Goal: Obtain resource: Obtain resource

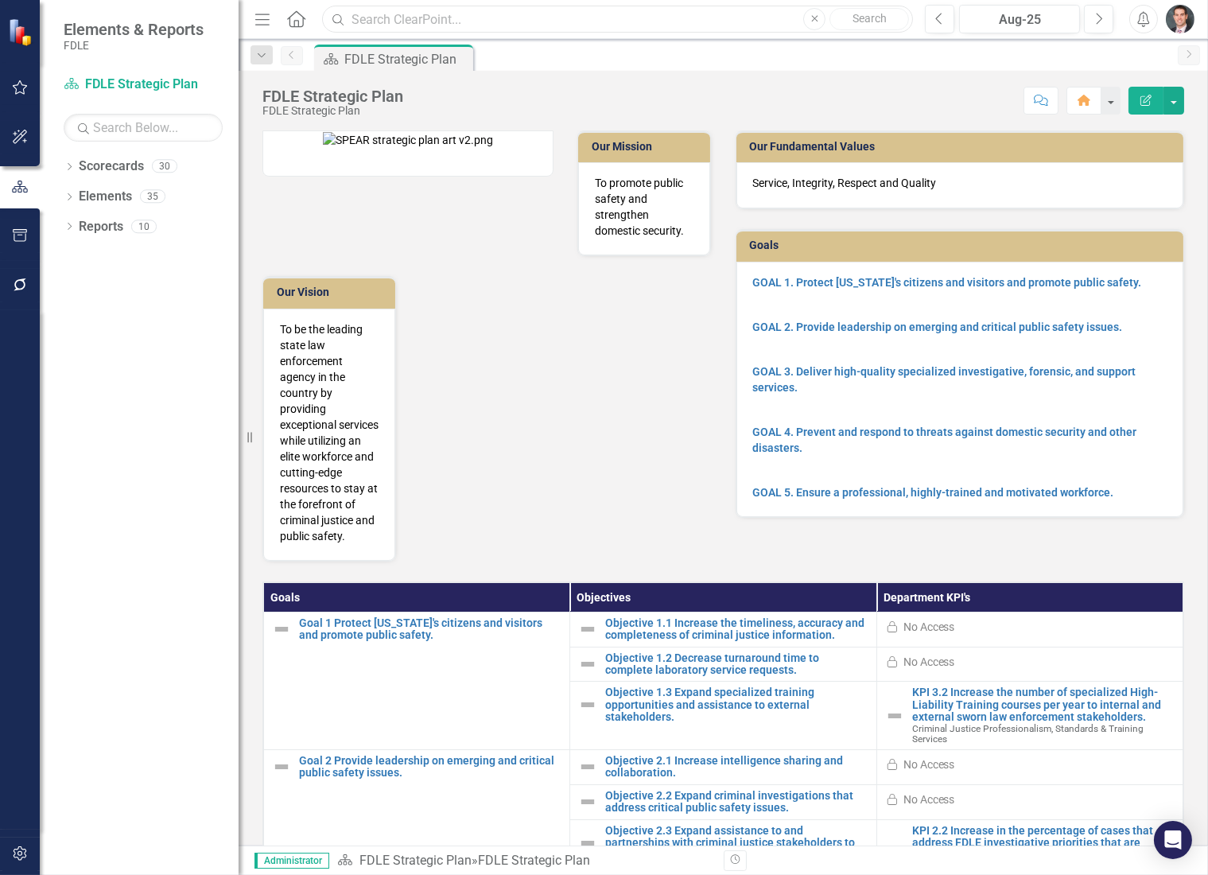
click at [426, 25] on input "text" at bounding box center [617, 20] width 591 height 28
paste input "Number of domestic security activities"
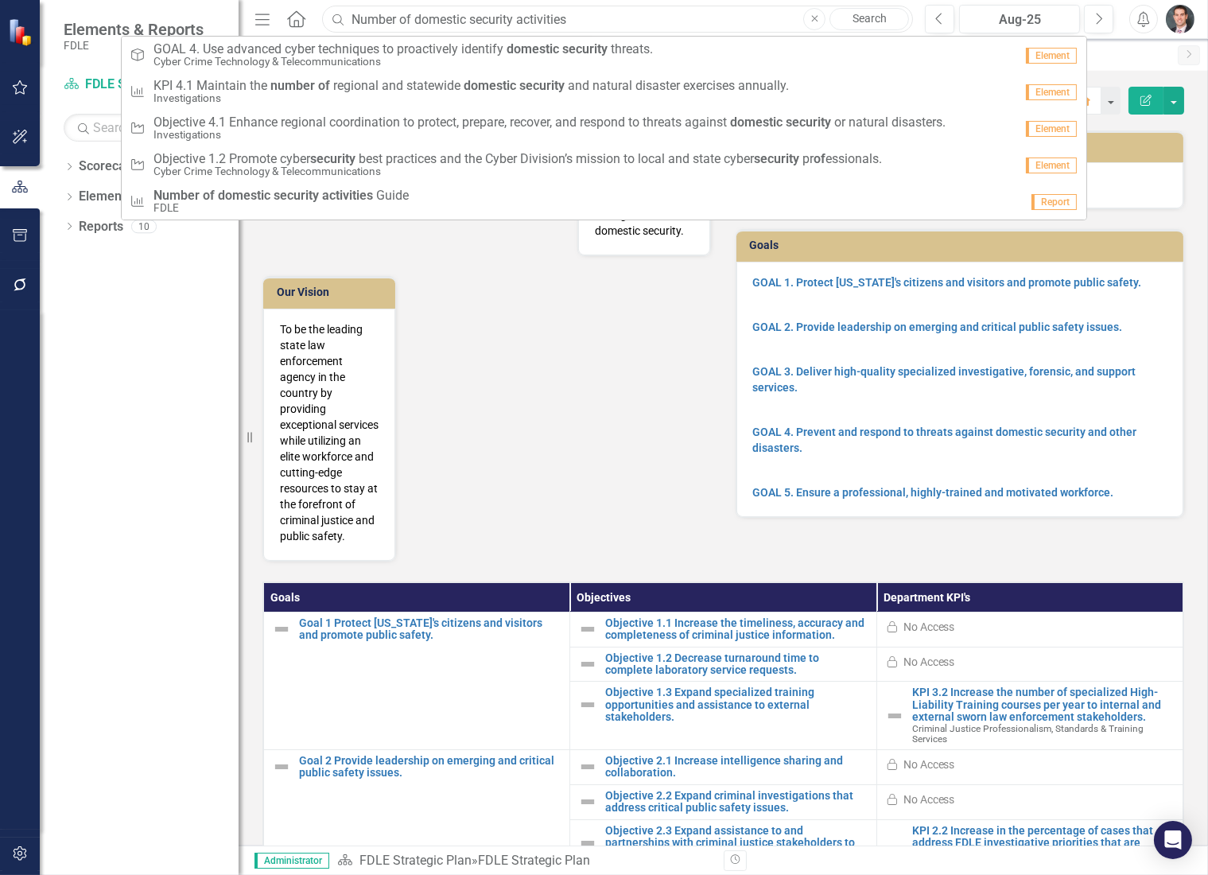
type input "Number of domestic security activities"
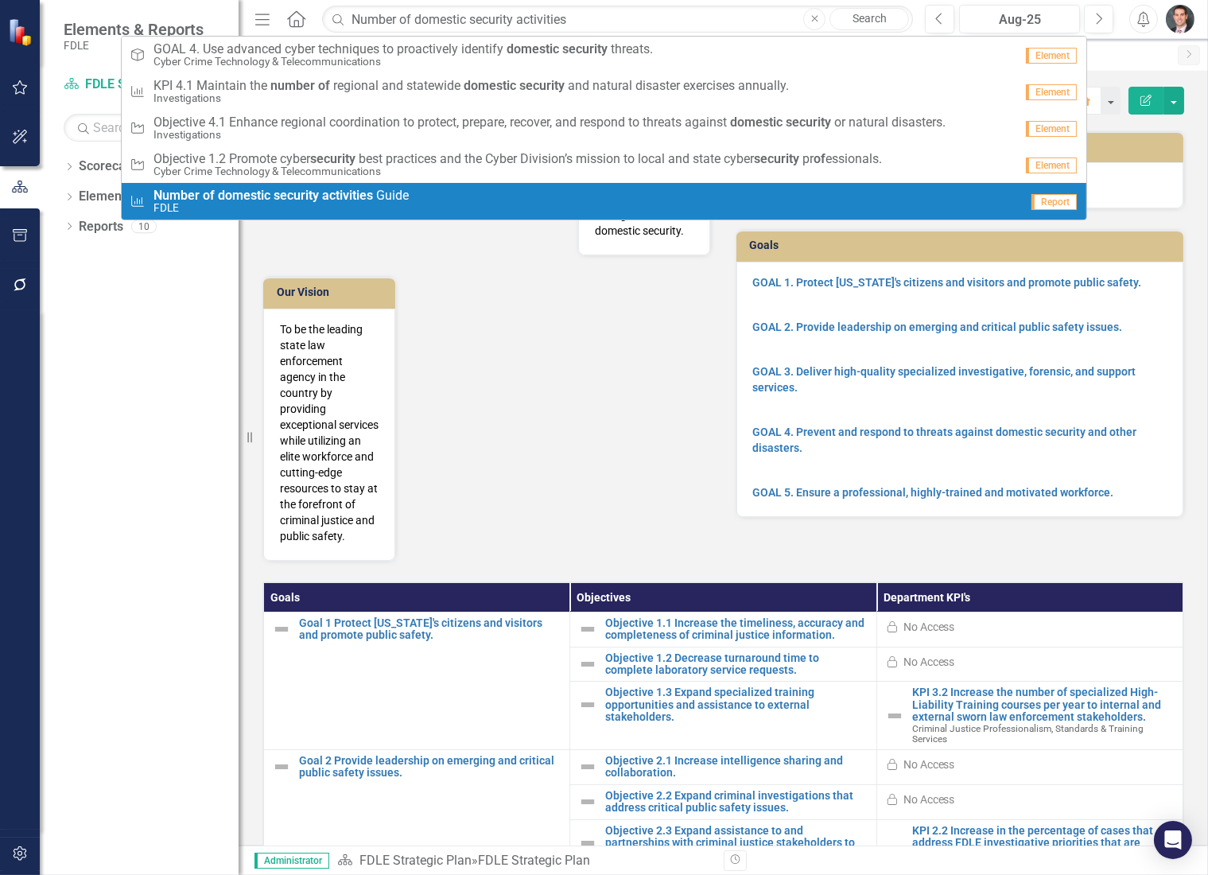
click at [240, 199] on strong "domestic" at bounding box center [244, 195] width 52 height 15
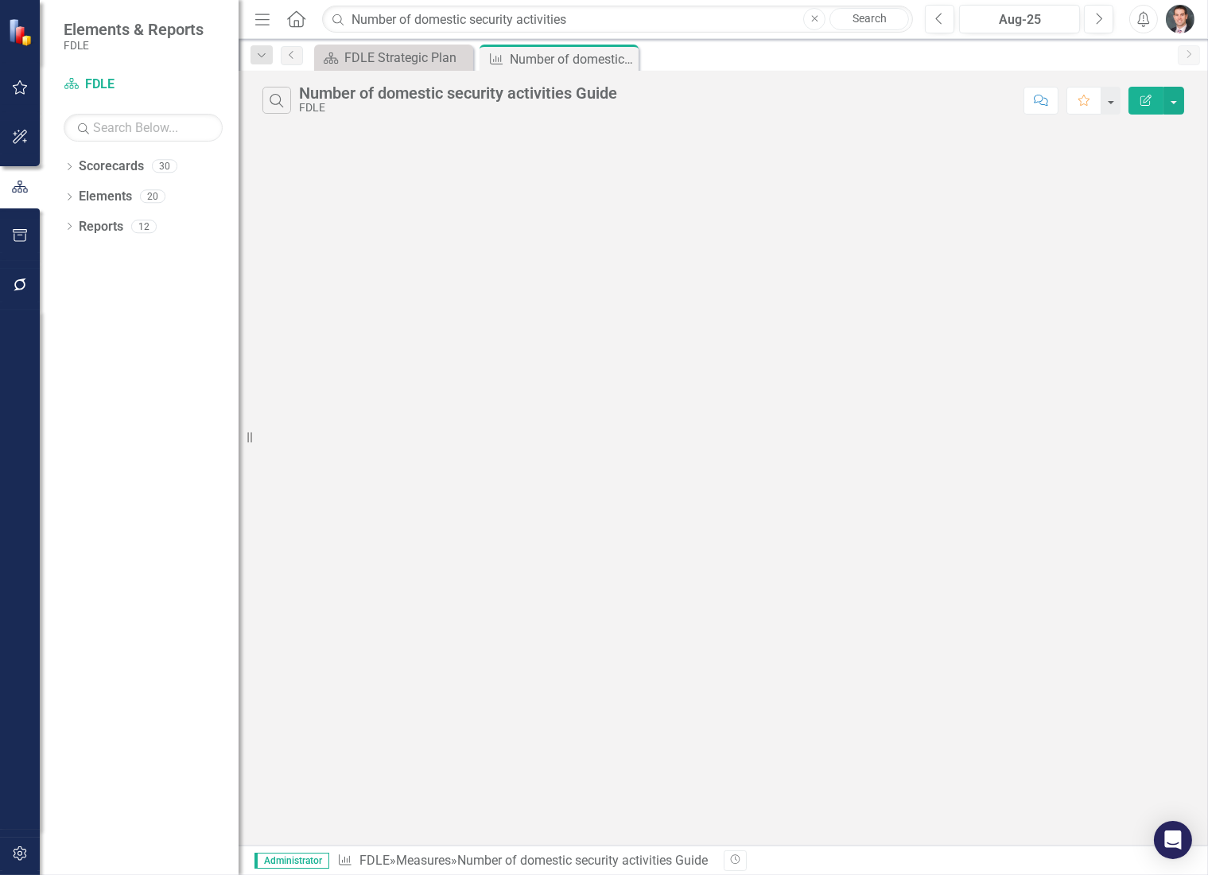
click at [738, 861] on icon "Revision History" at bounding box center [735, 860] width 12 height 10
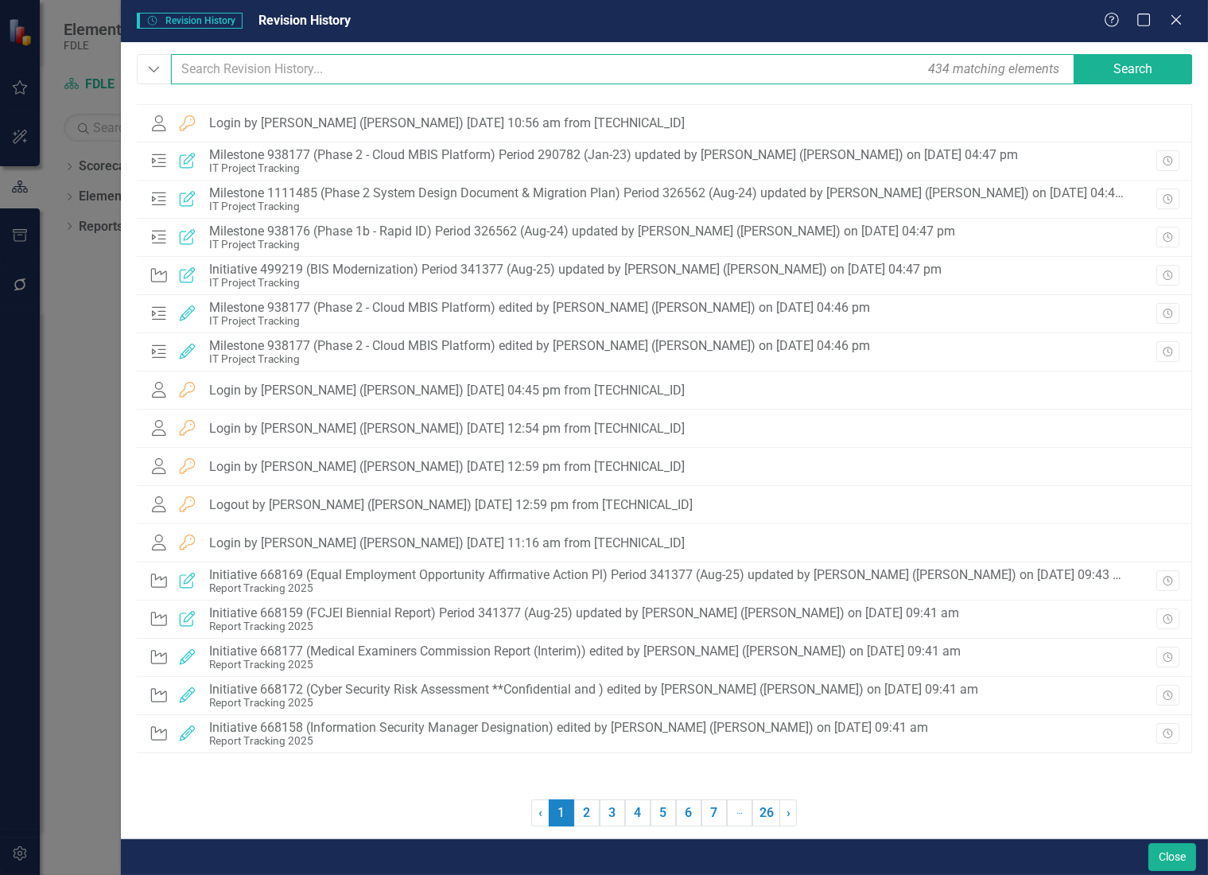
click at [297, 72] on input "text" at bounding box center [623, 69] width 905 height 30
paste input "Number of domestic security activities"
drag, startPoint x: 245, startPoint y: 66, endPoint x: 85, endPoint y: 59, distance: 160.0
click at [86, 59] on div "Revision History Revision History Revision History Help Maximize Close Dropdown…" at bounding box center [604, 437] width 1208 height 875
drag, startPoint x: 282, startPoint y: 65, endPoint x: 416, endPoint y: 56, distance: 134.0
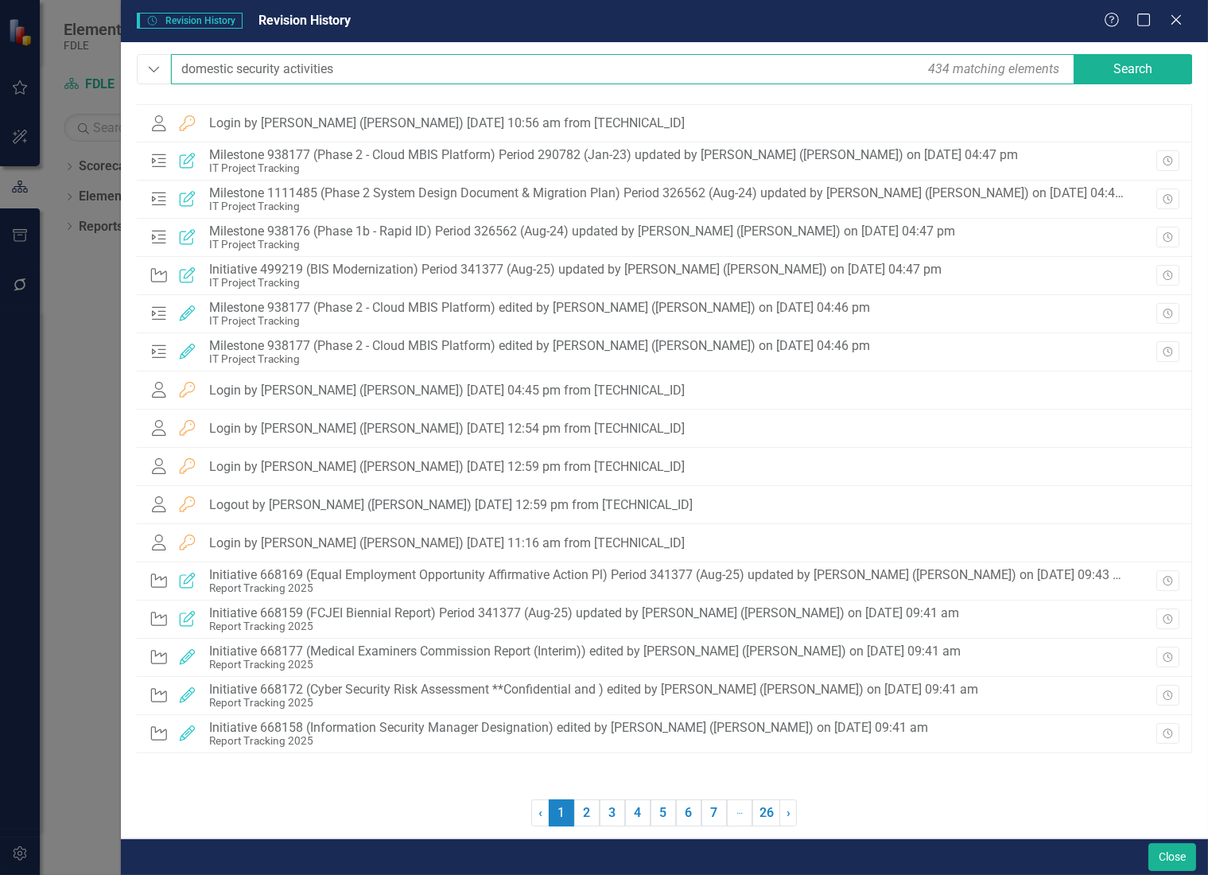
click at [415, 56] on input "domestic security activities" at bounding box center [623, 69] width 905 height 30
type input "domestic security"
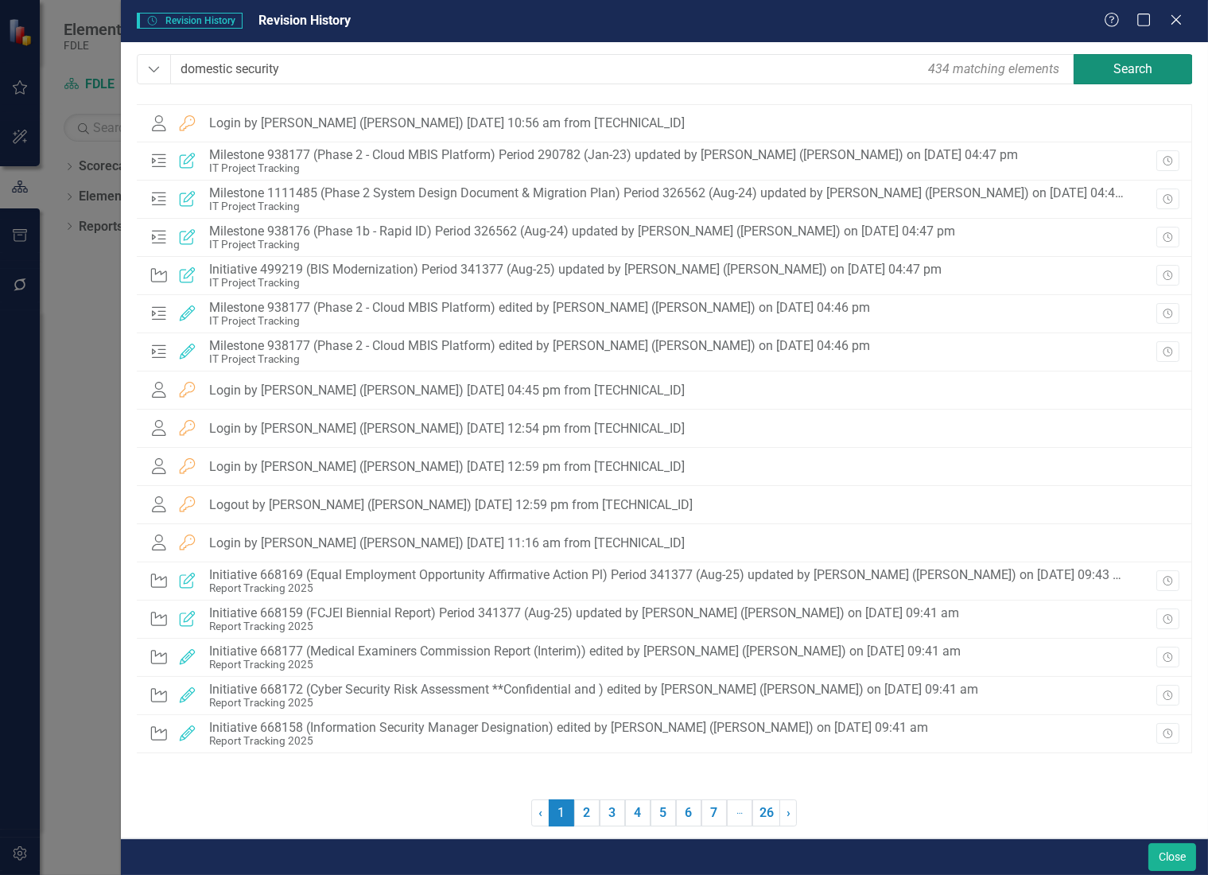
click at [1135, 64] on button "Search" at bounding box center [1133, 69] width 119 height 30
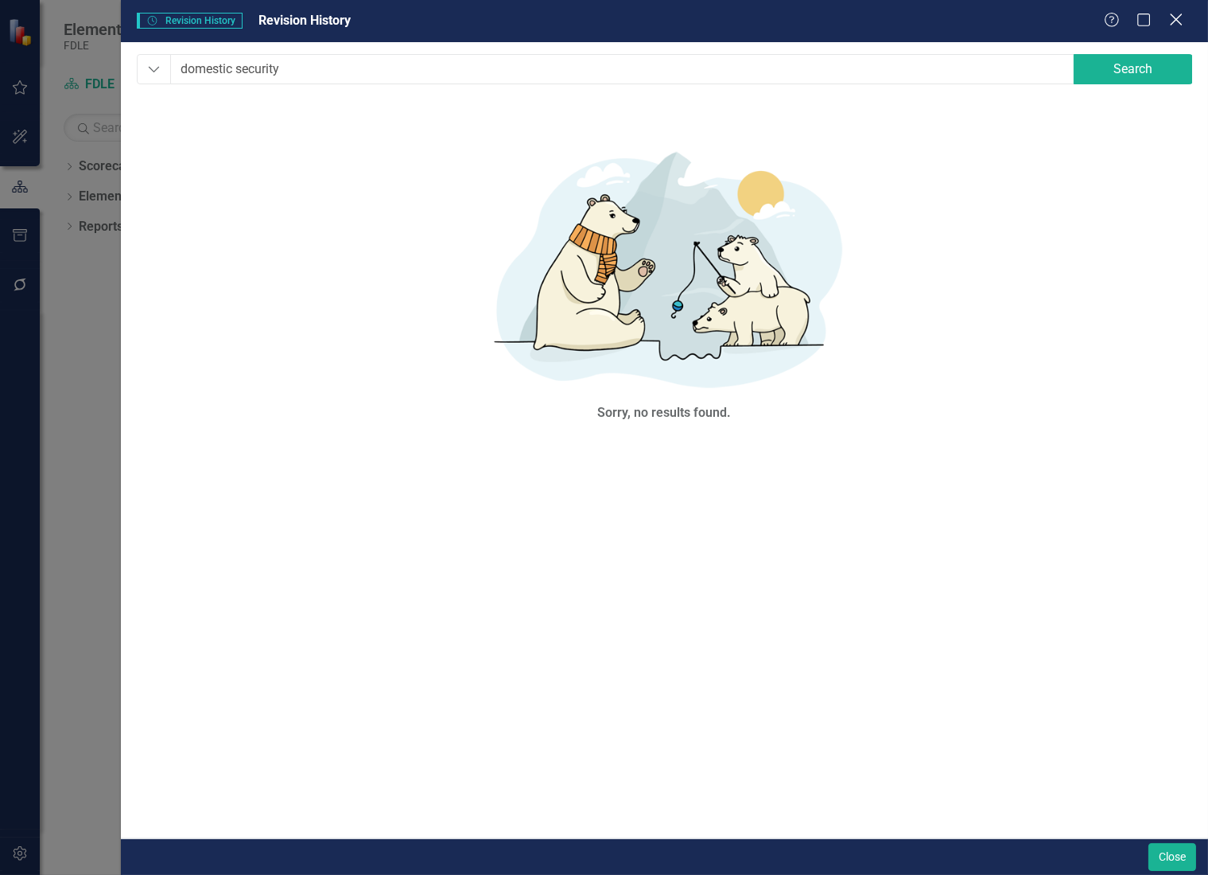
click at [1174, 17] on icon at bounding box center [1176, 20] width 12 height 12
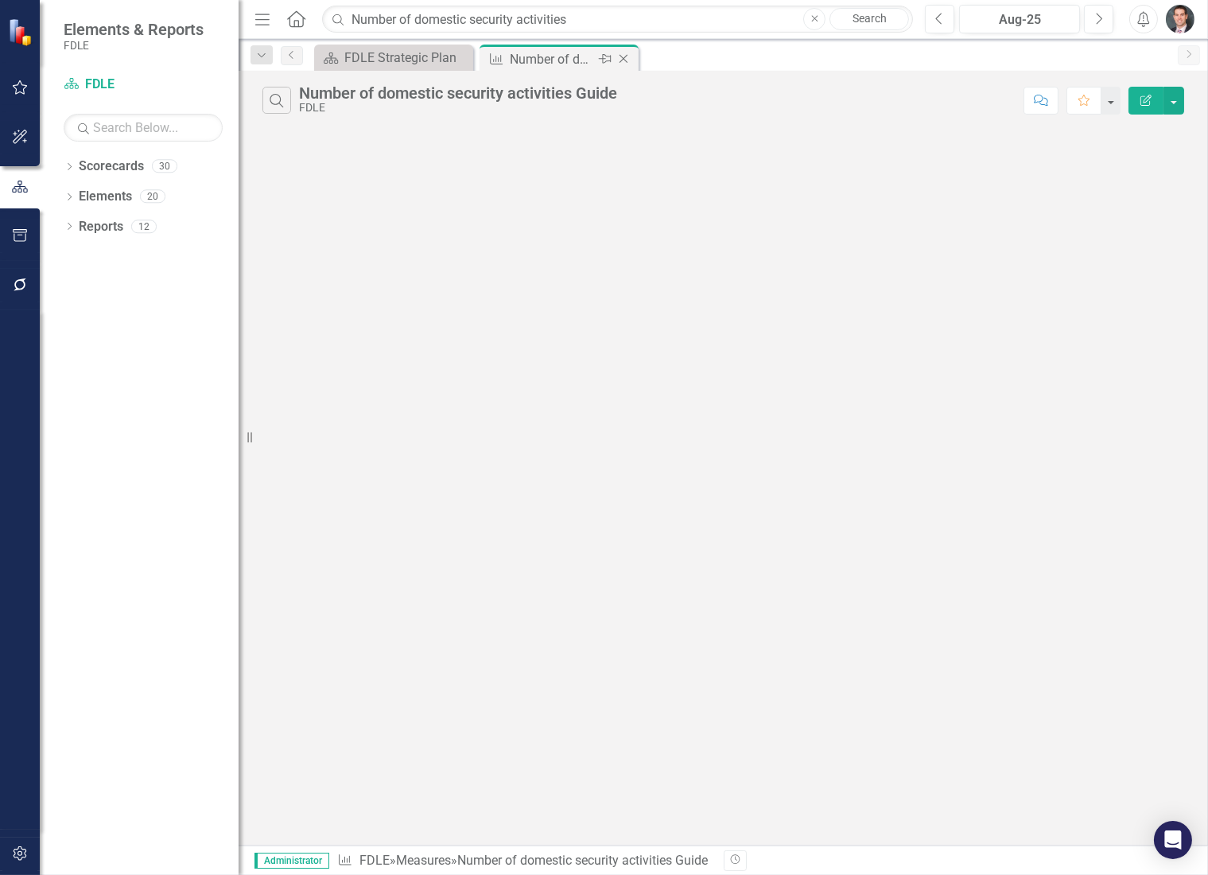
click at [625, 56] on icon at bounding box center [624, 59] width 9 height 9
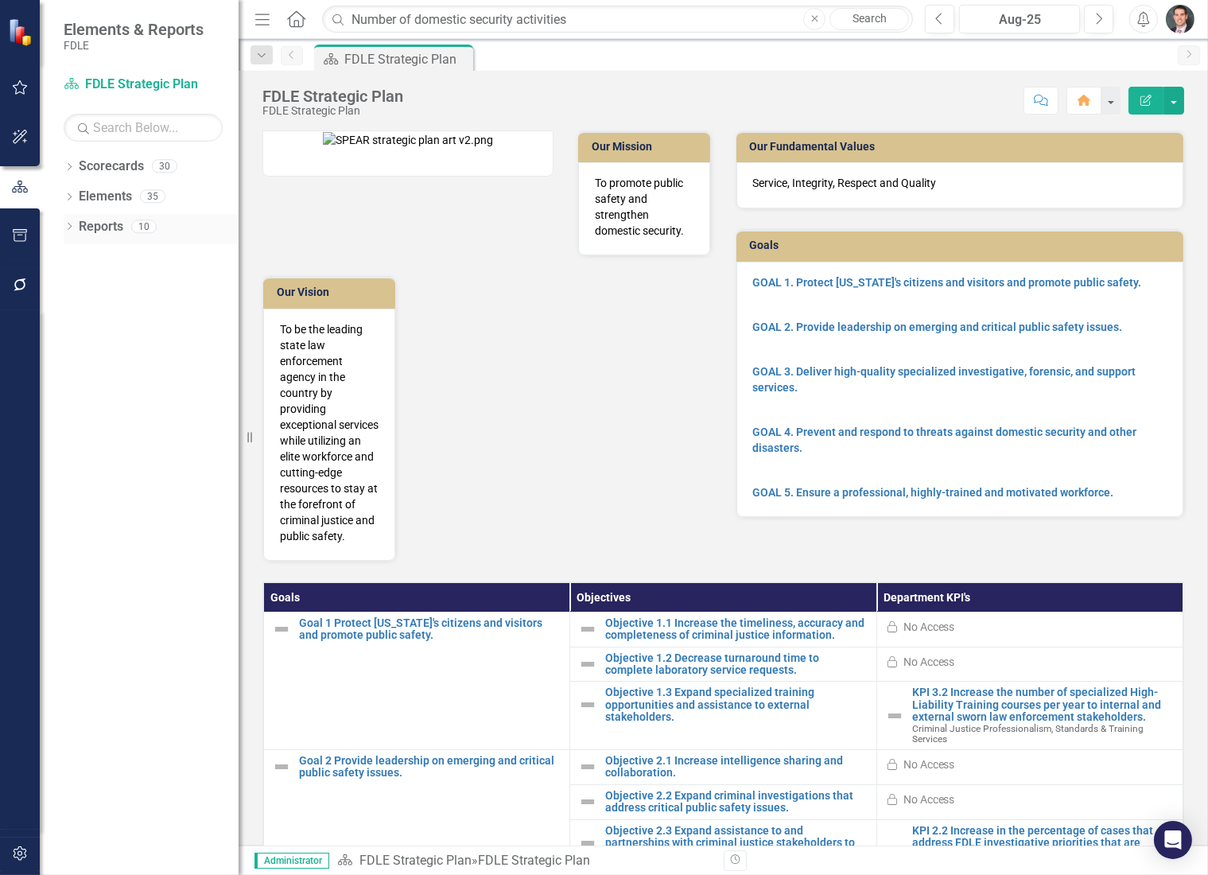
click at [70, 225] on icon "Dropdown" at bounding box center [69, 227] width 11 height 9
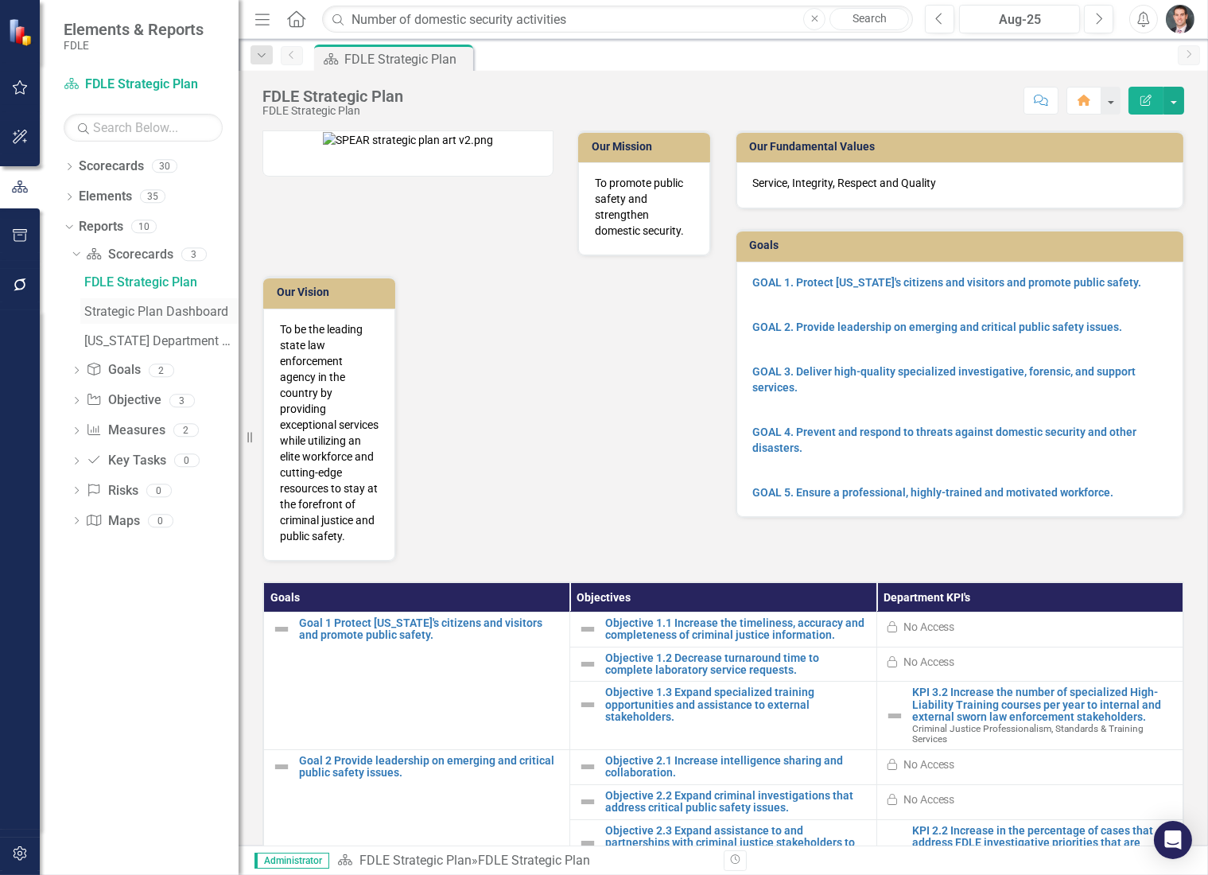
click at [111, 307] on div "Strategic Plan Dashboard" at bounding box center [161, 312] width 154 height 14
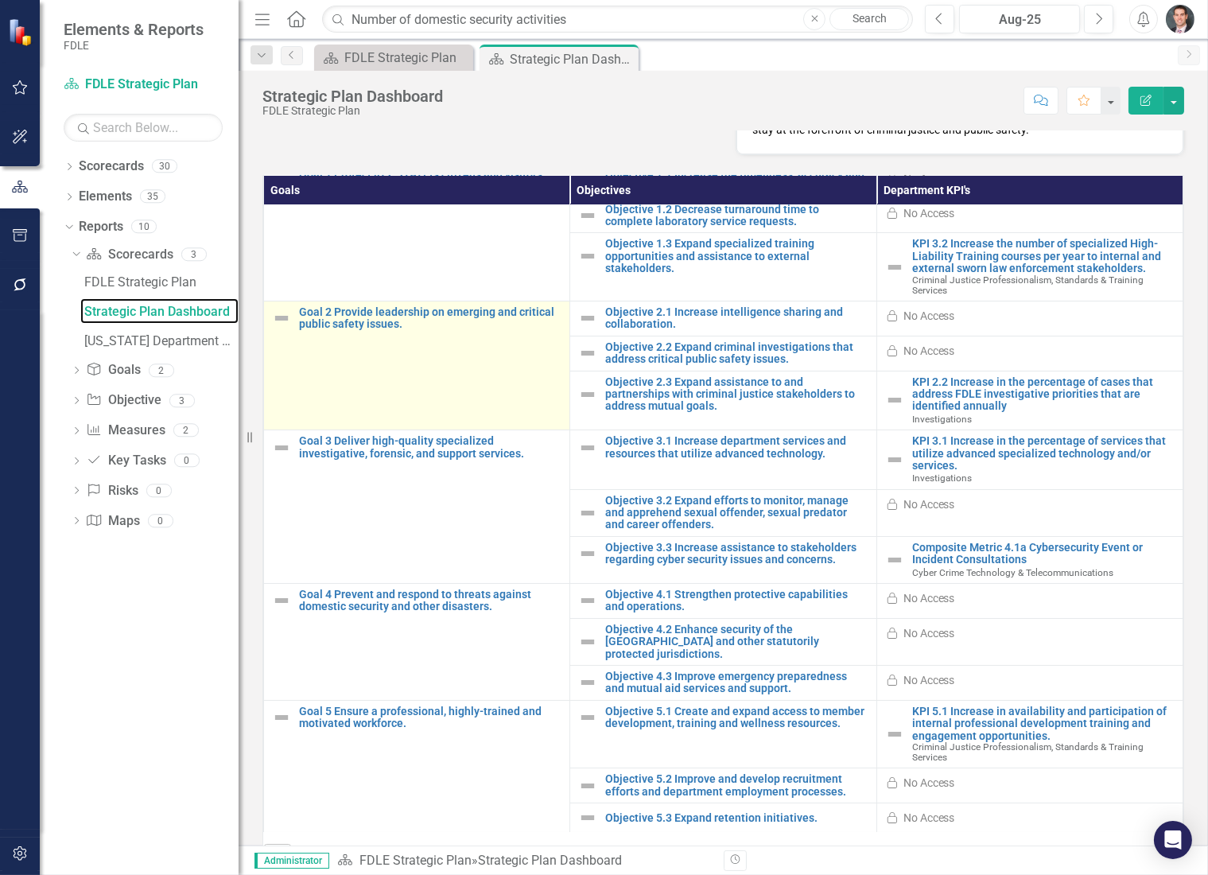
scroll to position [224, 0]
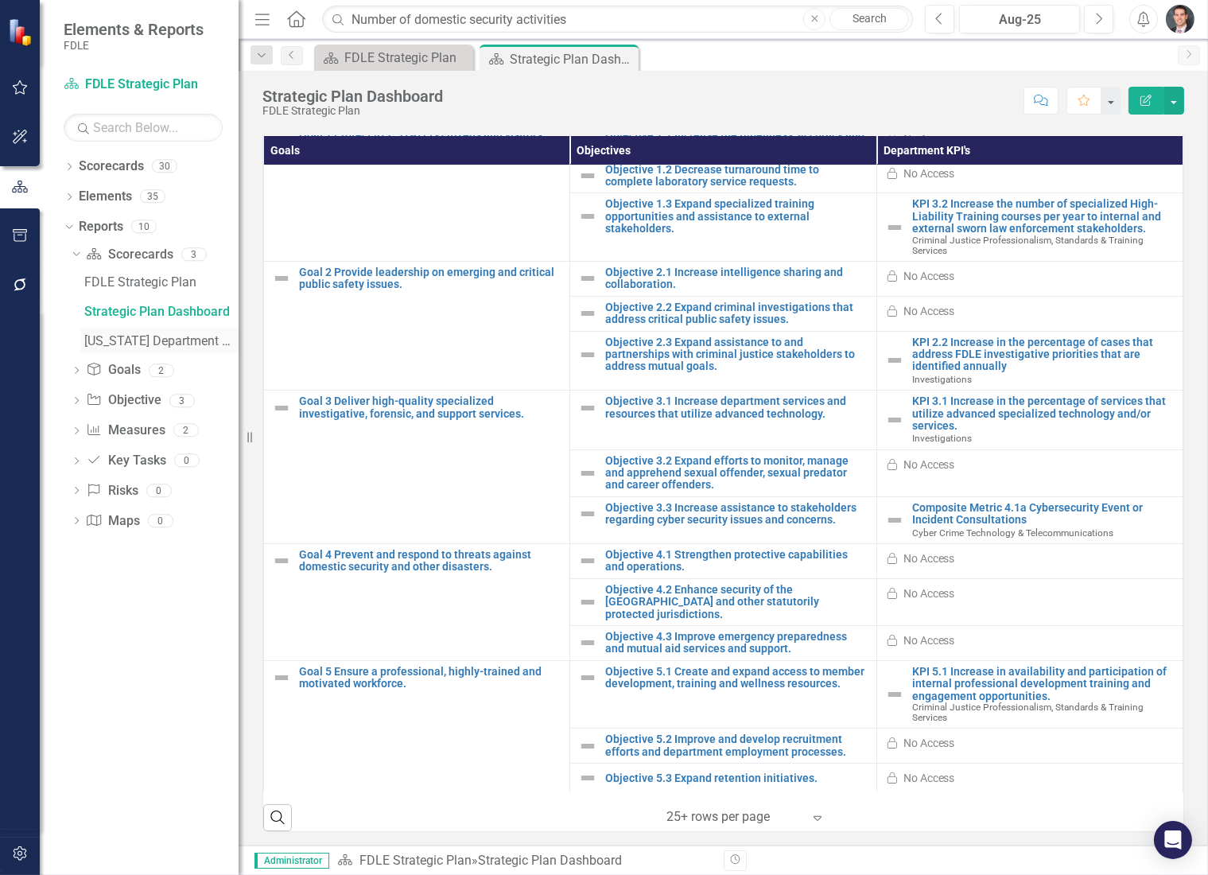
click at [165, 341] on div "[US_STATE] Department Of Law Enforcement Strategic Plan" at bounding box center [161, 341] width 154 height 14
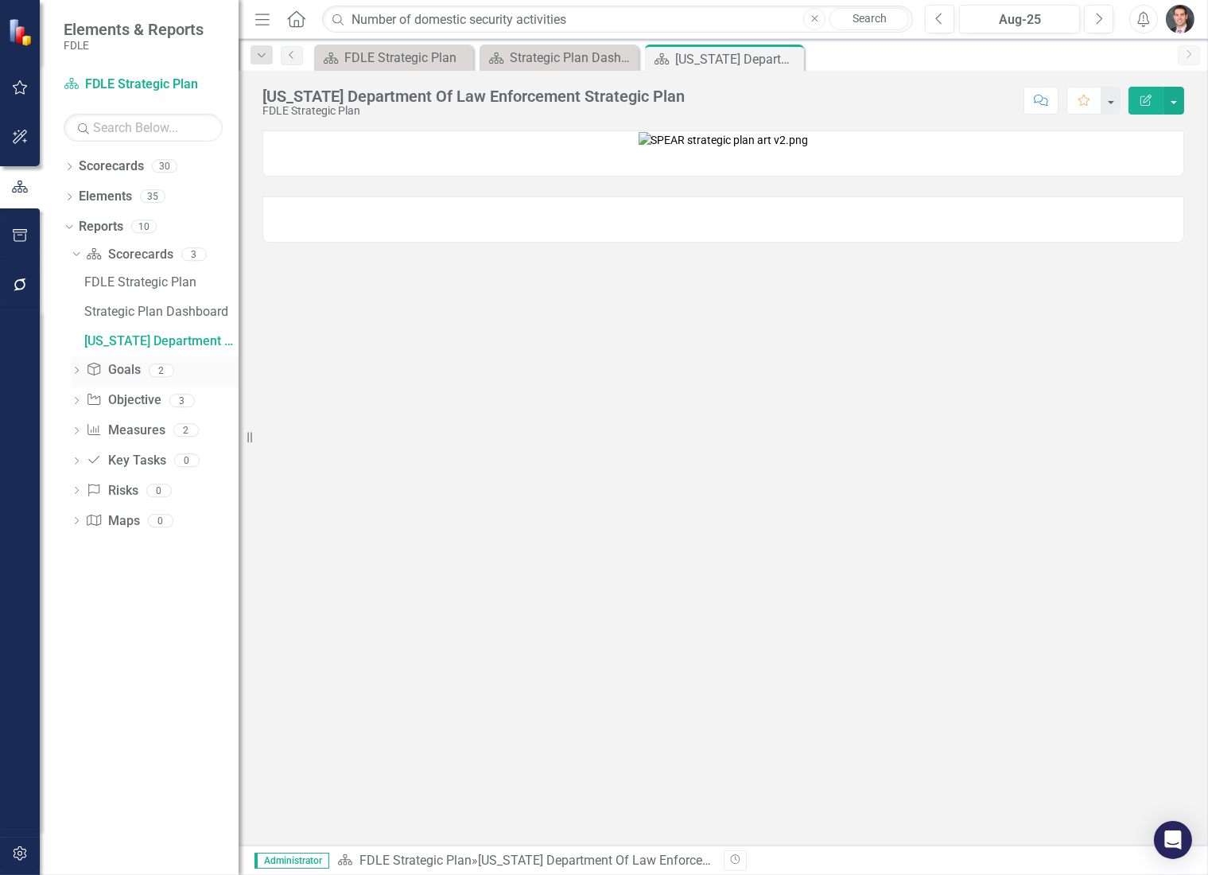
click at [71, 369] on icon "Dropdown" at bounding box center [76, 371] width 11 height 9
drag, startPoint x: 415, startPoint y: 19, endPoint x: 260, endPoint y: 12, distance: 155.3
click at [260, 12] on div "Menu Home Search Number of domestic security activities Close Search" at bounding box center [580, 19] width 659 height 30
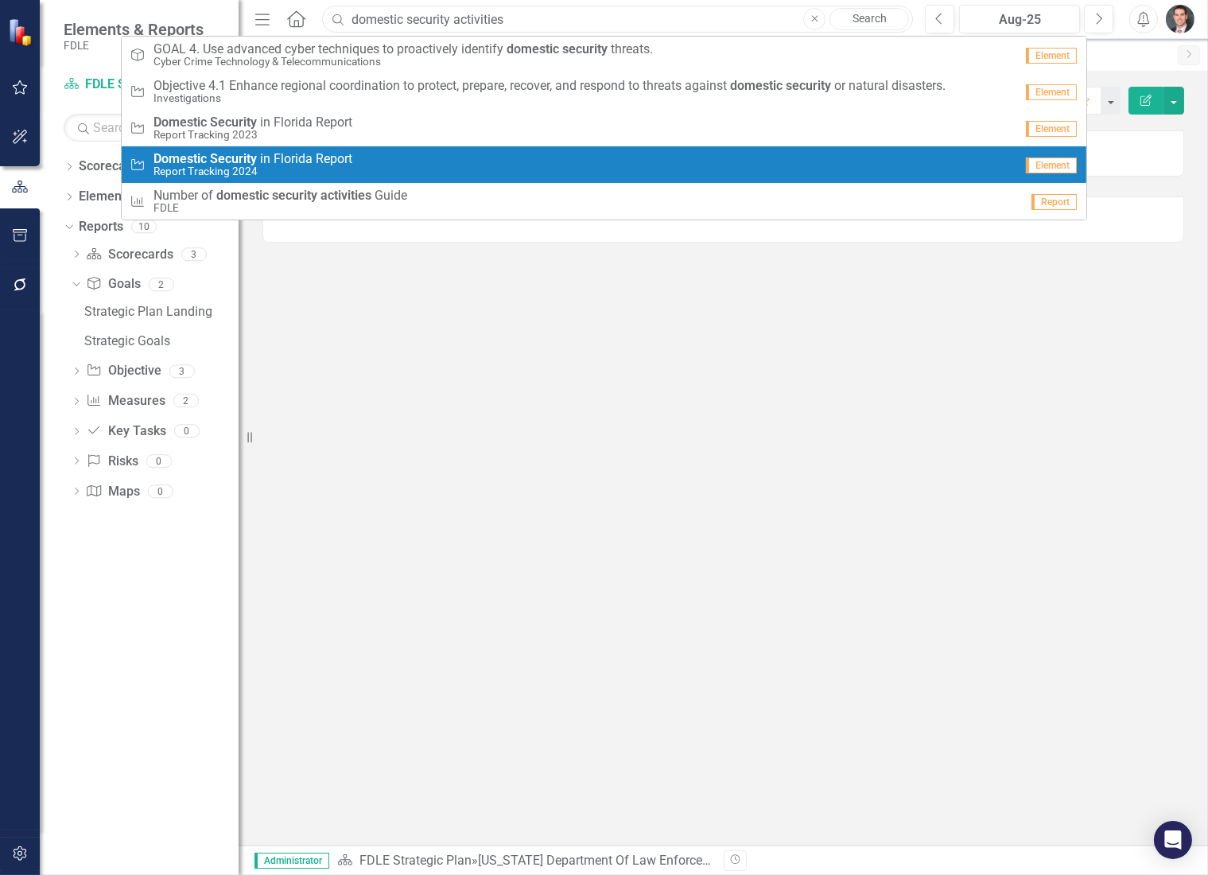
type input "domestic security activities"
click at [282, 164] on span "Domestic Security i n F l o r i d a R e p o r t" at bounding box center [253, 159] width 199 height 14
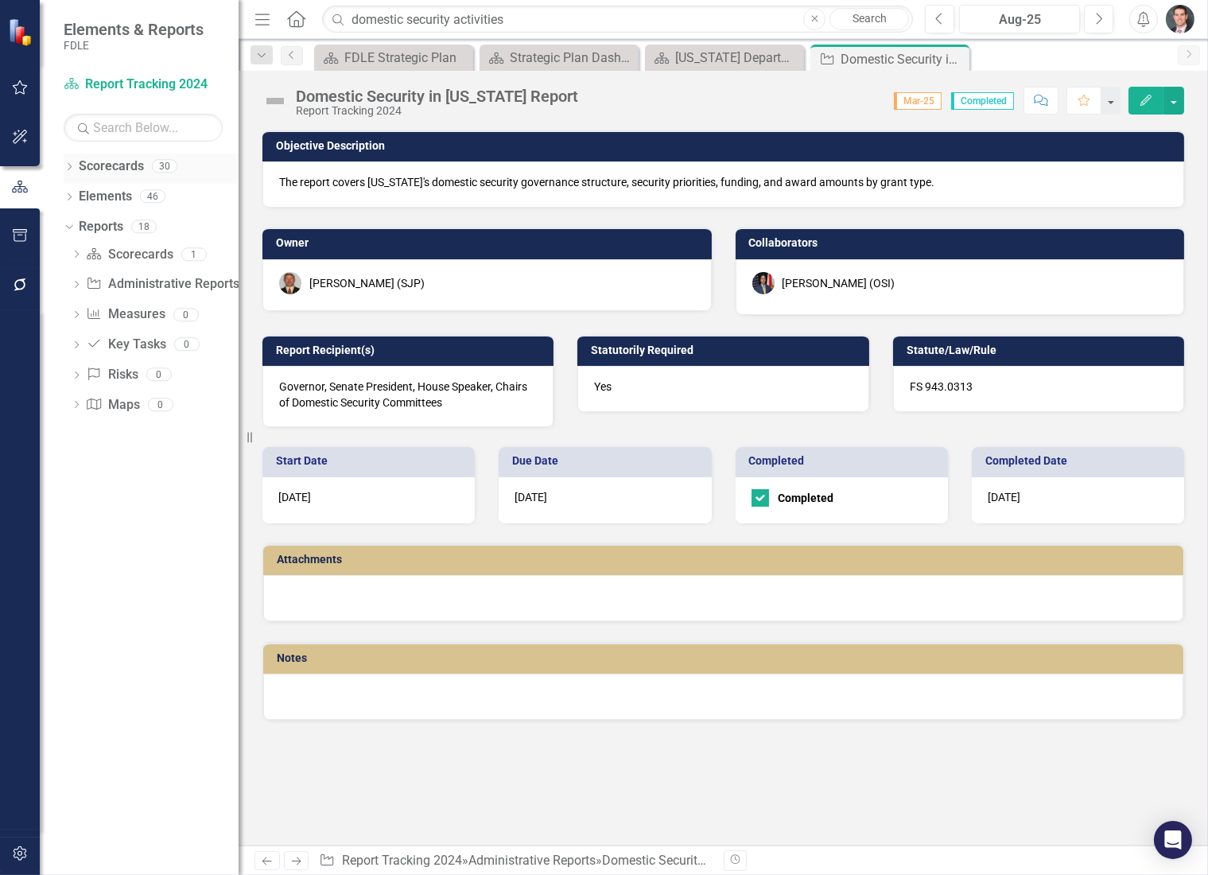
click at [68, 165] on icon "Dropdown" at bounding box center [69, 168] width 11 height 9
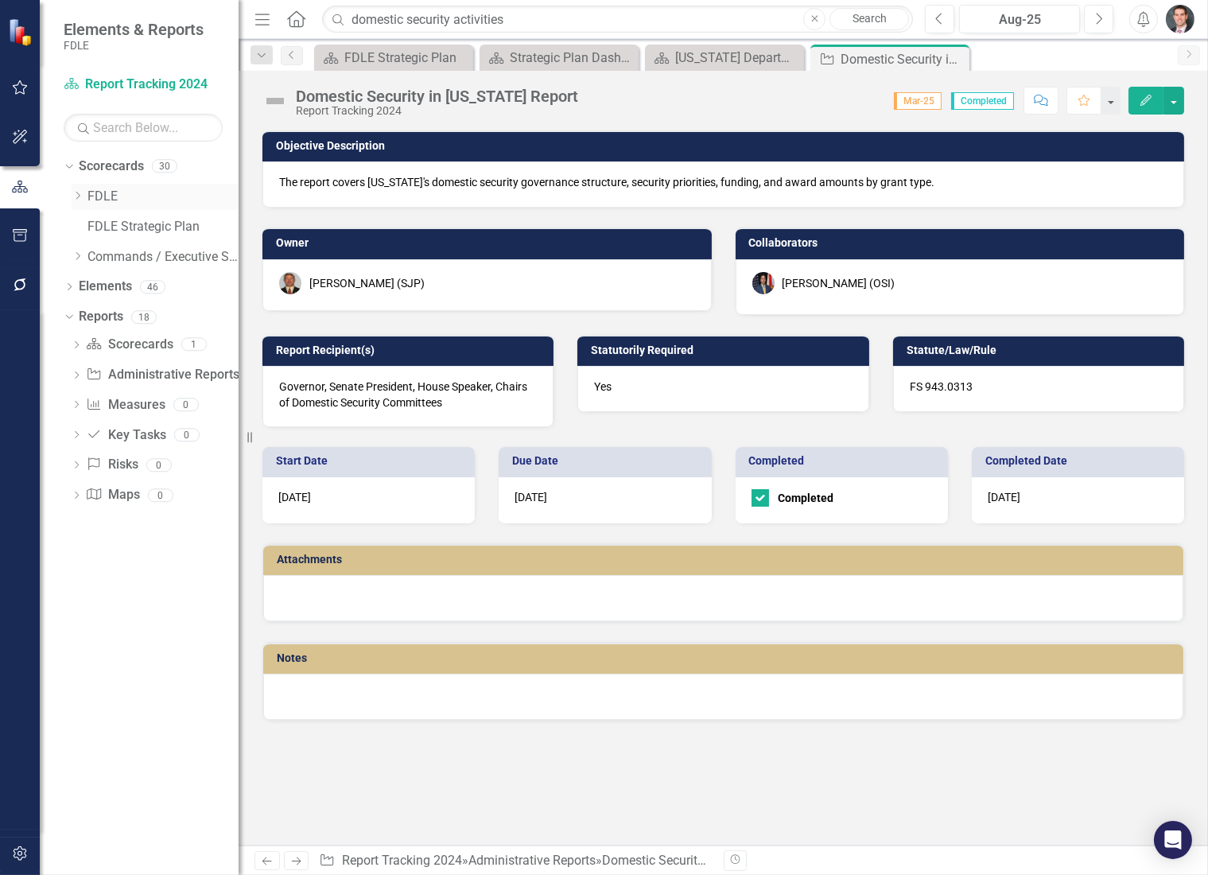
click at [76, 196] on icon "Dropdown" at bounding box center [78, 196] width 12 height 10
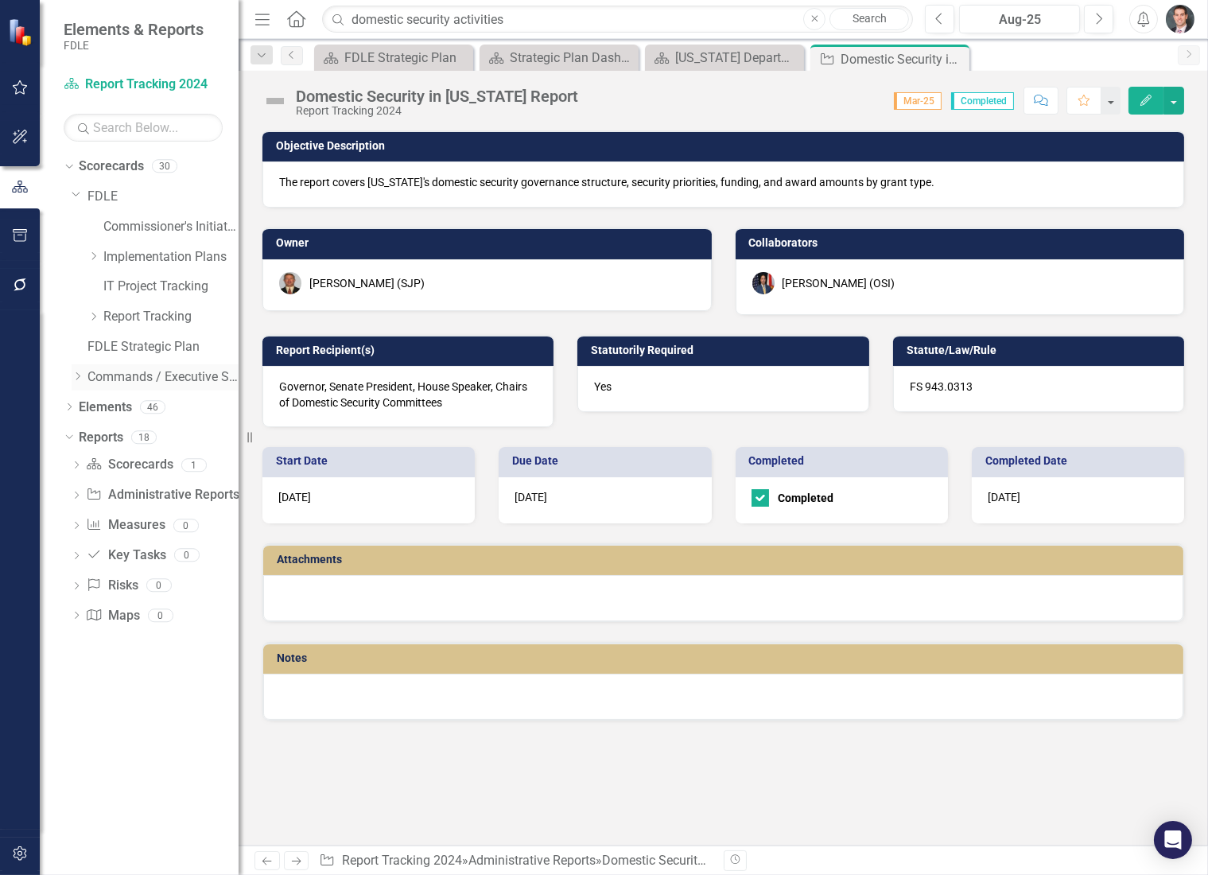
click at [78, 372] on icon "Dropdown" at bounding box center [78, 376] width 12 height 10
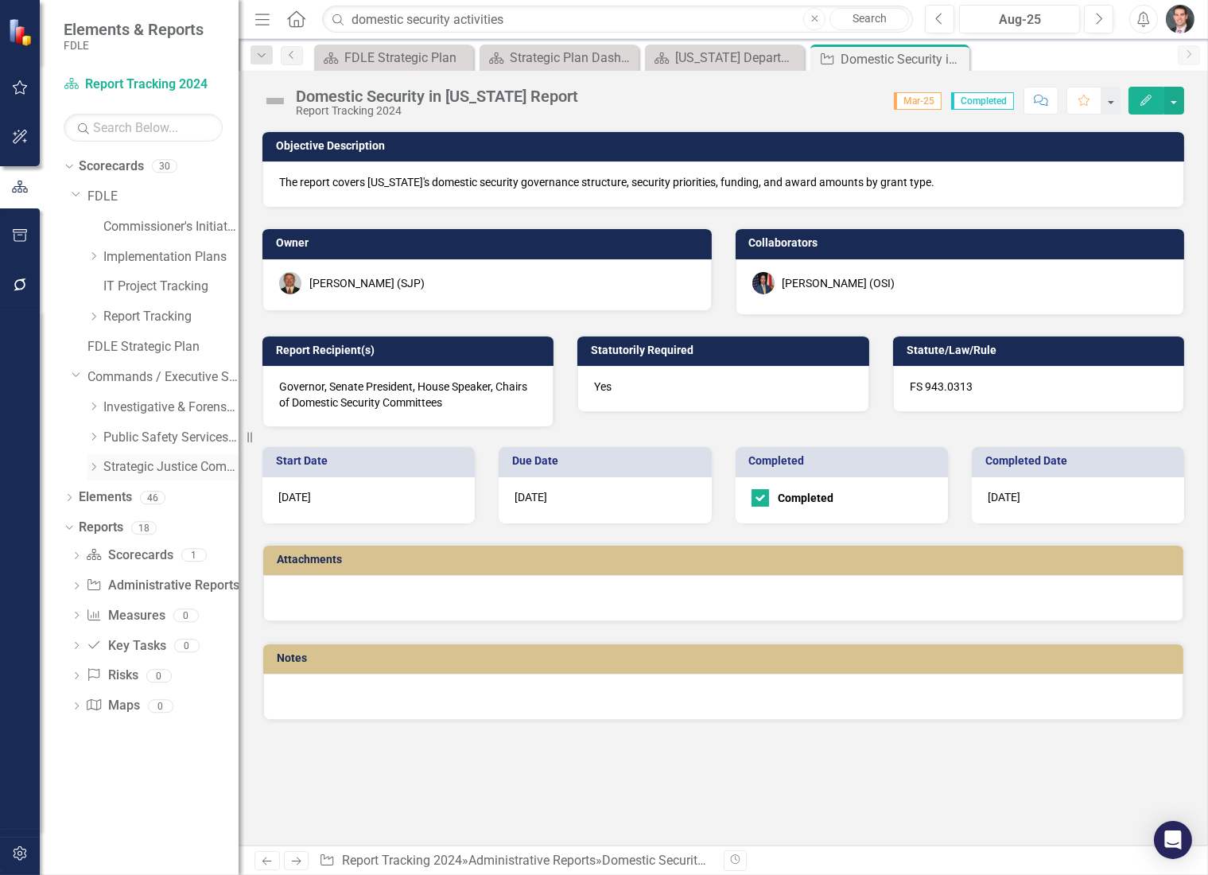
click at [93, 467] on icon "Dropdown" at bounding box center [93, 467] width 12 height 10
click at [99, 437] on icon "Dropdown" at bounding box center [93, 437] width 12 height 10
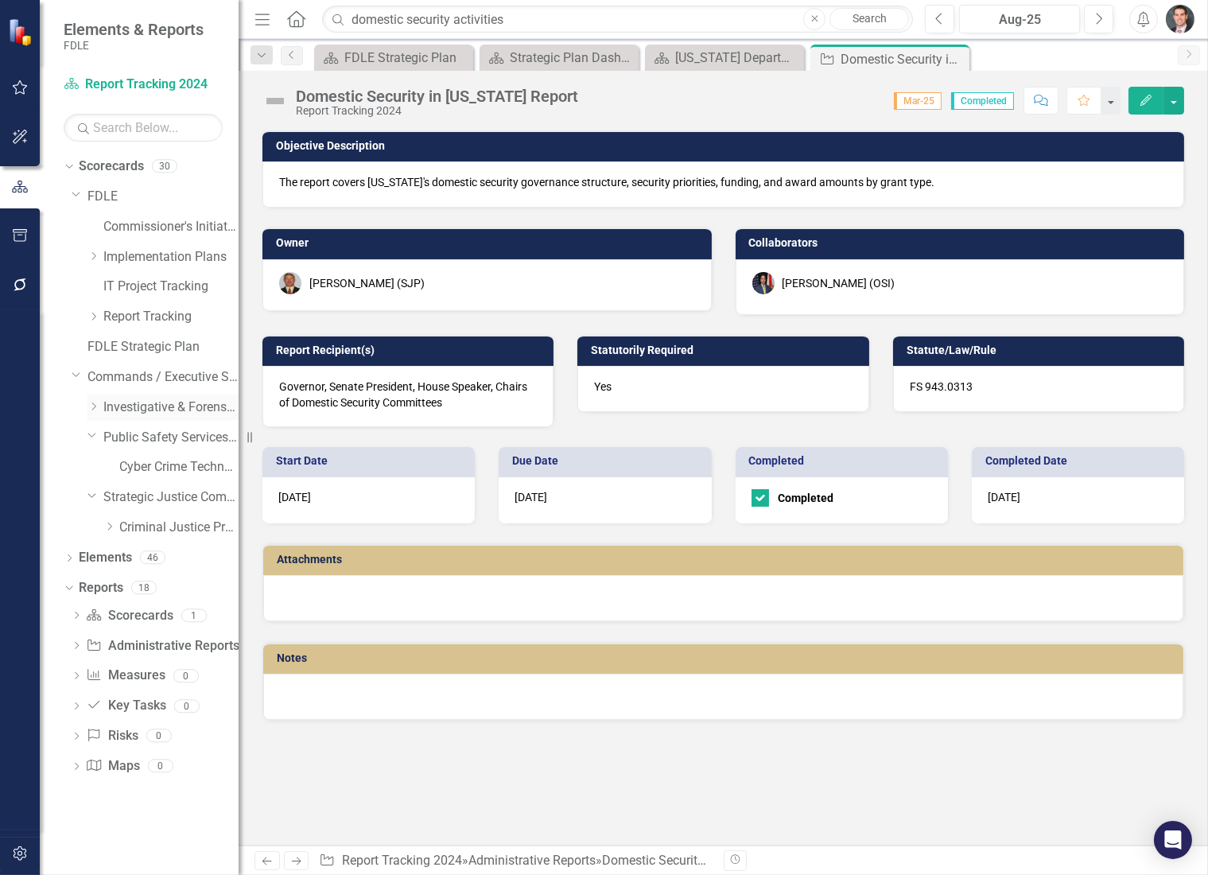
click at [95, 402] on icon "Dropdown" at bounding box center [93, 407] width 12 height 10
click at [107, 437] on icon "Dropdown" at bounding box center [109, 437] width 12 height 10
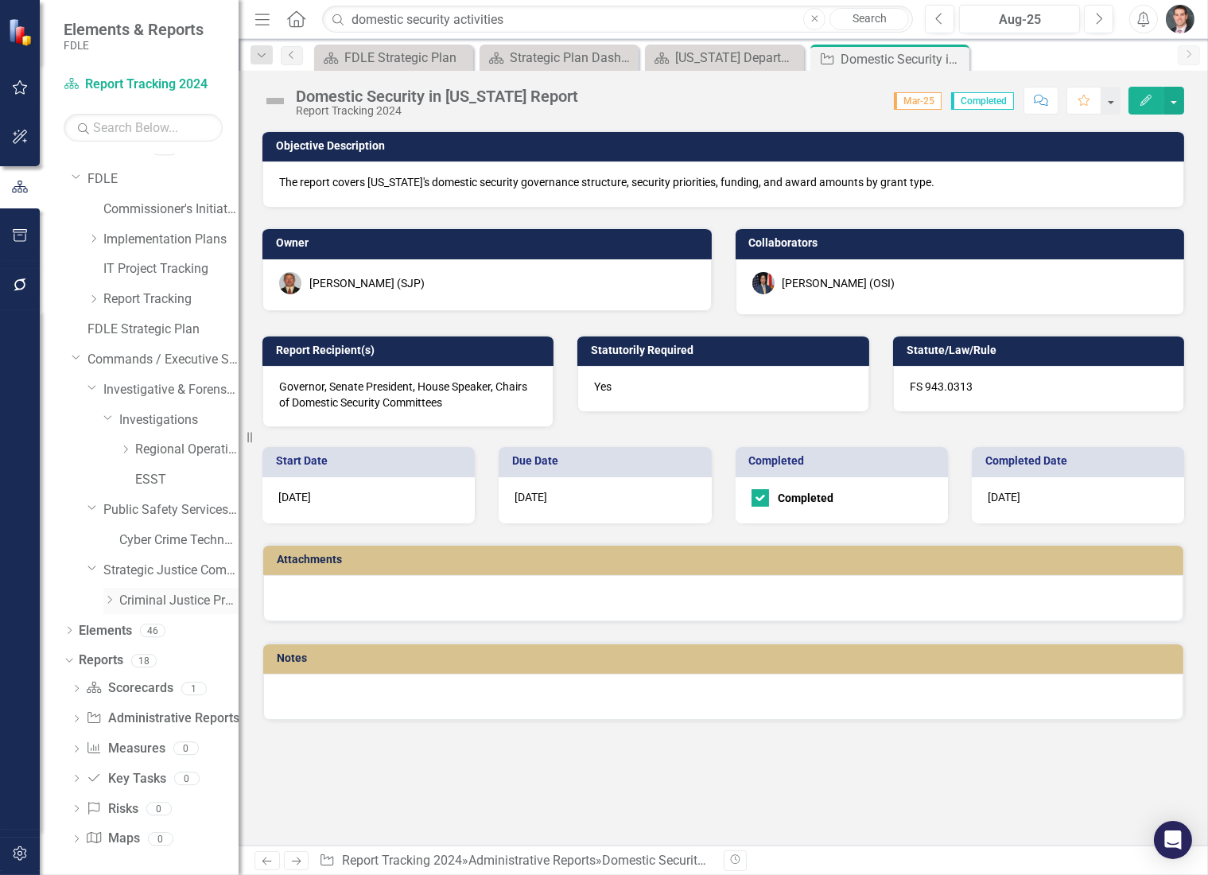
scroll to position [22, 0]
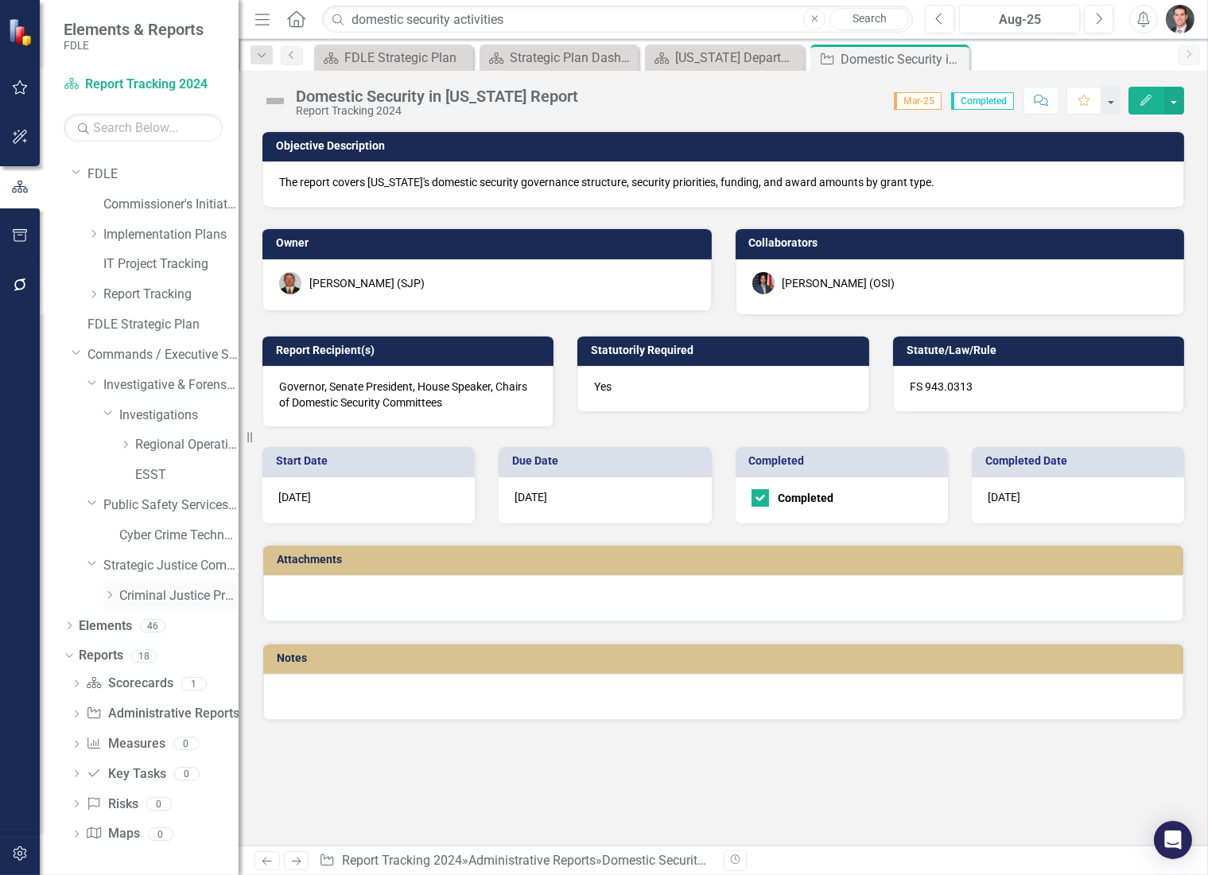
click at [105, 587] on div "Dropdown Criminal Justice Professionalism, Standards & Training Services" at bounding box center [170, 596] width 135 height 26
click at [108, 597] on icon at bounding box center [110, 595] width 4 height 8
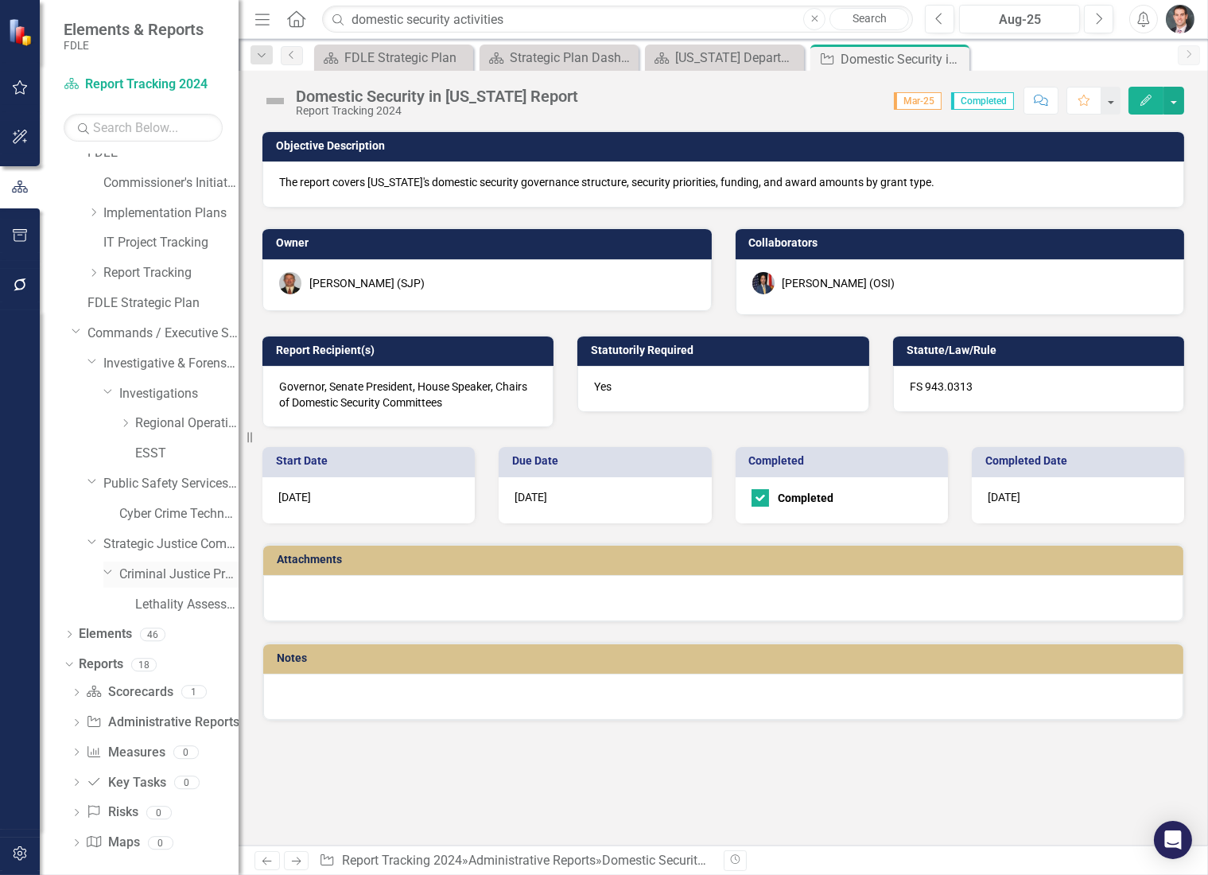
scroll to position [52, 0]
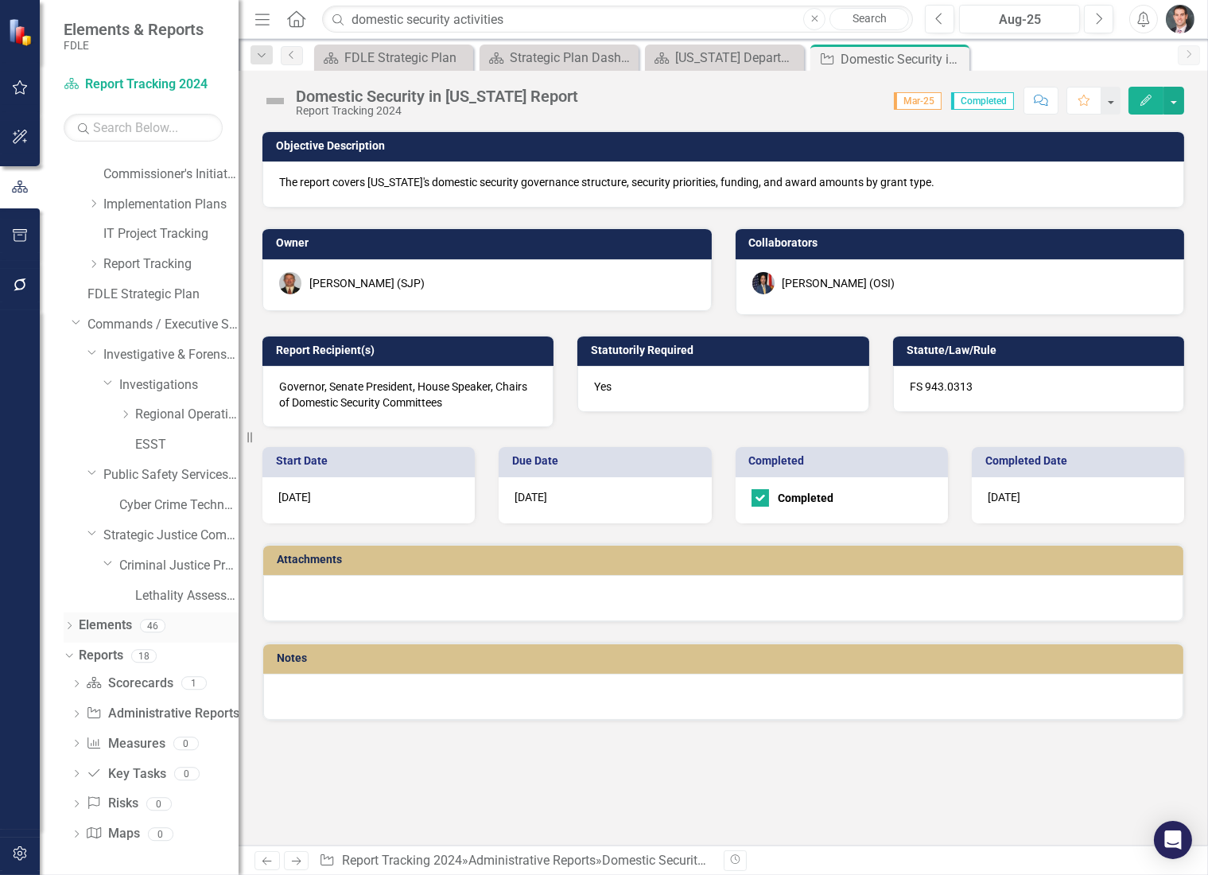
click at [68, 625] on icon "Dropdown" at bounding box center [69, 627] width 11 height 9
click at [19, 850] on icon "button" at bounding box center [20, 853] width 14 height 14
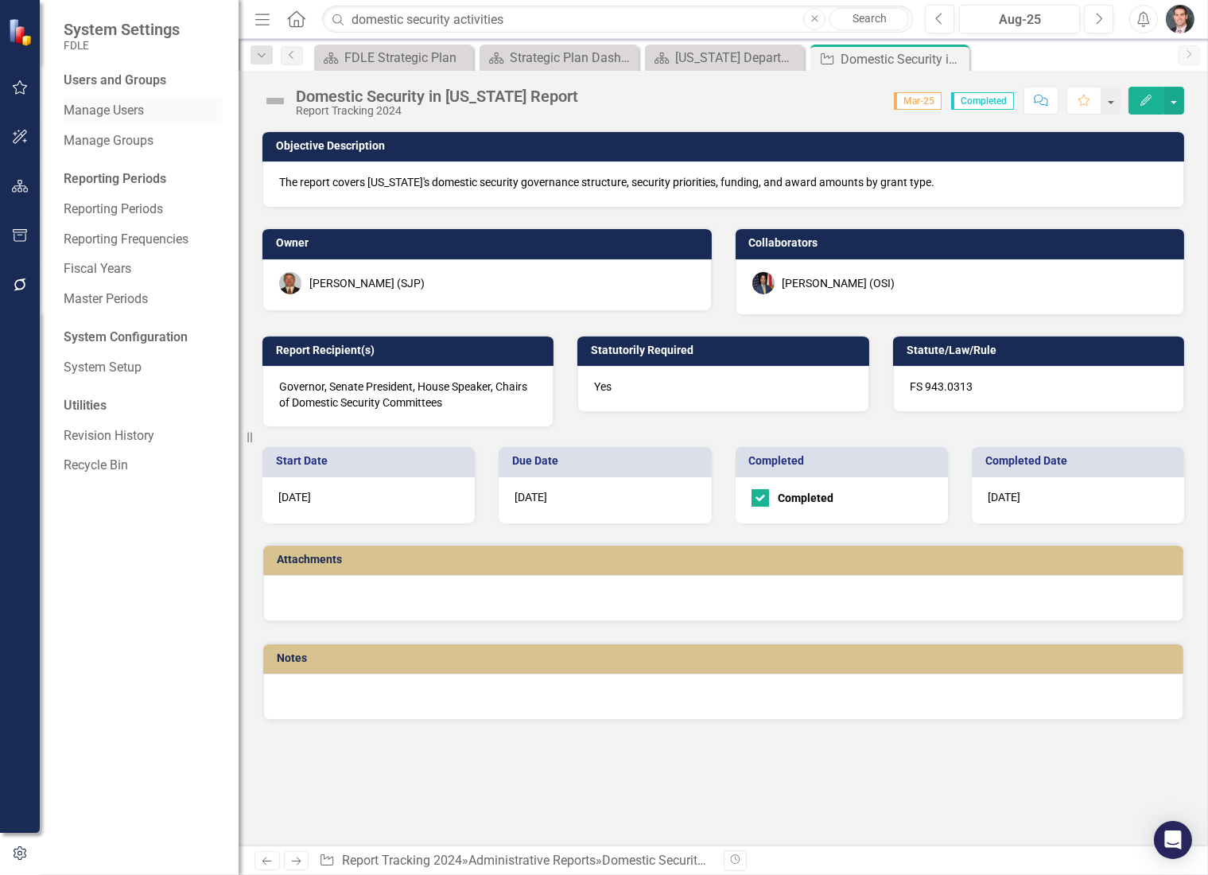
click at [130, 109] on link "Manage Users" at bounding box center [143, 111] width 159 height 18
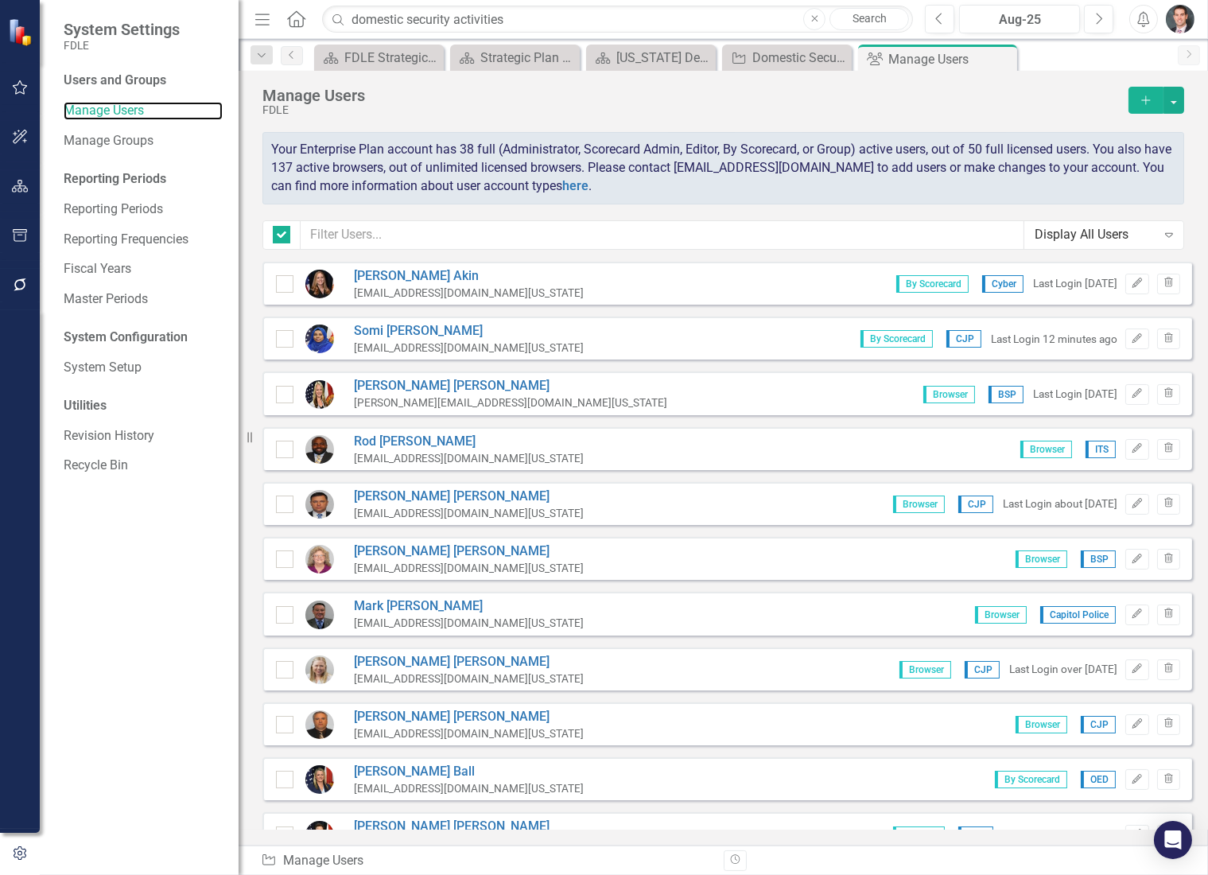
checkbox input "false"
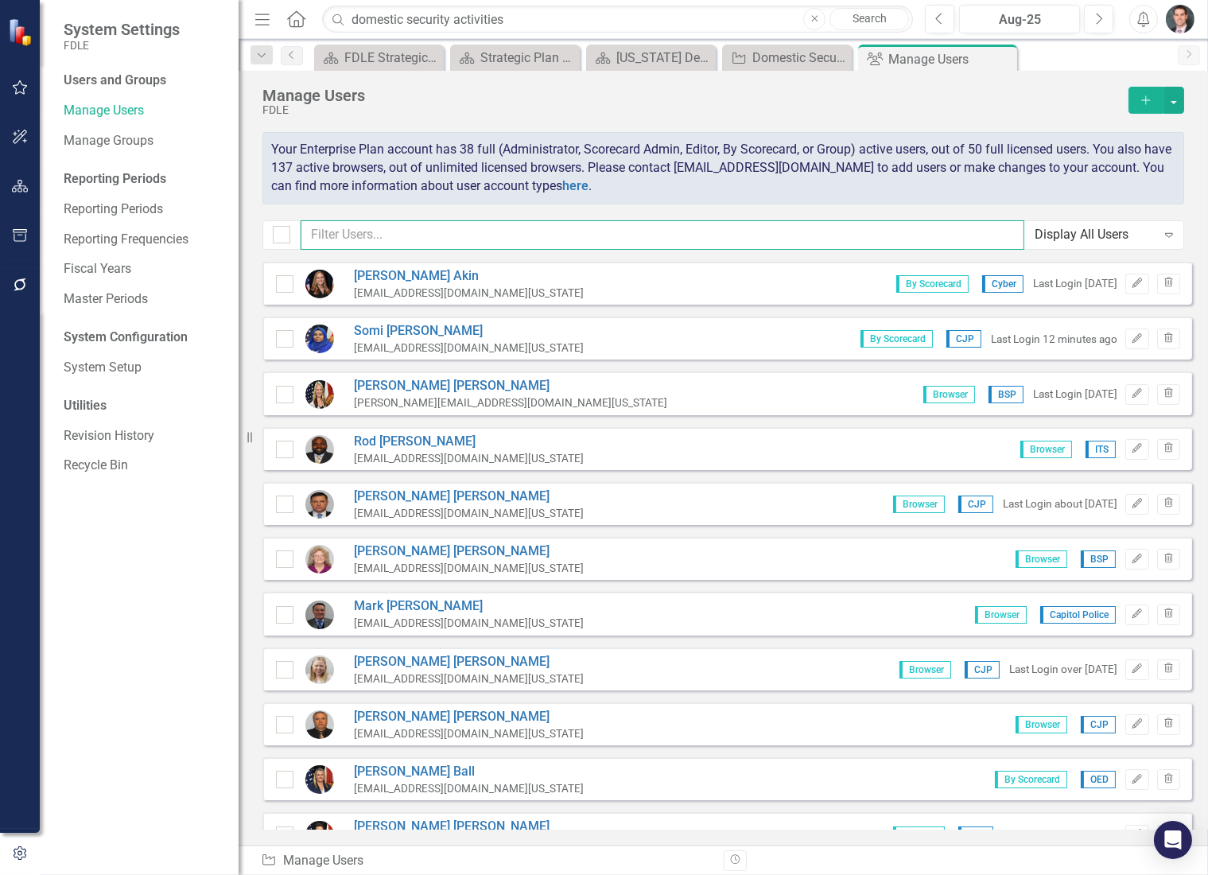
click at [366, 239] on input "text" at bounding box center [663, 234] width 724 height 29
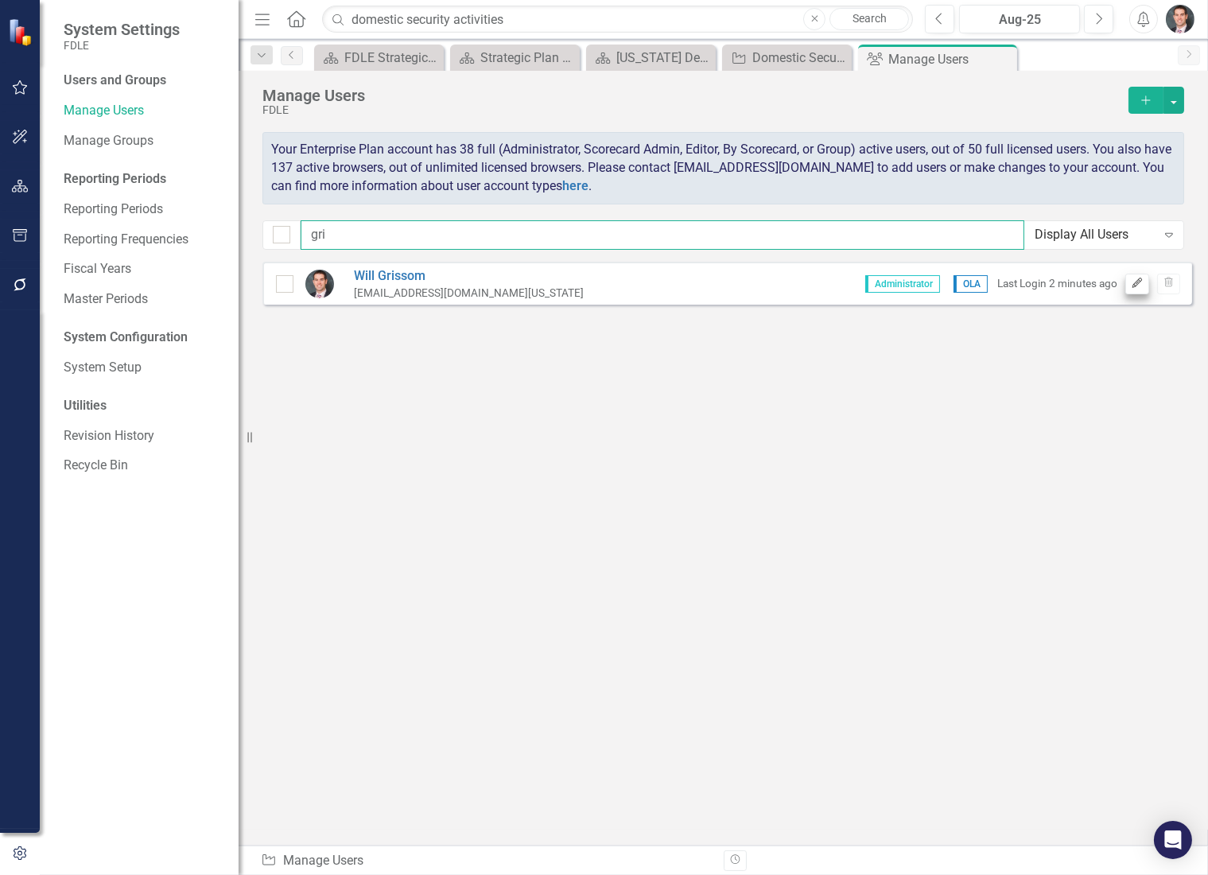
type input "gri"
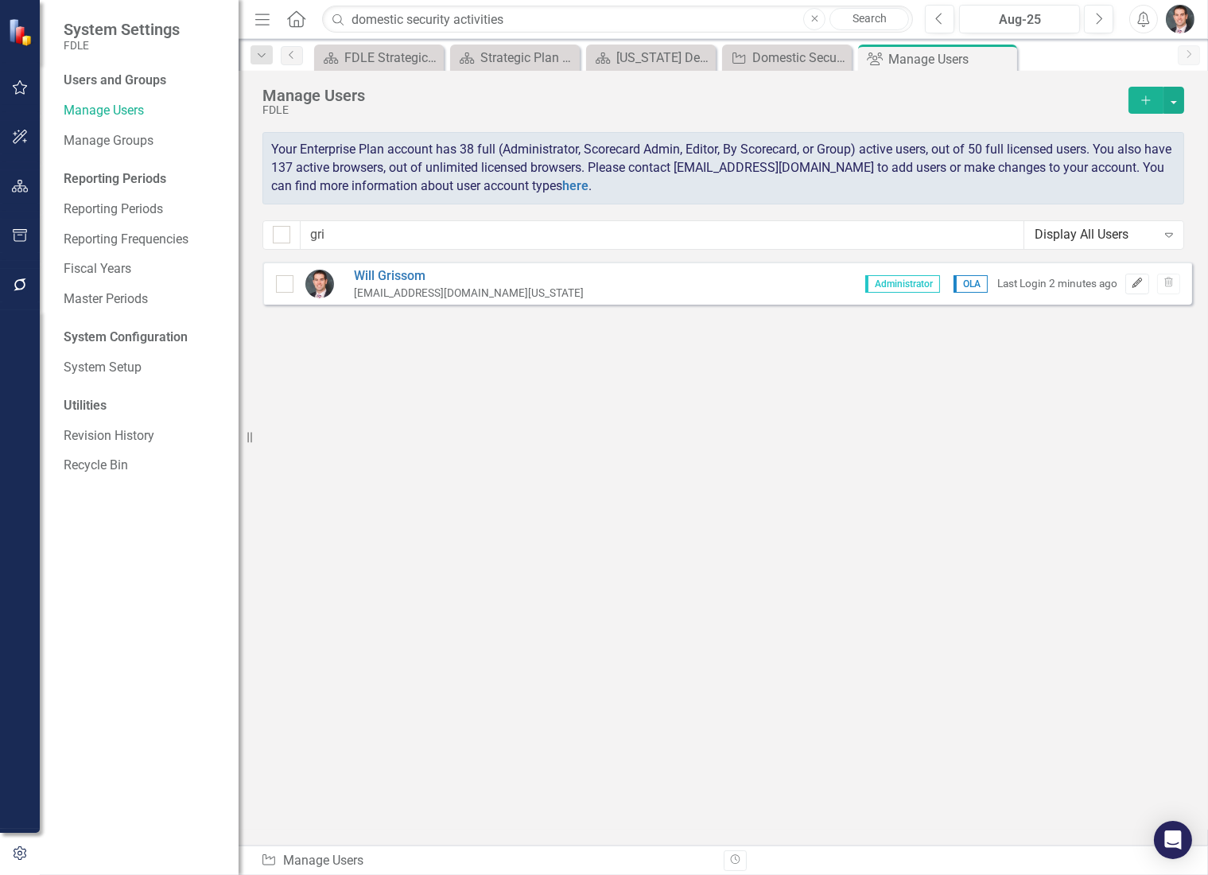
click at [1135, 284] on icon "Edit" at bounding box center [1137, 283] width 12 height 10
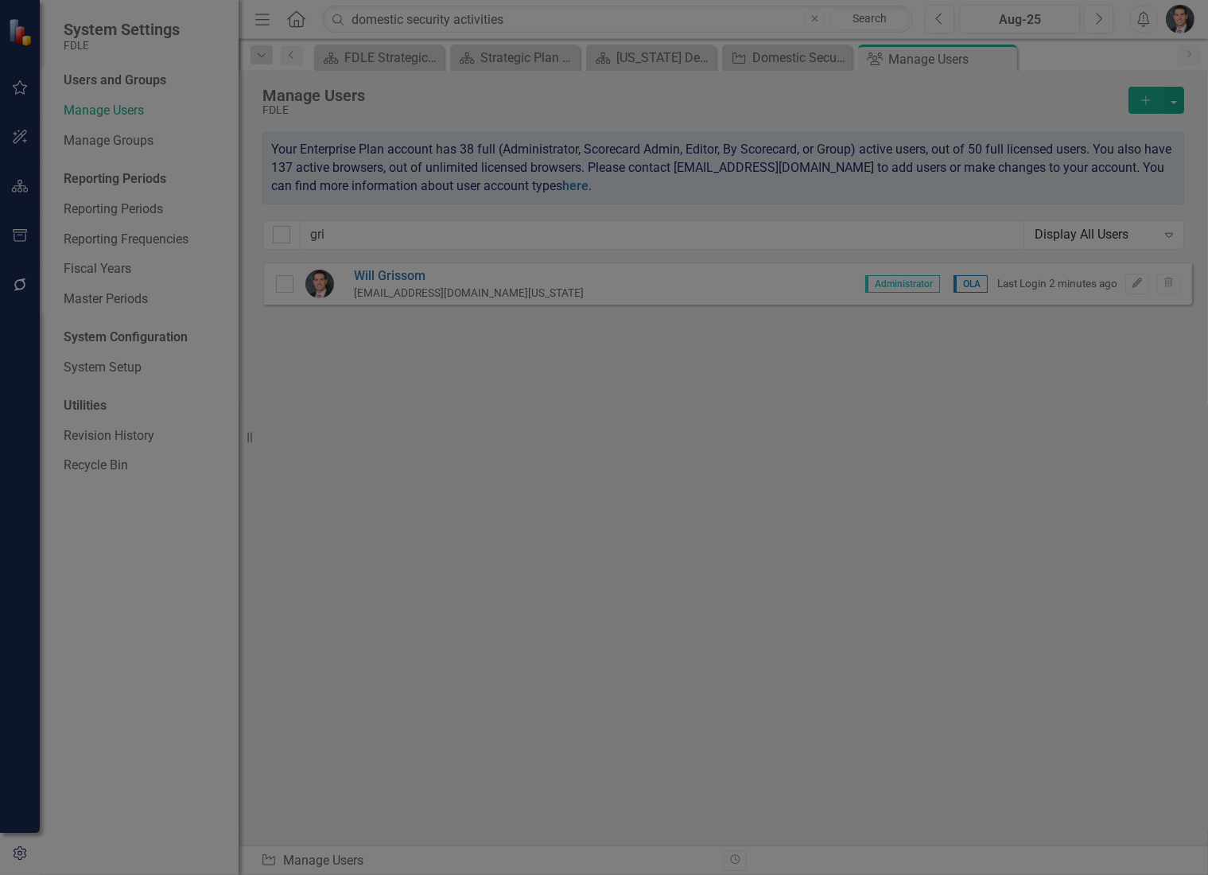
click at [173, 91] on link "Security" at bounding box center [229, 90] width 217 height 32
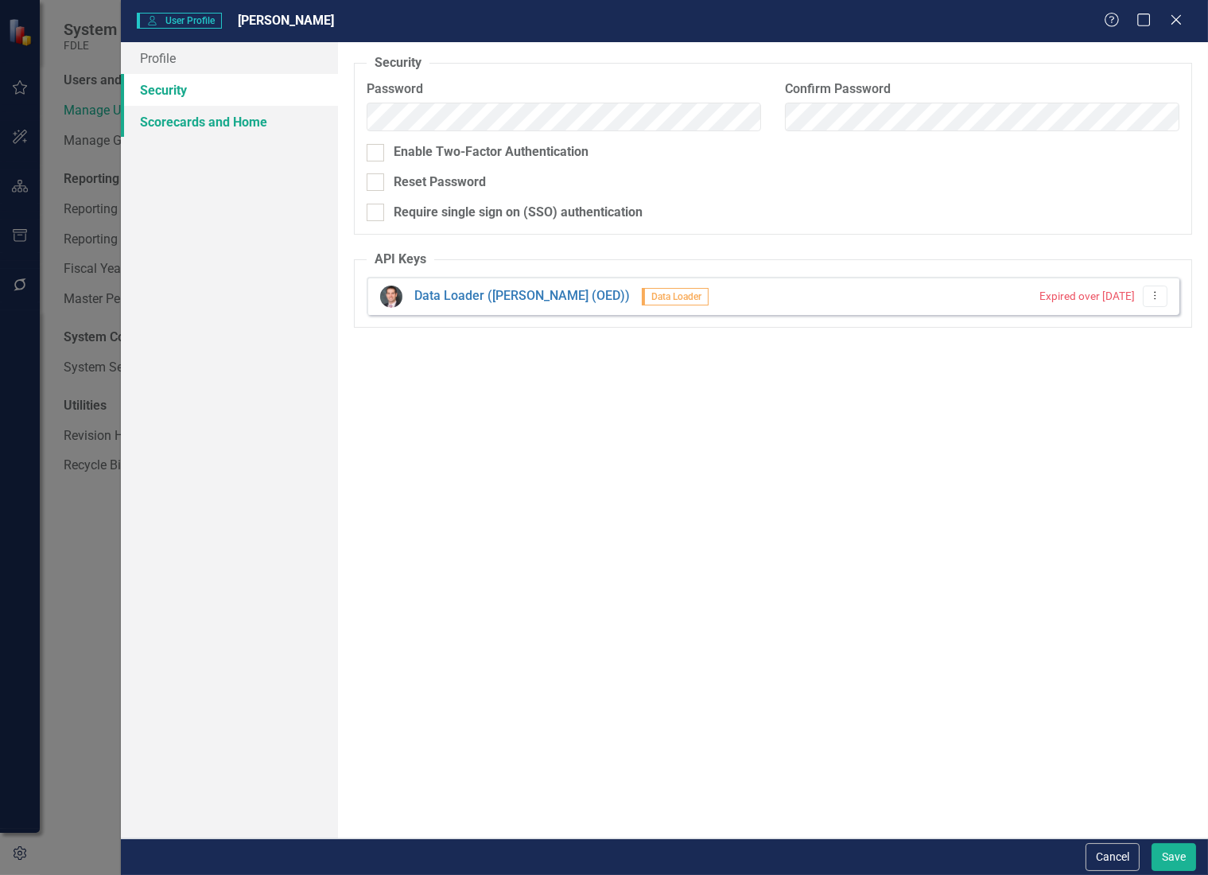
click at [193, 120] on link "Scorecards and Home" at bounding box center [229, 122] width 217 height 32
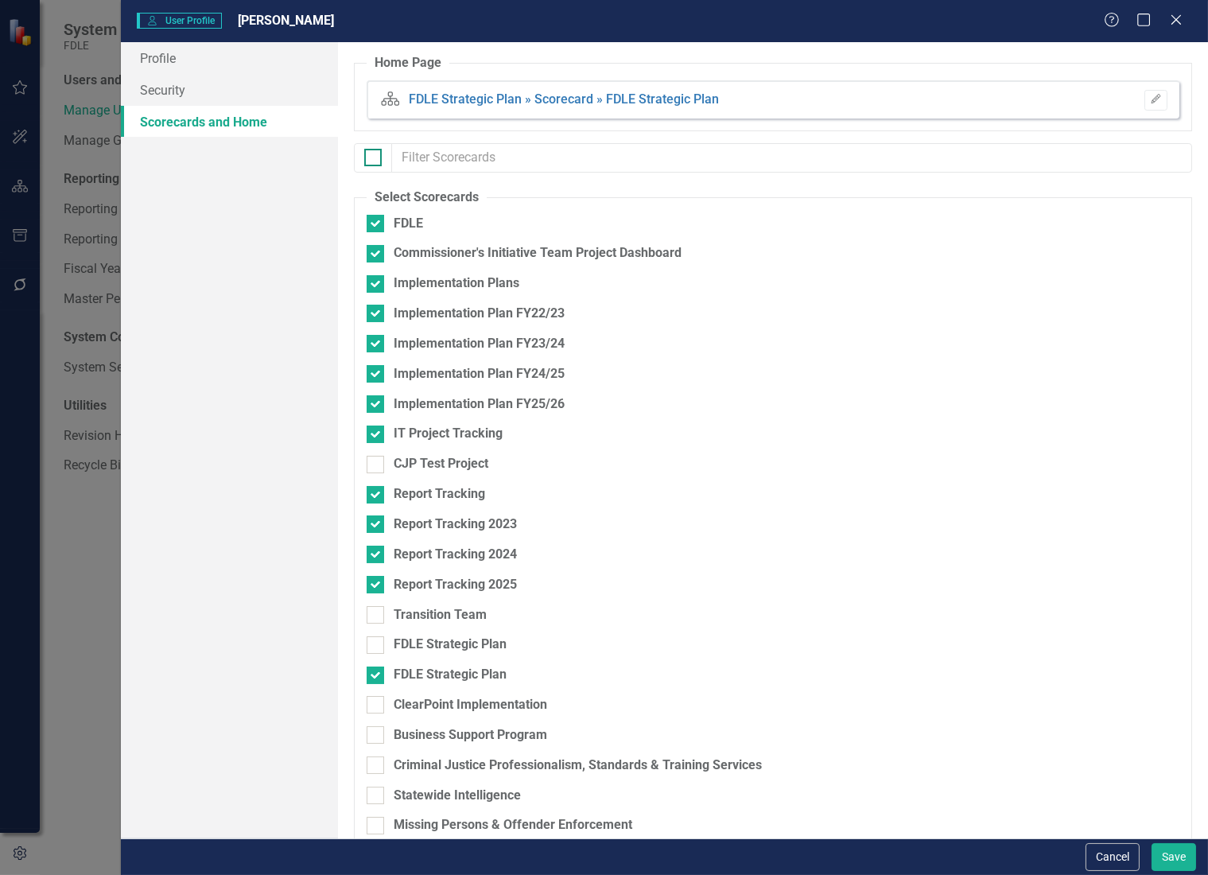
click at [369, 153] on input "checkbox" at bounding box center [369, 154] width 10 height 10
checkbox input "true"
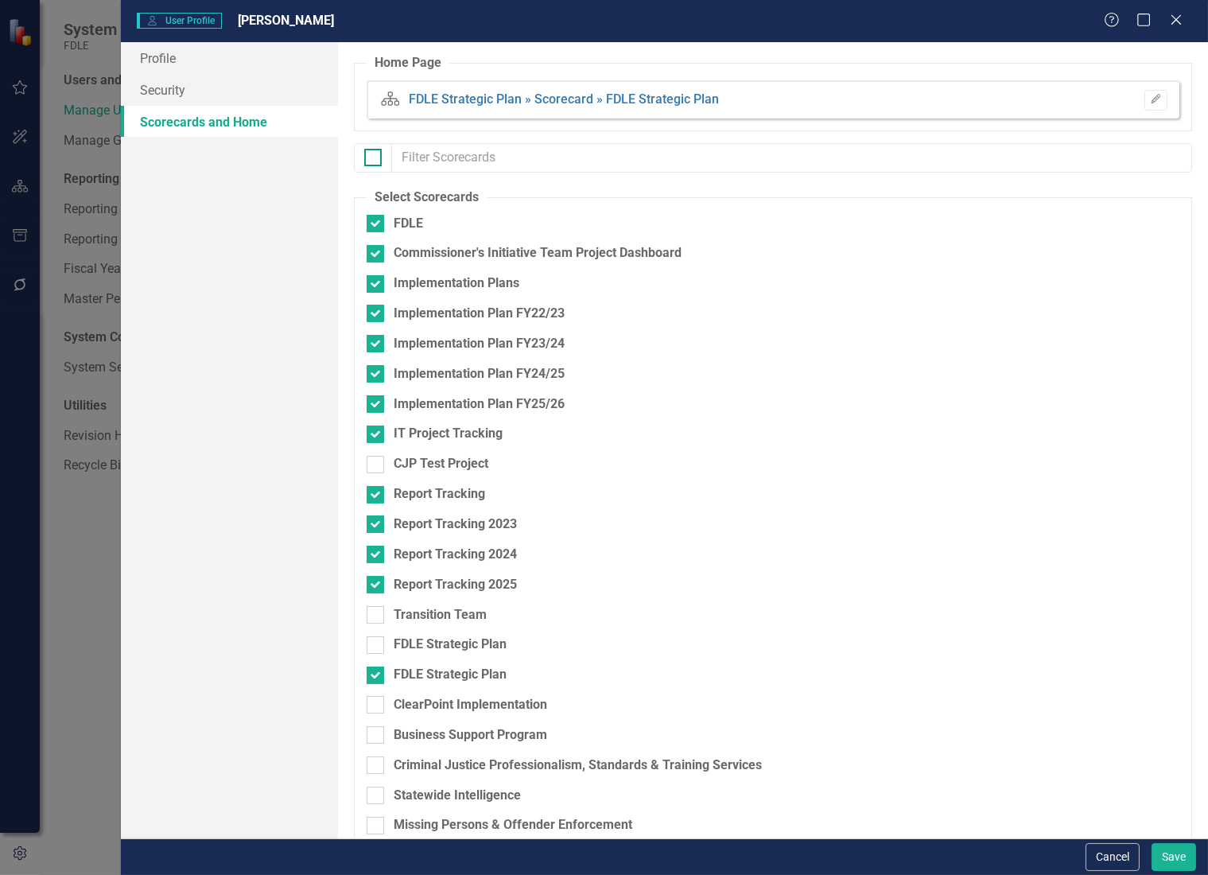
checkbox input "true"
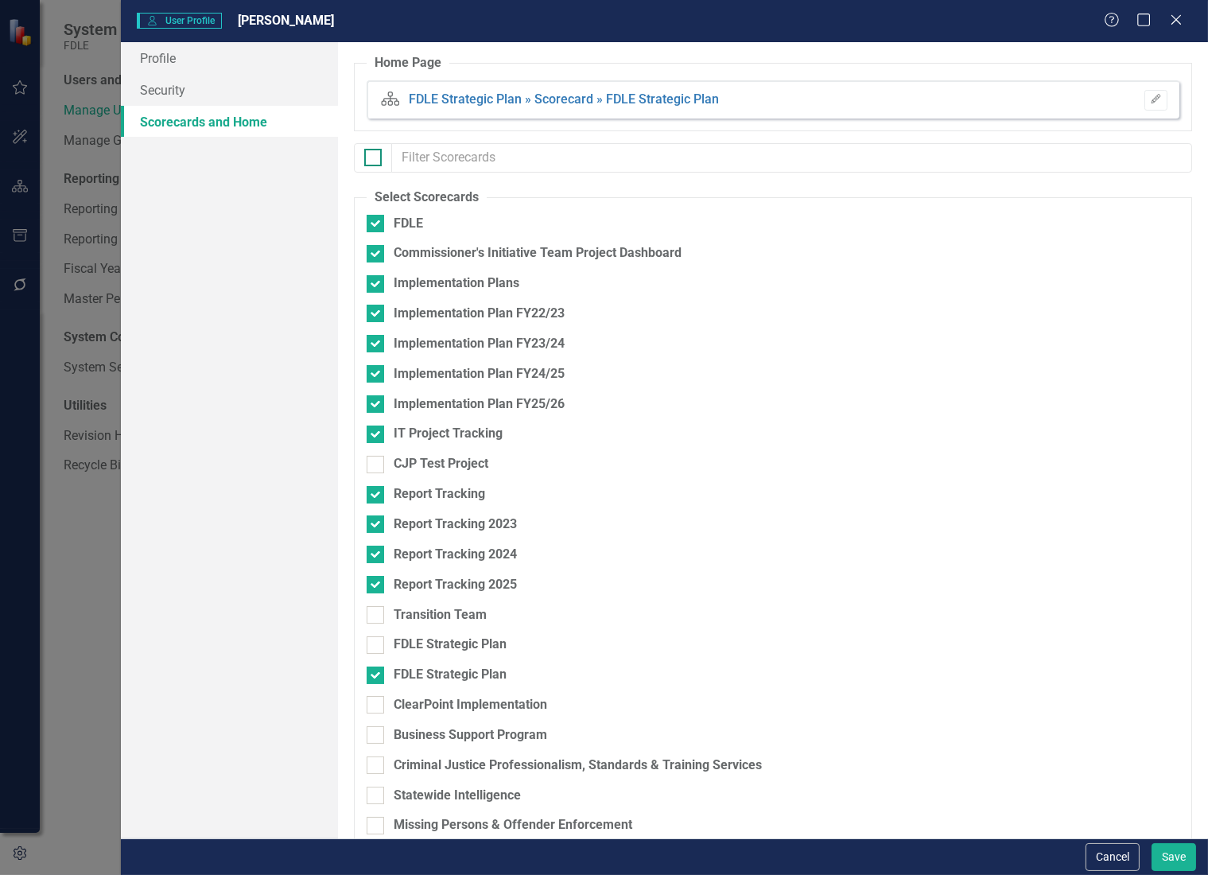
checkbox input "true"
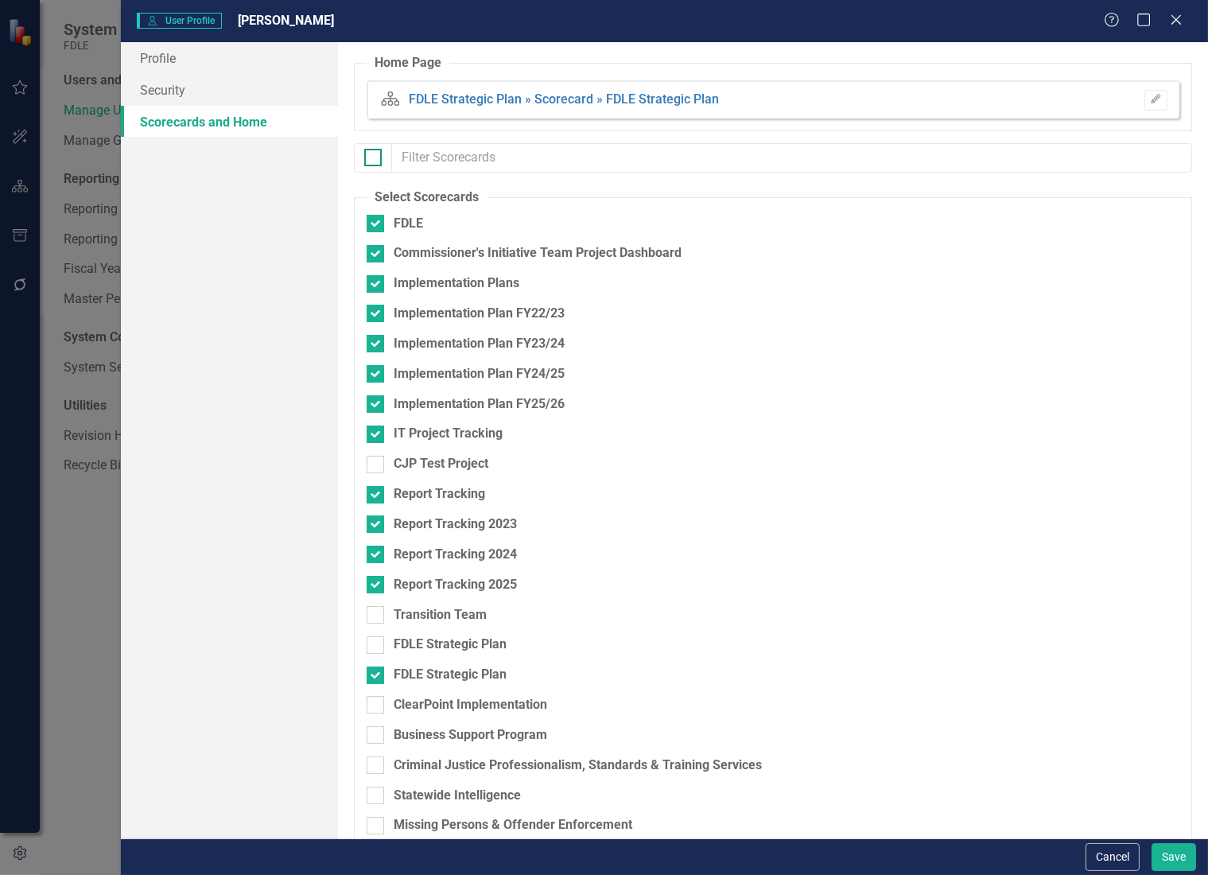
checkbox input "true"
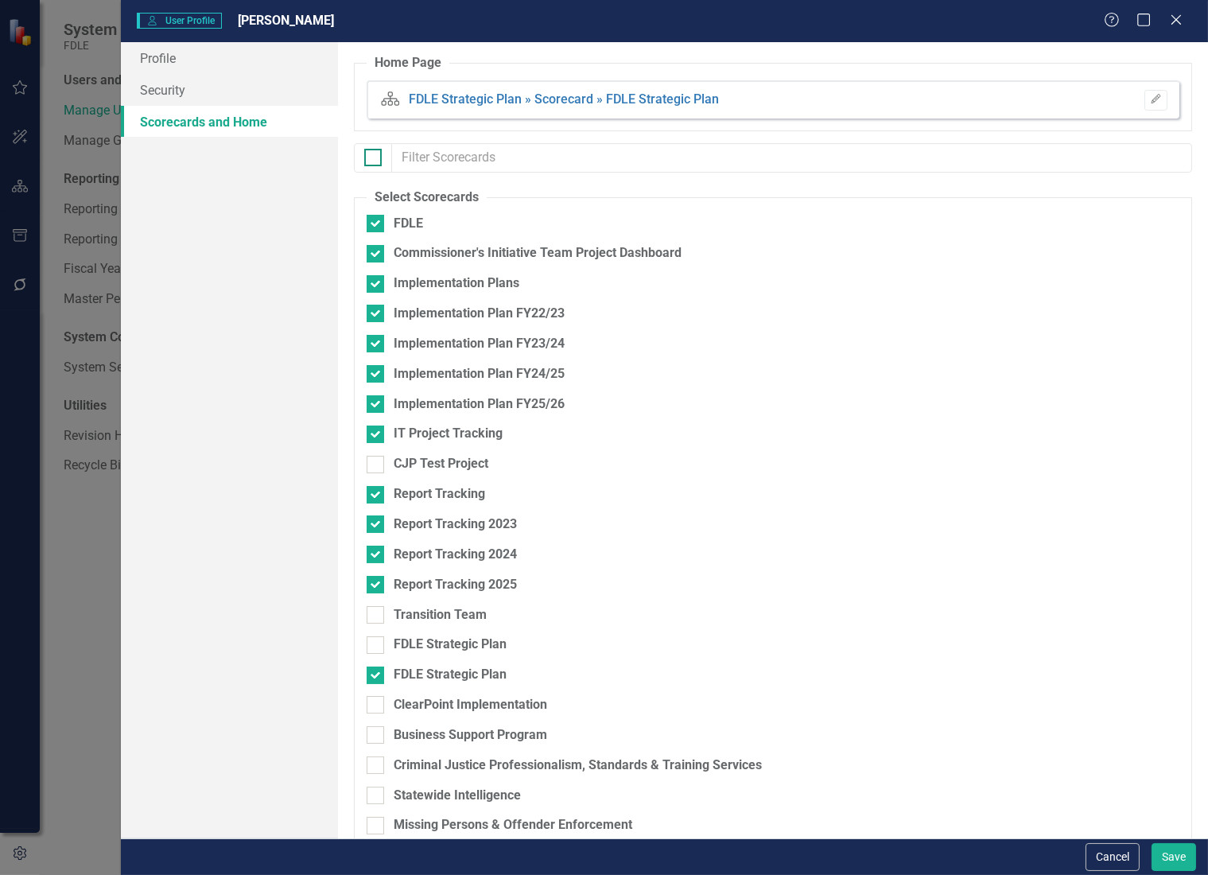
checkbox input "true"
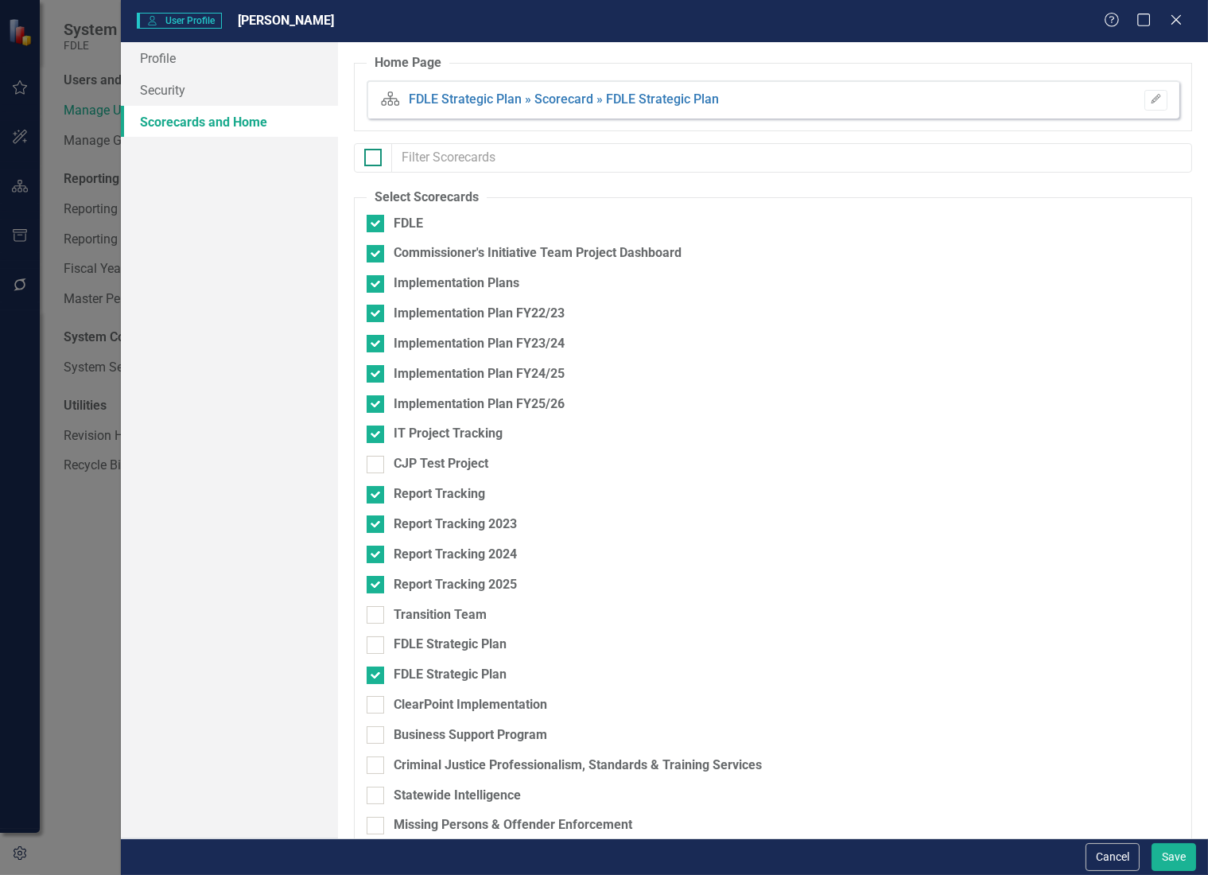
checkbox input "true"
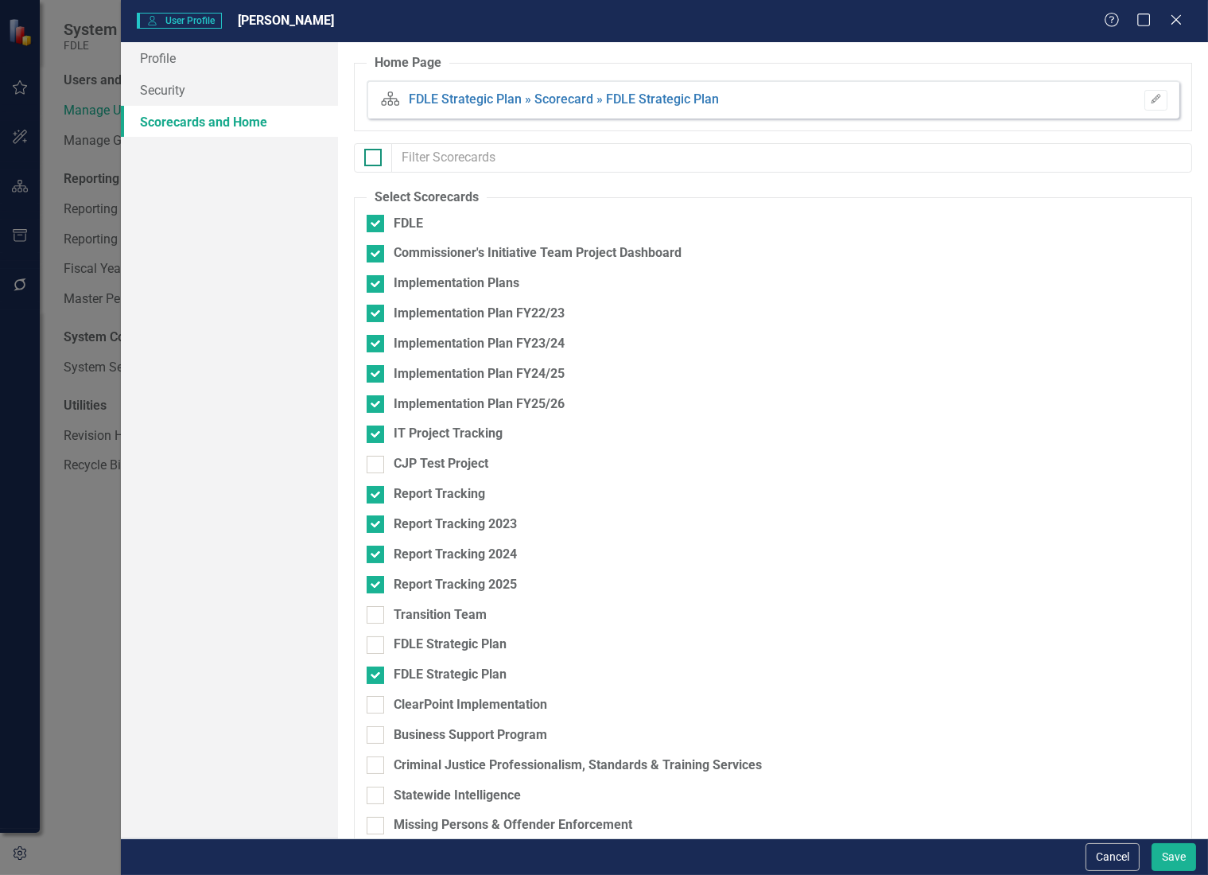
checkbox input "true"
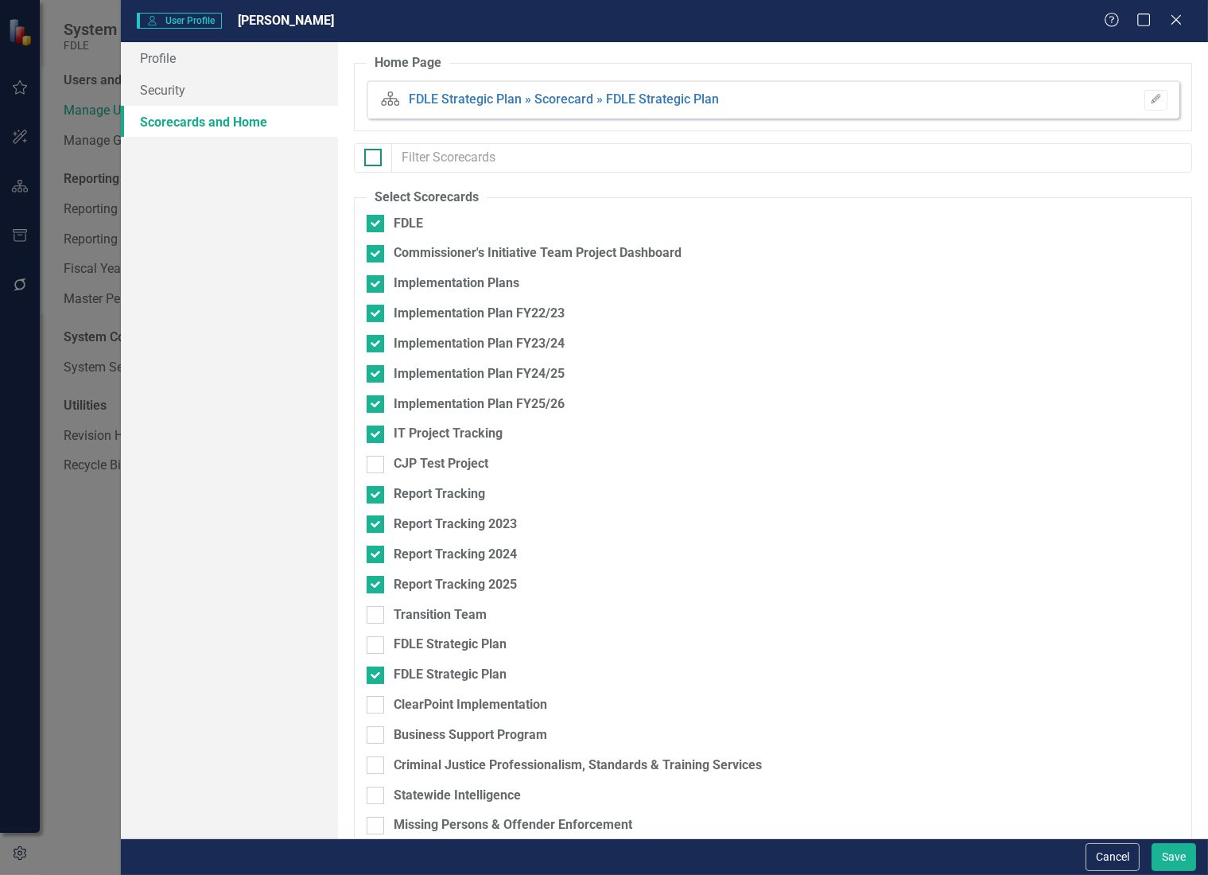
checkbox input "true"
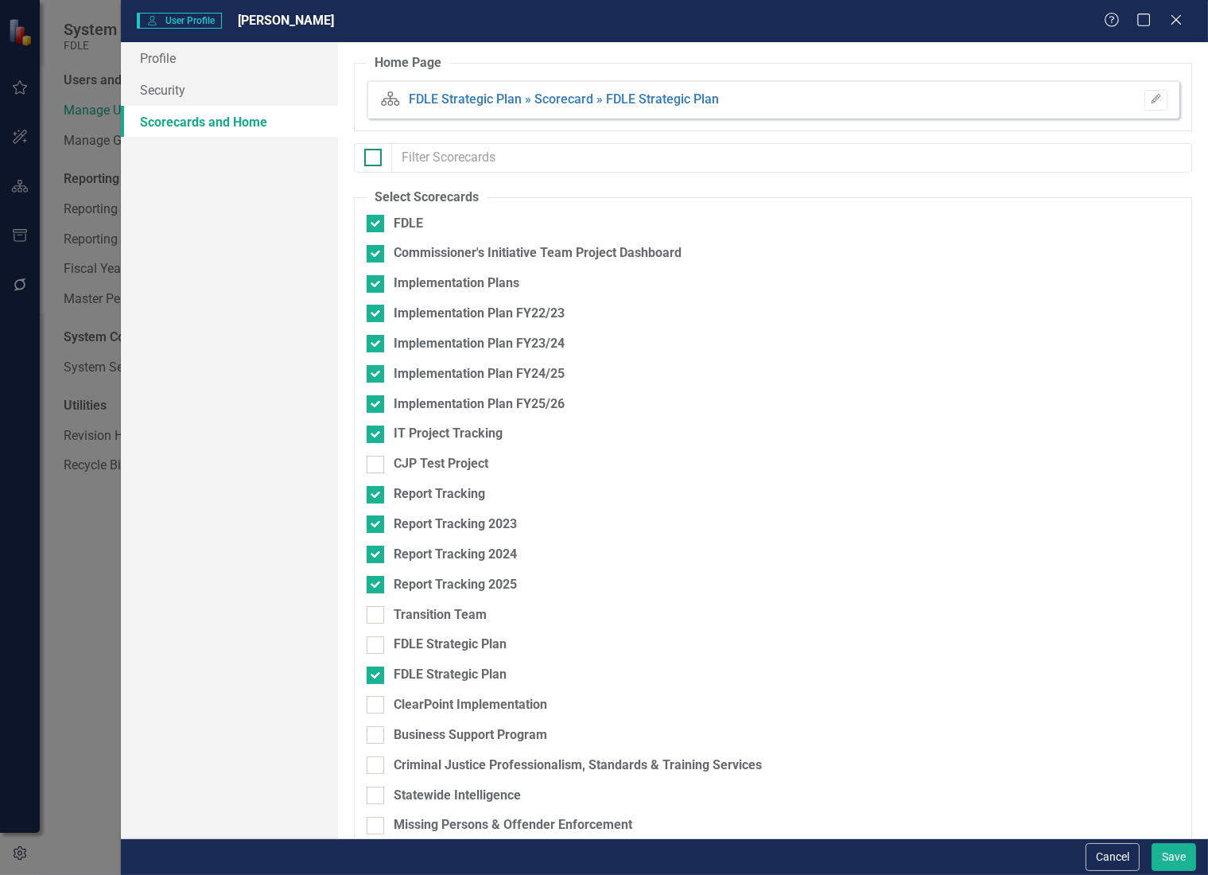
checkbox input "true"
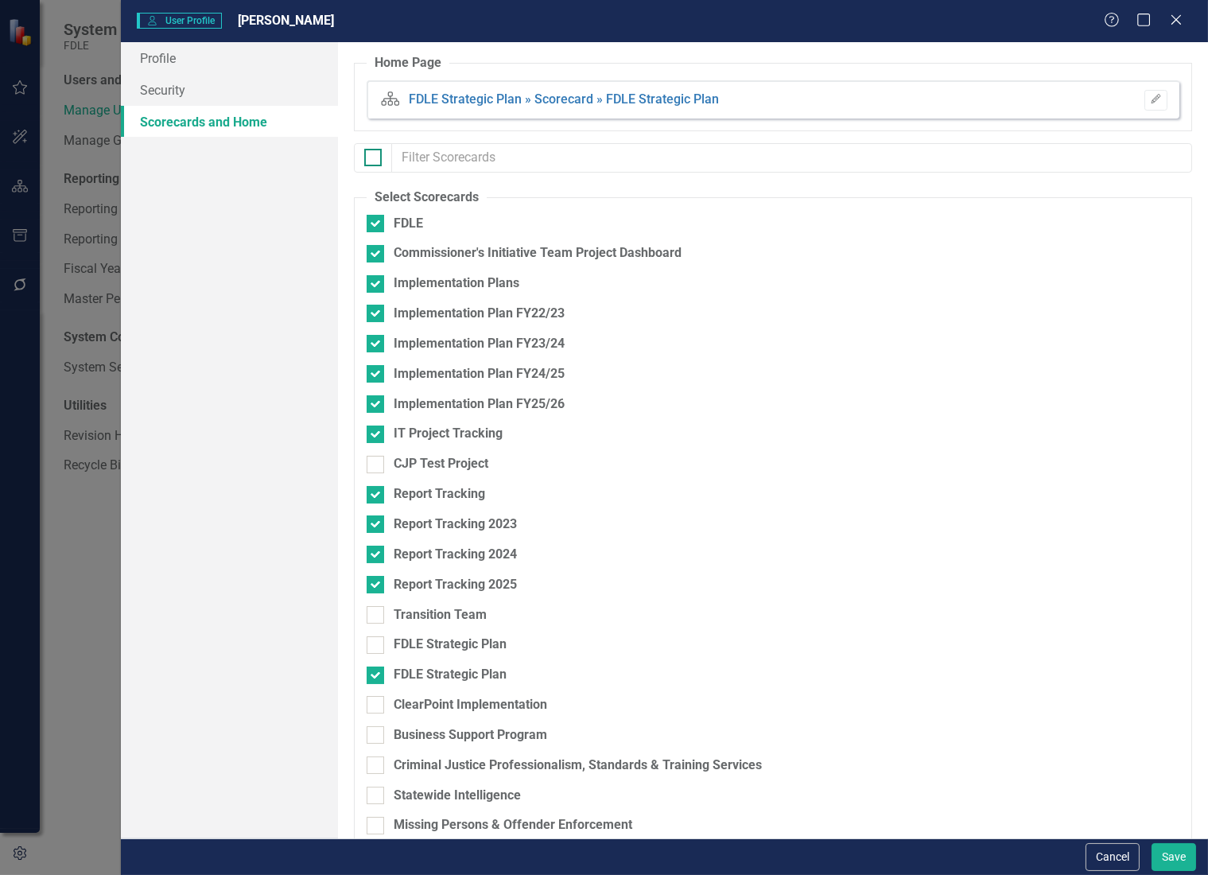
checkbox input "true"
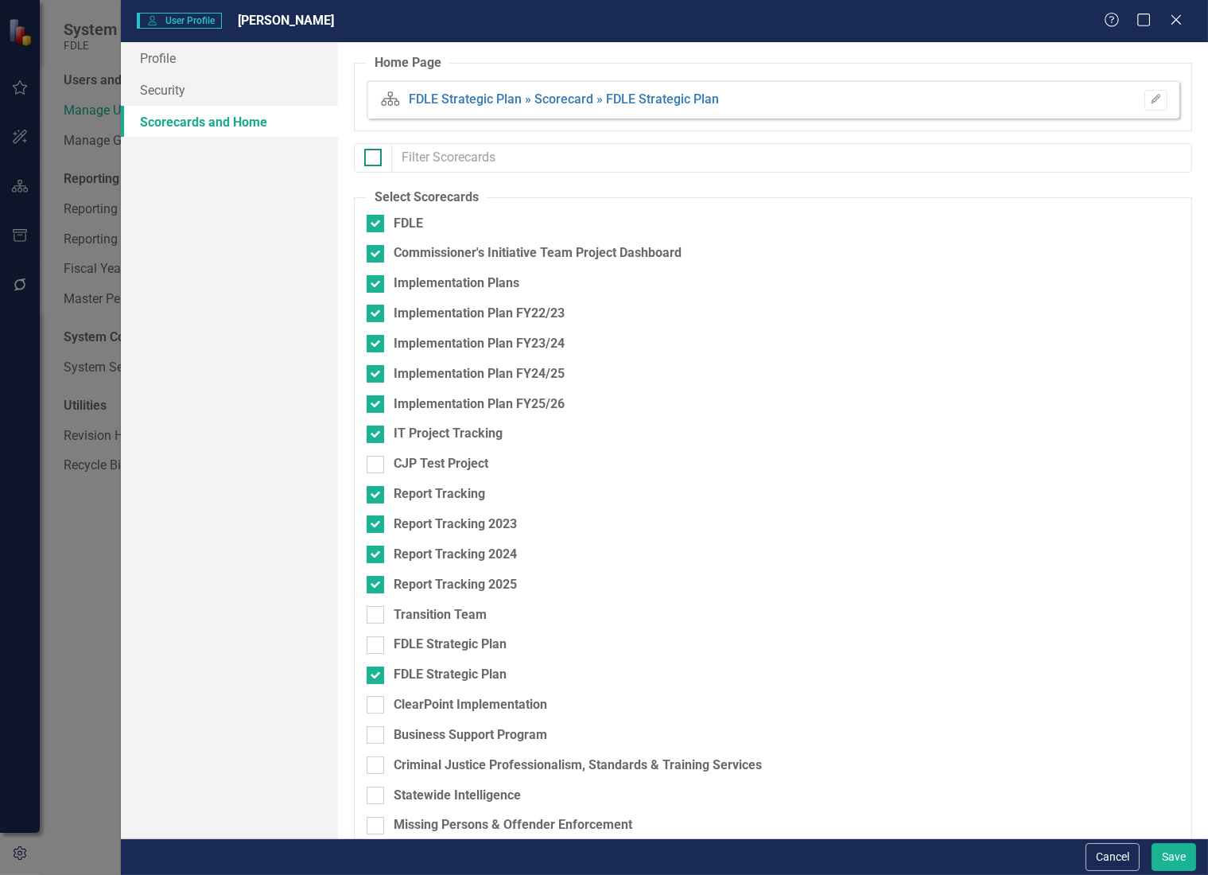
checkbox input "true"
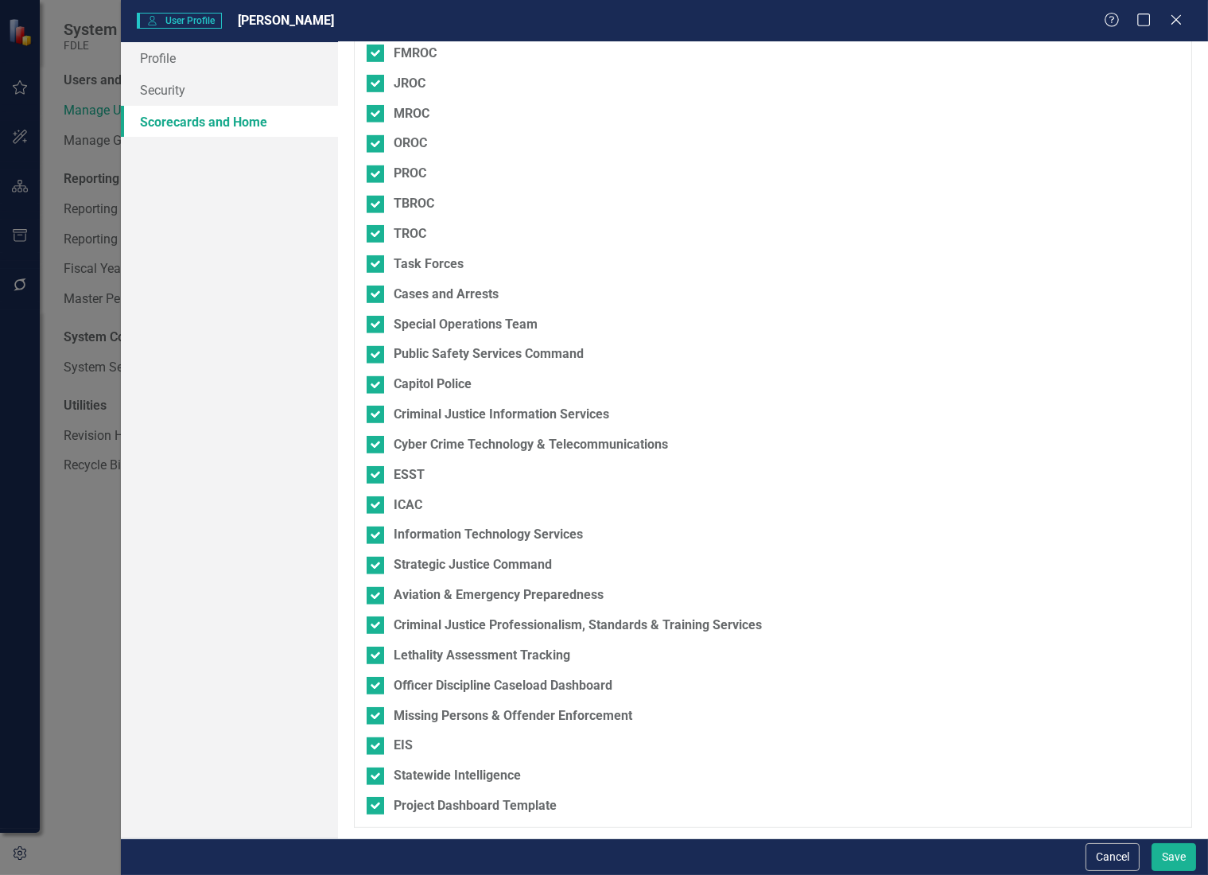
scroll to position [1826, 0]
click at [1102, 849] on button "Cancel" at bounding box center [1113, 857] width 54 height 28
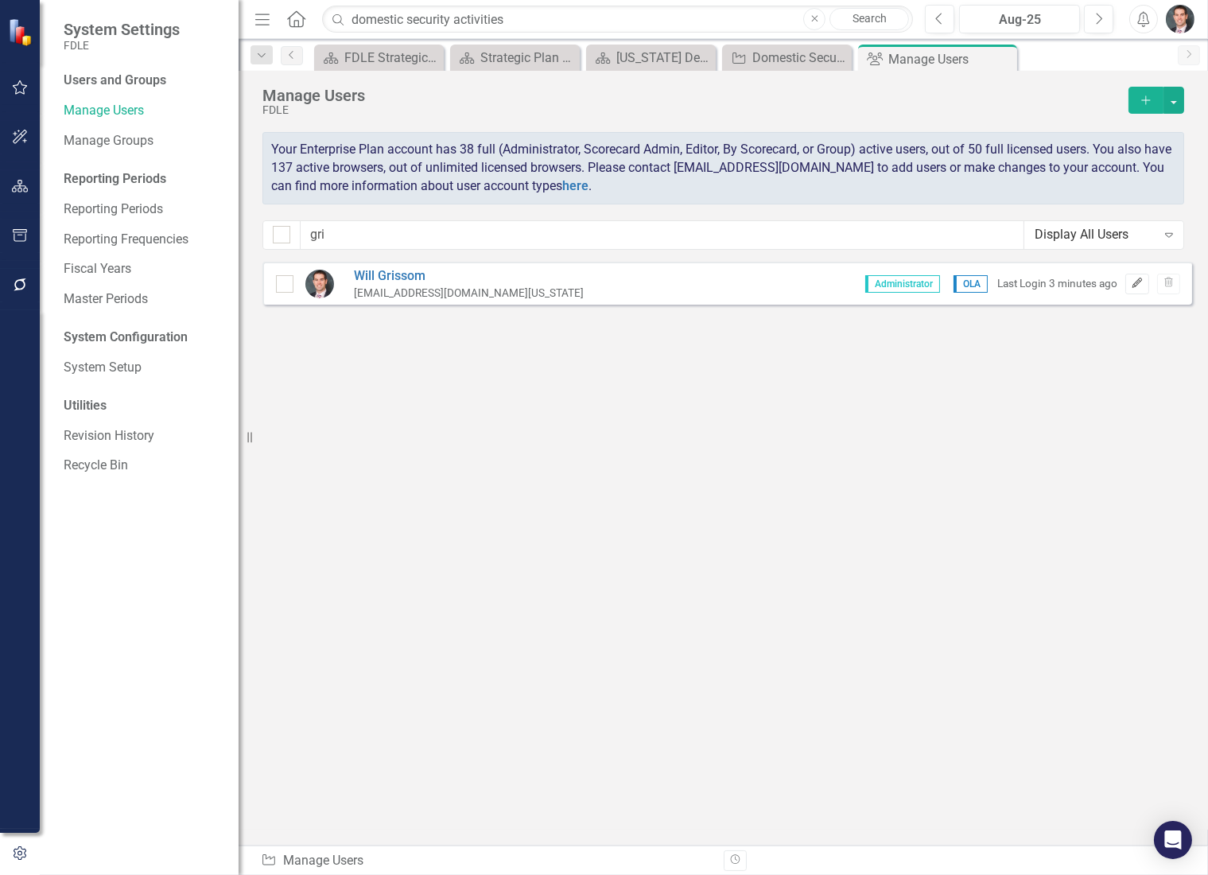
click at [1134, 282] on icon "Edit" at bounding box center [1137, 283] width 12 height 10
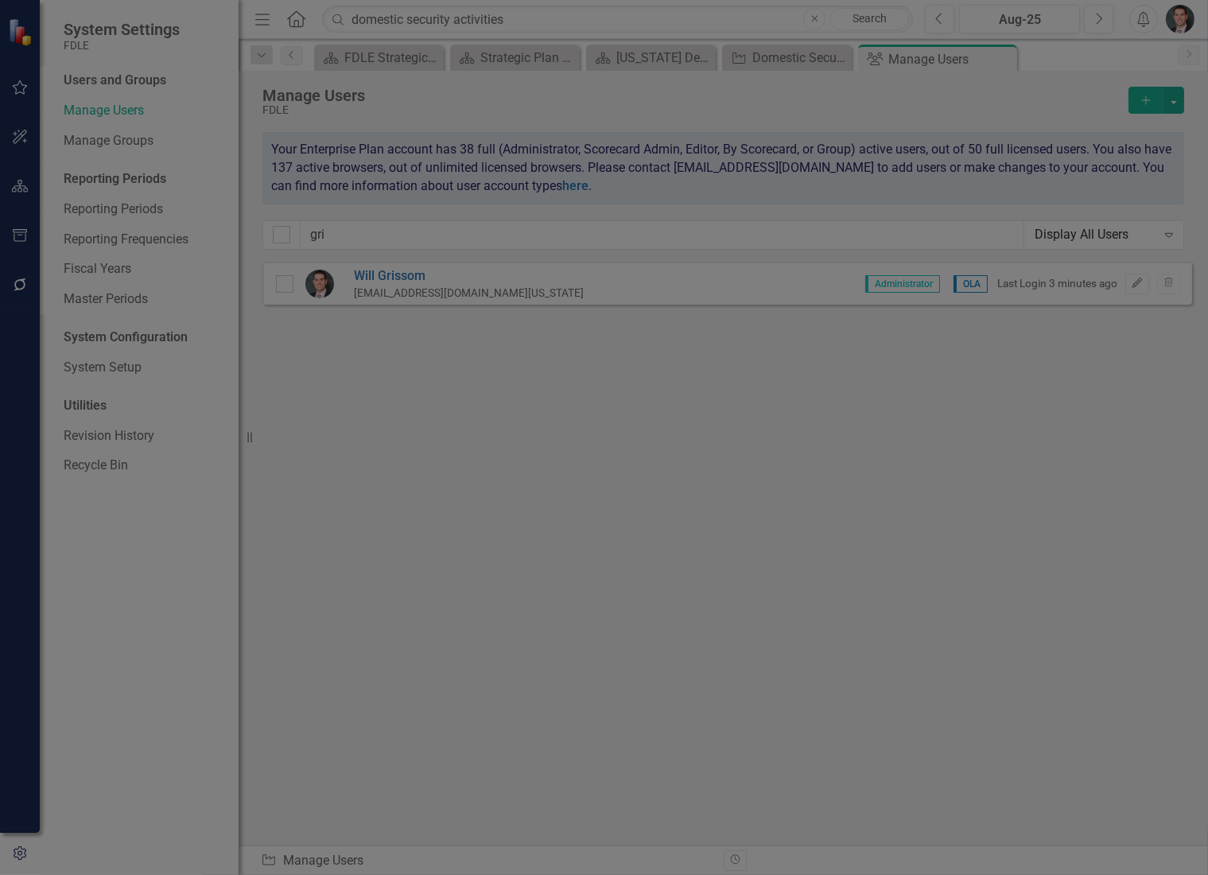
click at [180, 93] on link "Security" at bounding box center [229, 90] width 217 height 32
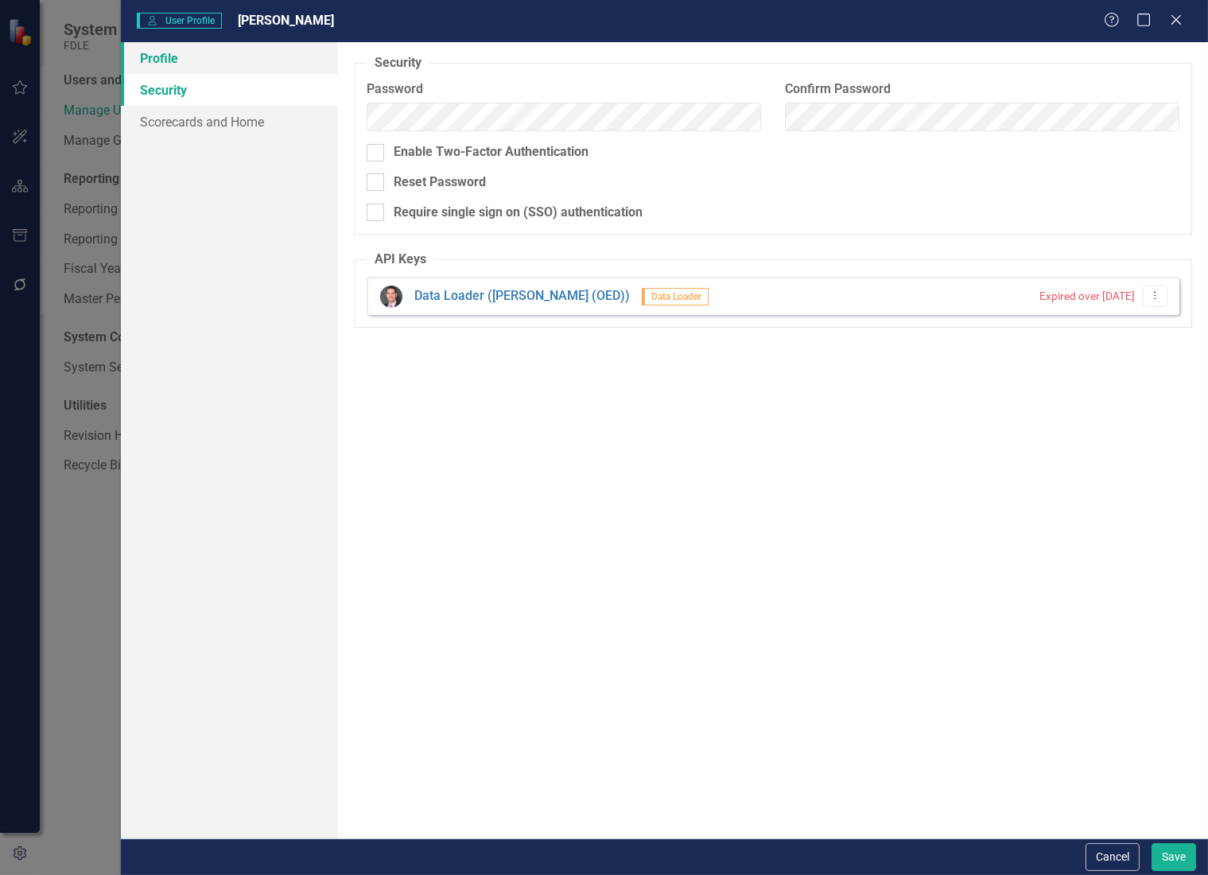
click at [173, 65] on link "Profile" at bounding box center [229, 58] width 217 height 32
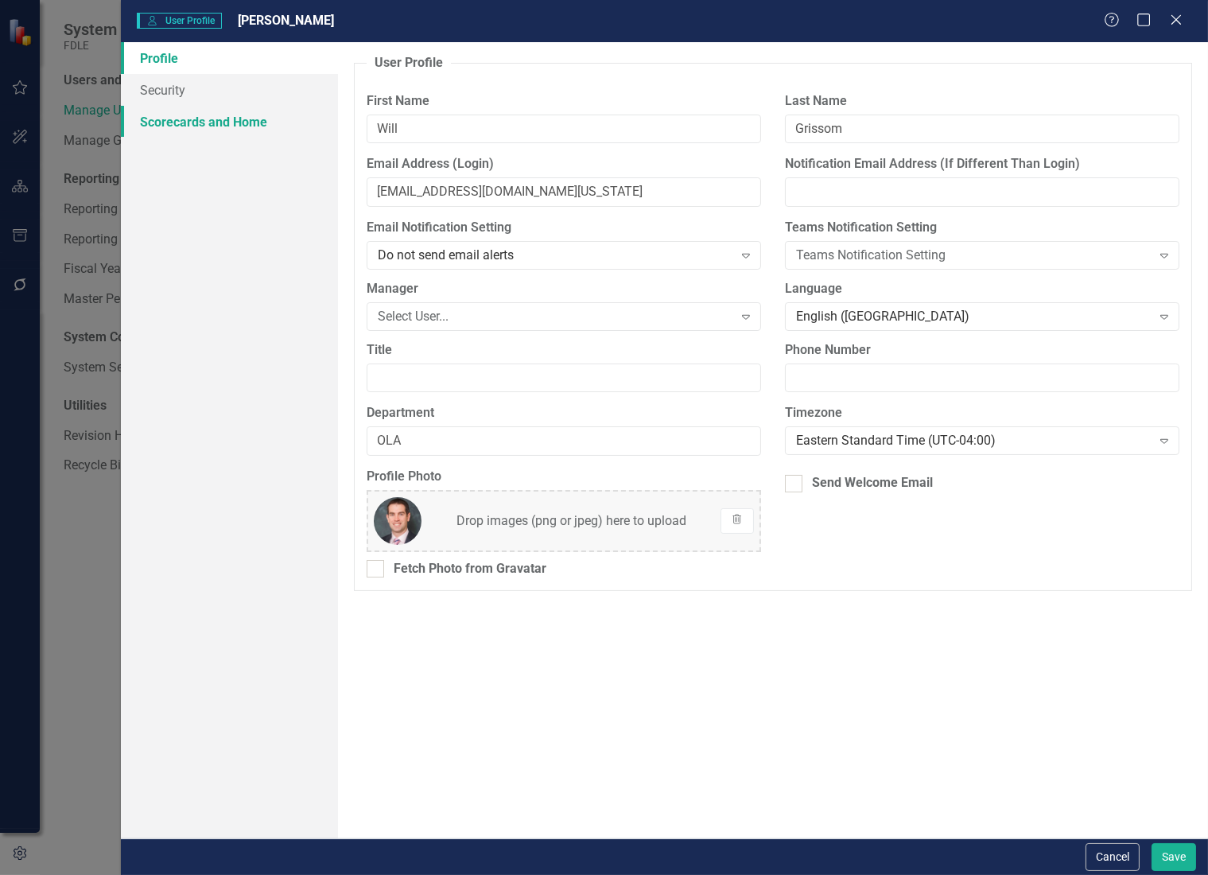
click at [191, 122] on link "Scorecards and Home" at bounding box center [229, 122] width 217 height 32
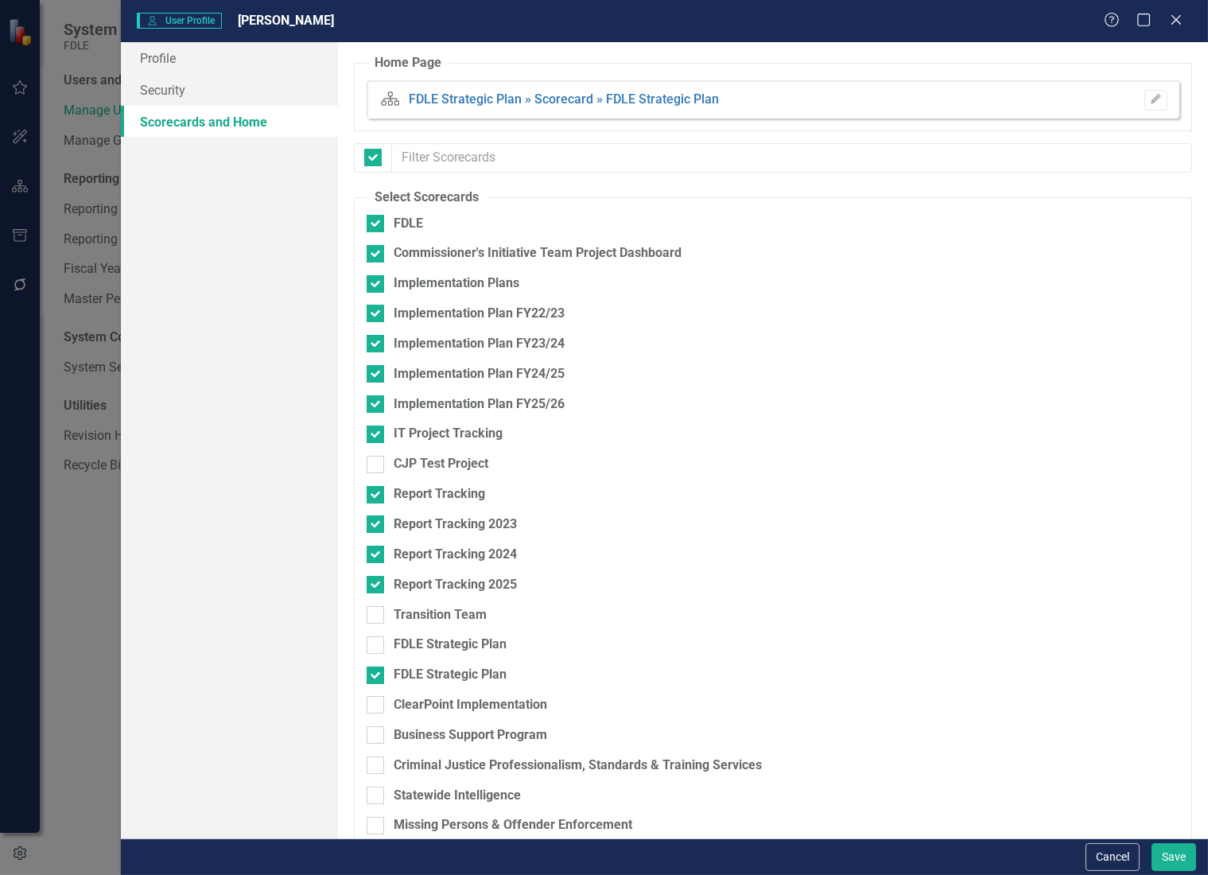
checkbox input "false"
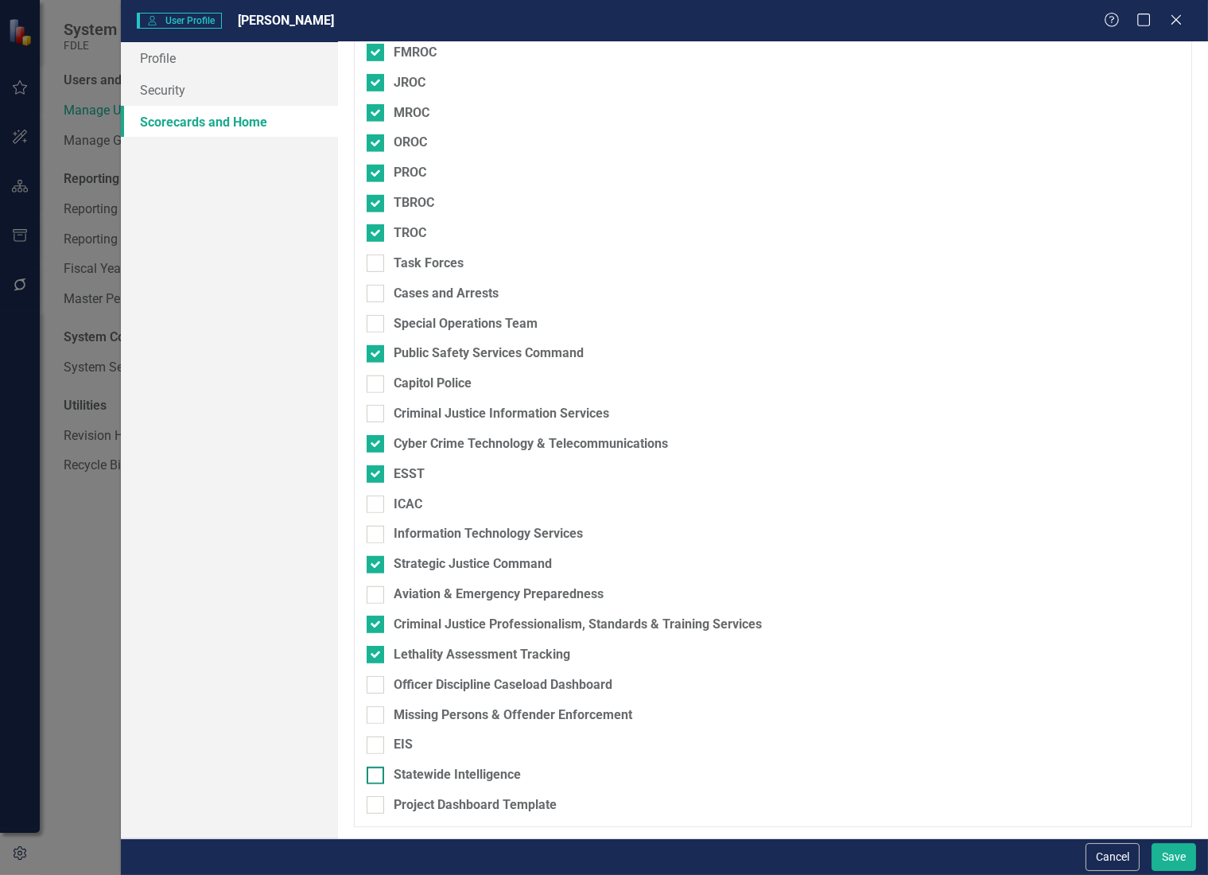
click at [380, 778] on div at bounding box center [375, 775] width 17 height 17
click at [377, 777] on input "Statewide Intelligence" at bounding box center [372, 772] width 10 height 10
checkbox input "true"
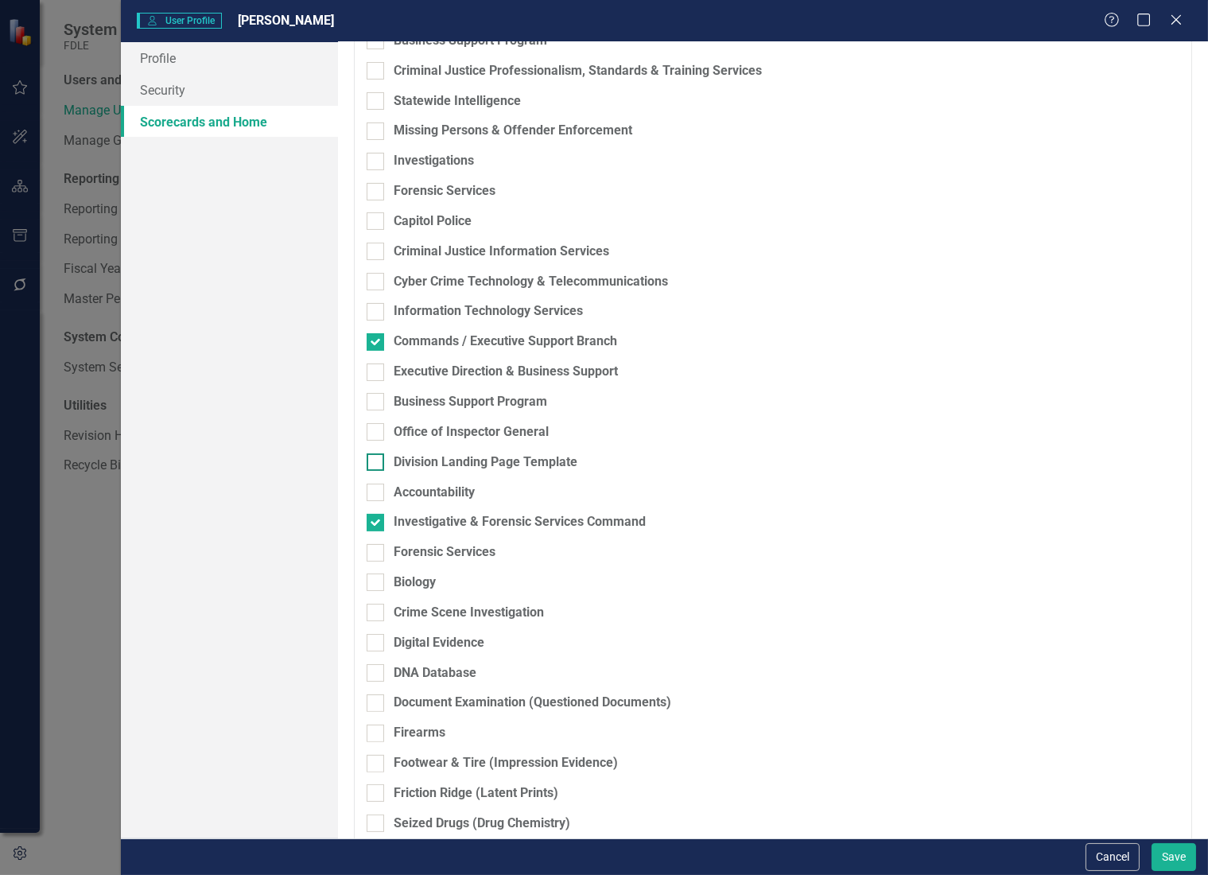
scroll to position [648, 0]
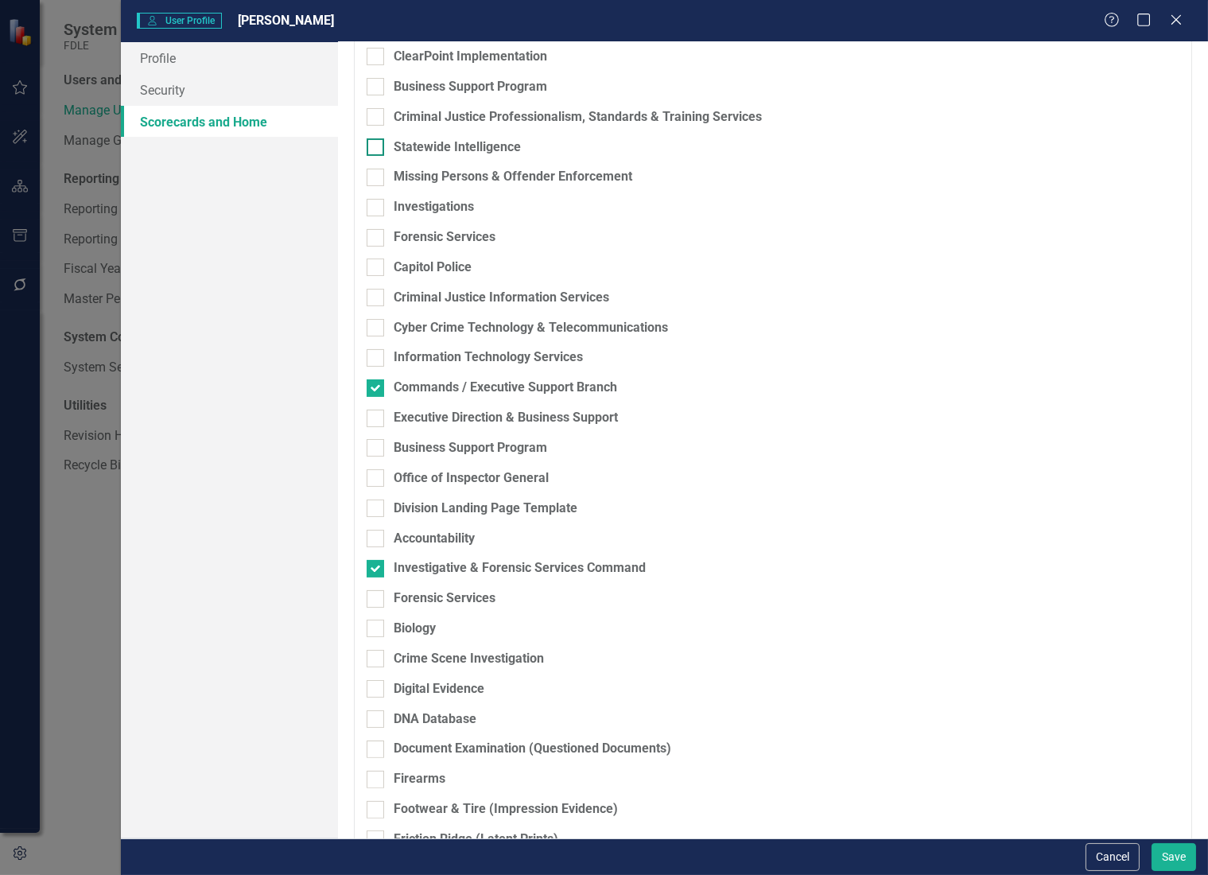
click at [376, 148] on input "Statewide Intelligence" at bounding box center [372, 143] width 10 height 10
checkbox input "true"
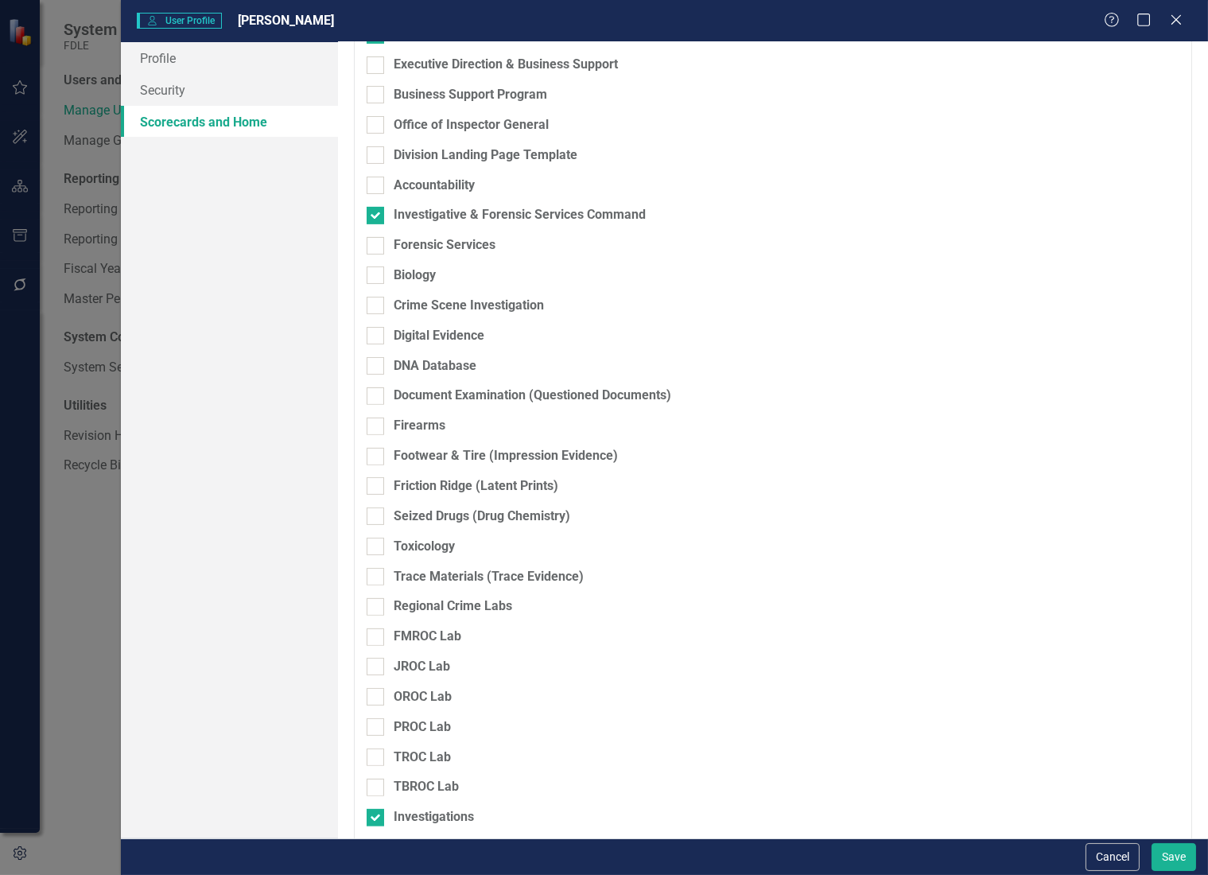
scroll to position [1826, 0]
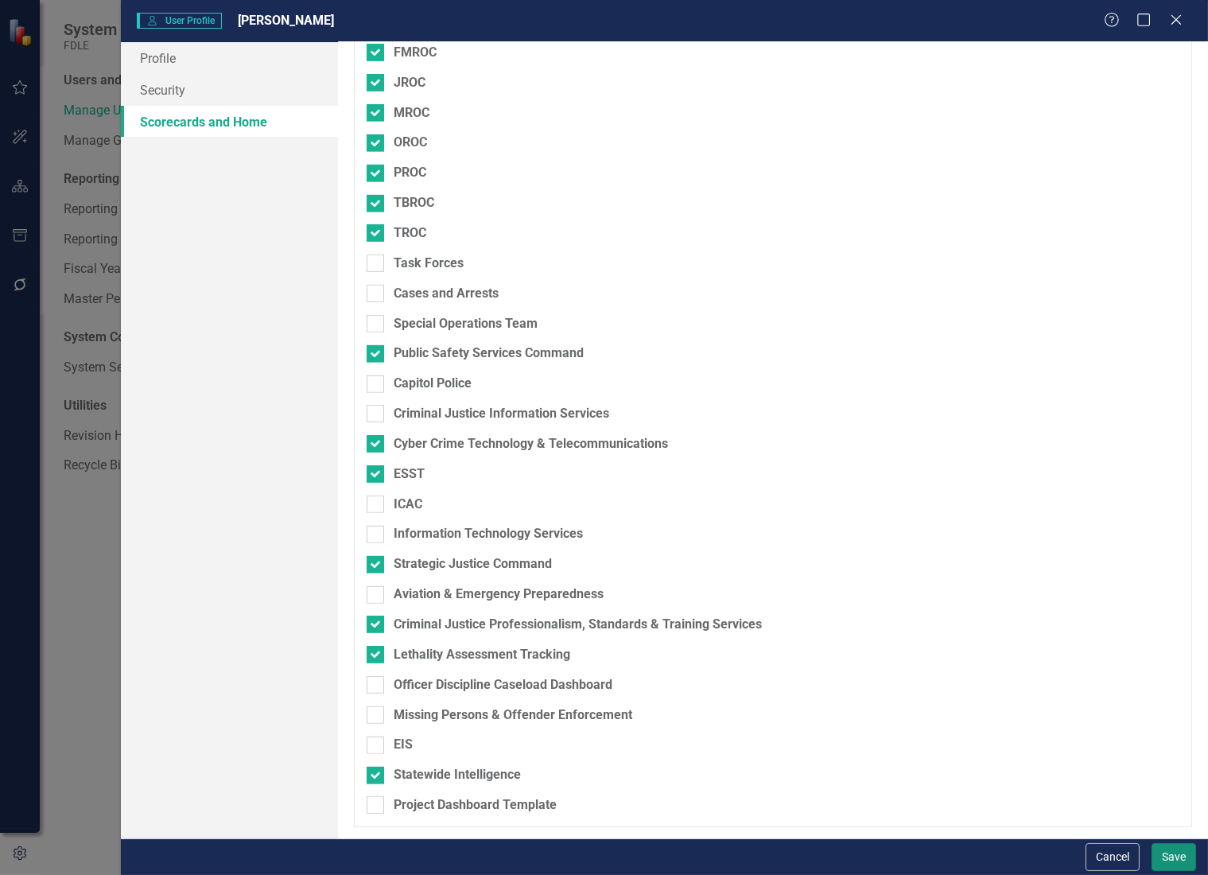
click at [1161, 849] on button "Save" at bounding box center [1174, 857] width 45 height 28
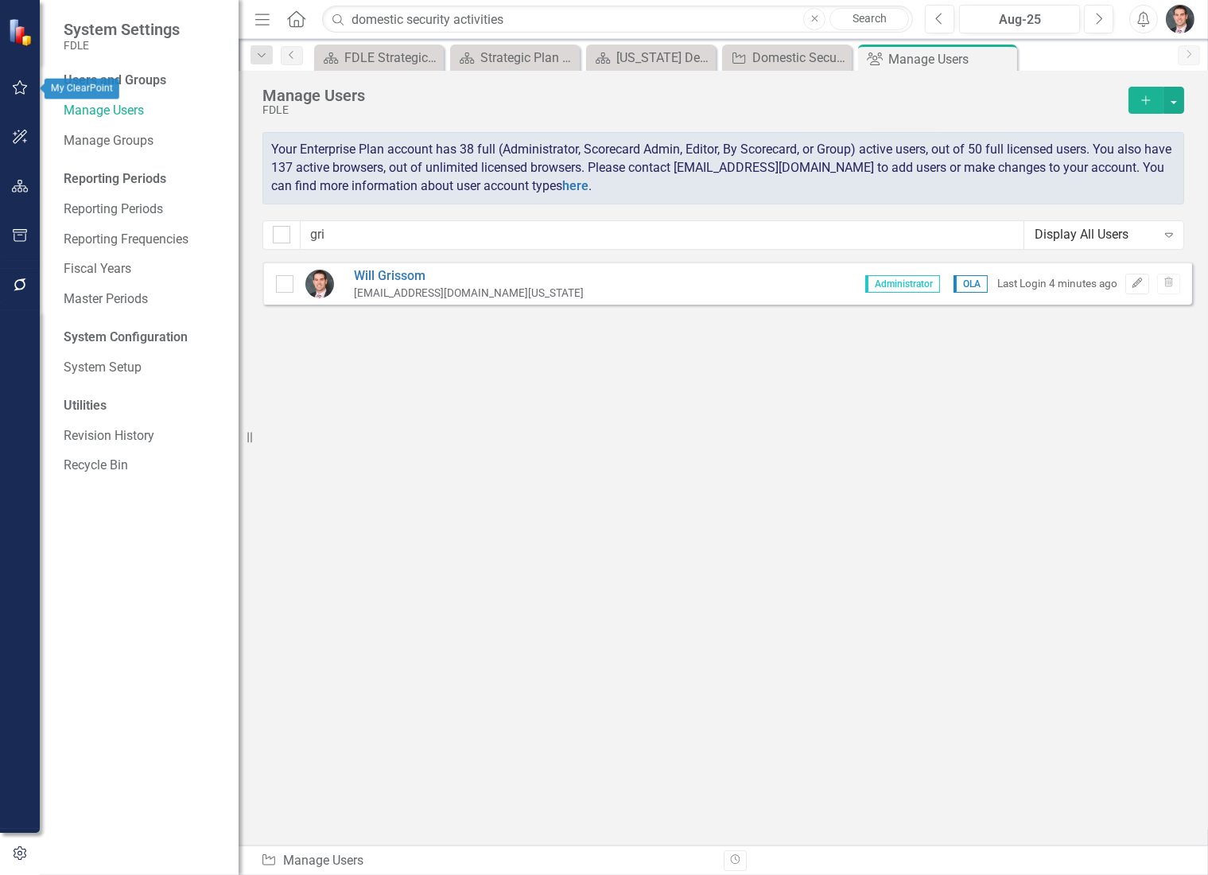
click at [15, 91] on icon "button" at bounding box center [20, 87] width 15 height 14
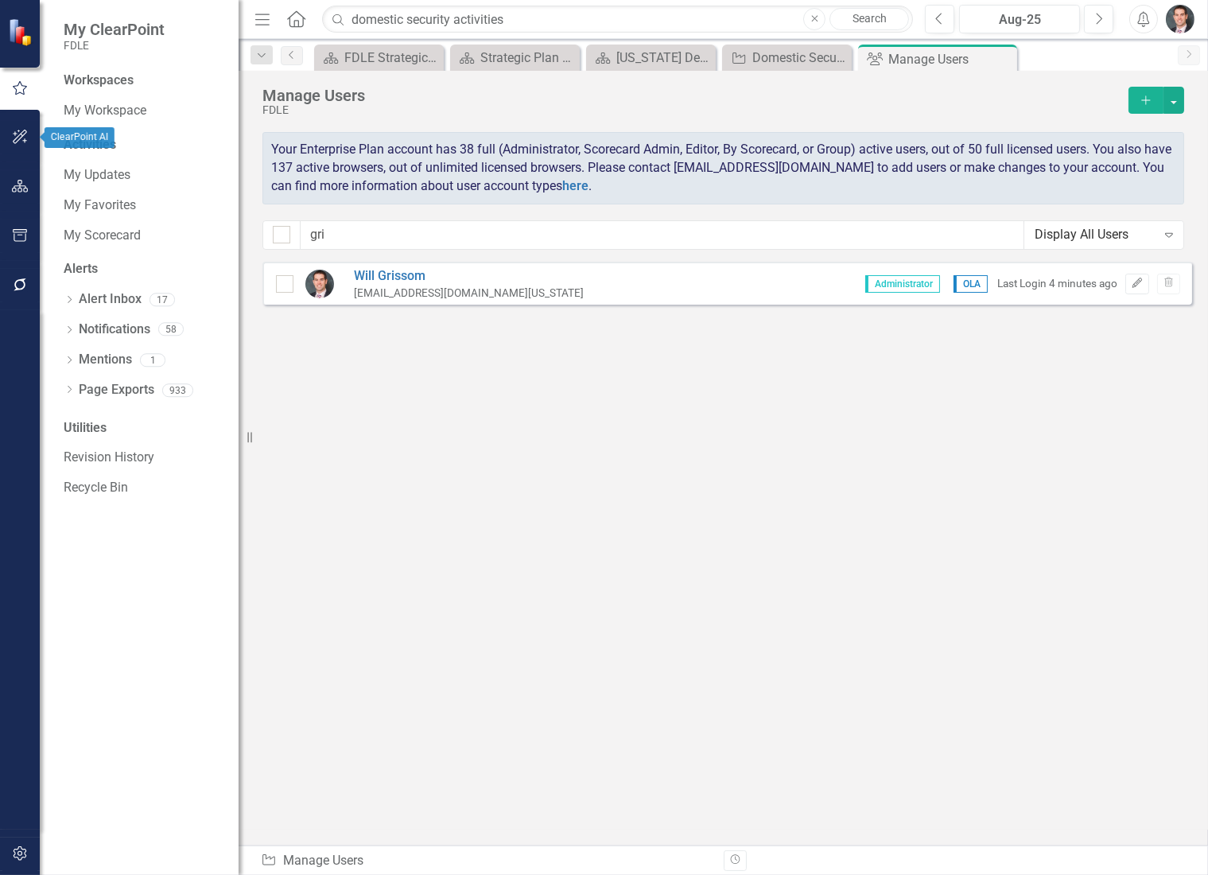
click at [21, 138] on icon "button" at bounding box center [20, 136] width 17 height 13
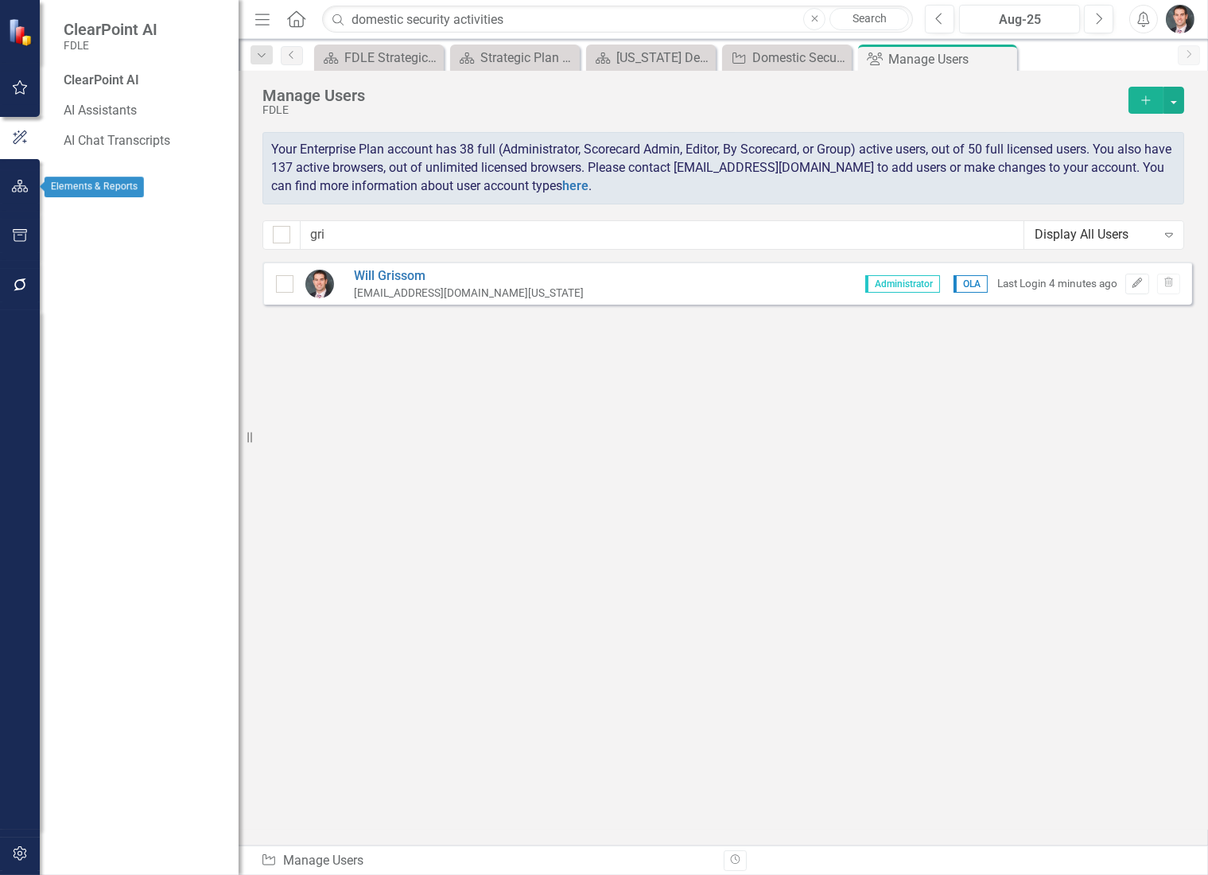
click at [20, 186] on icon "button" at bounding box center [20, 186] width 17 height 13
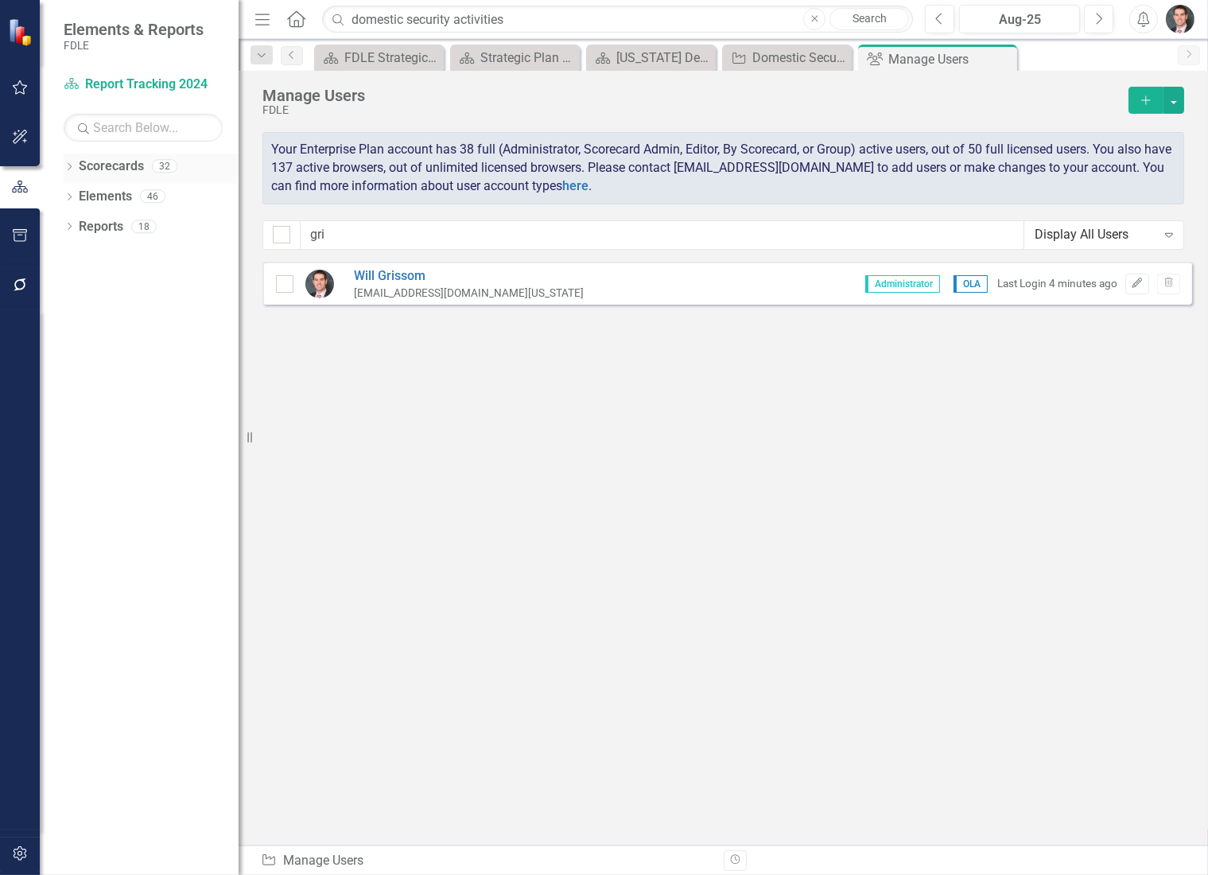
click at [73, 166] on icon "Dropdown" at bounding box center [69, 168] width 11 height 9
click at [76, 285] on icon "Dropdown" at bounding box center [78, 287] width 12 height 10
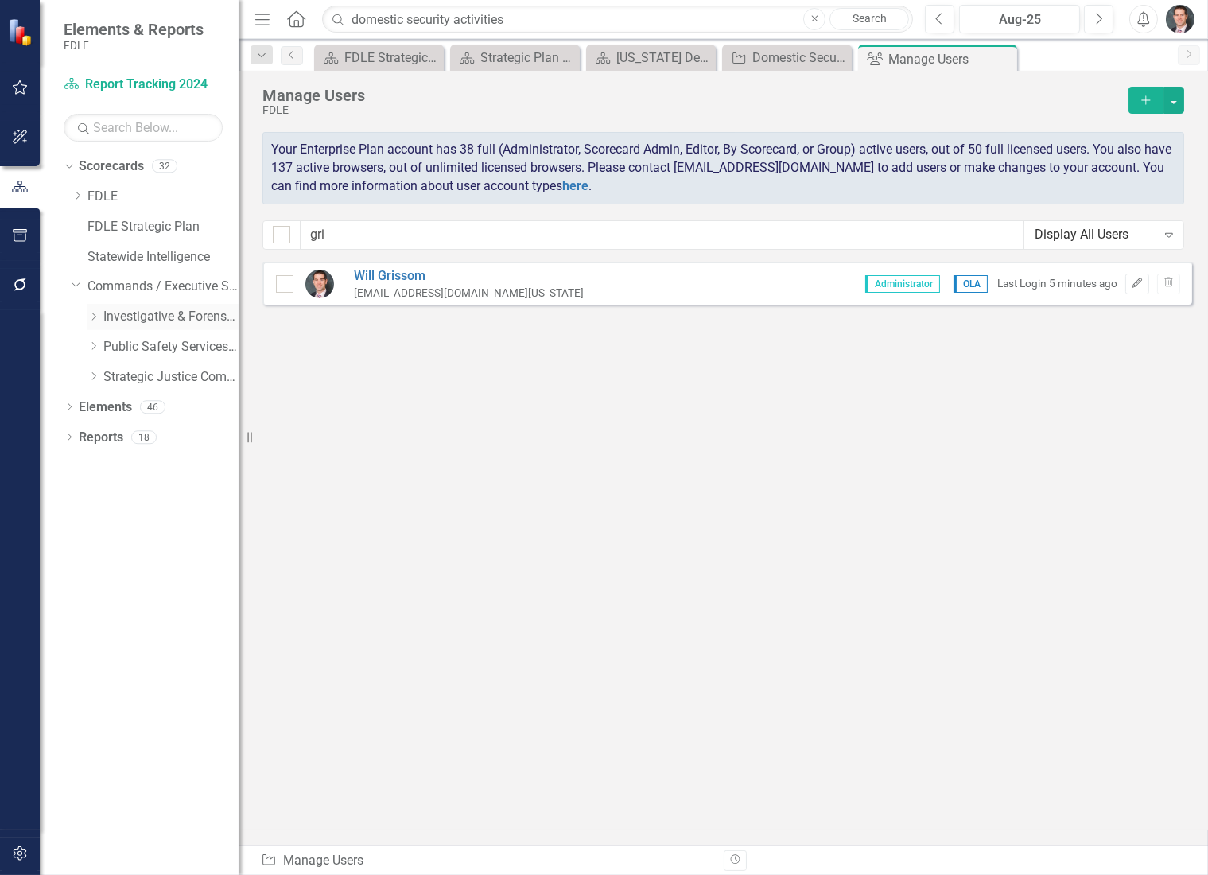
click at [95, 317] on icon at bounding box center [94, 317] width 4 height 8
click at [96, 377] on icon "Dropdown" at bounding box center [93, 376] width 12 height 10
click at [96, 437] on icon "Dropdown" at bounding box center [93, 437] width 12 height 10
click at [140, 497] on link "Statewide Intelligence" at bounding box center [178, 497] width 119 height 18
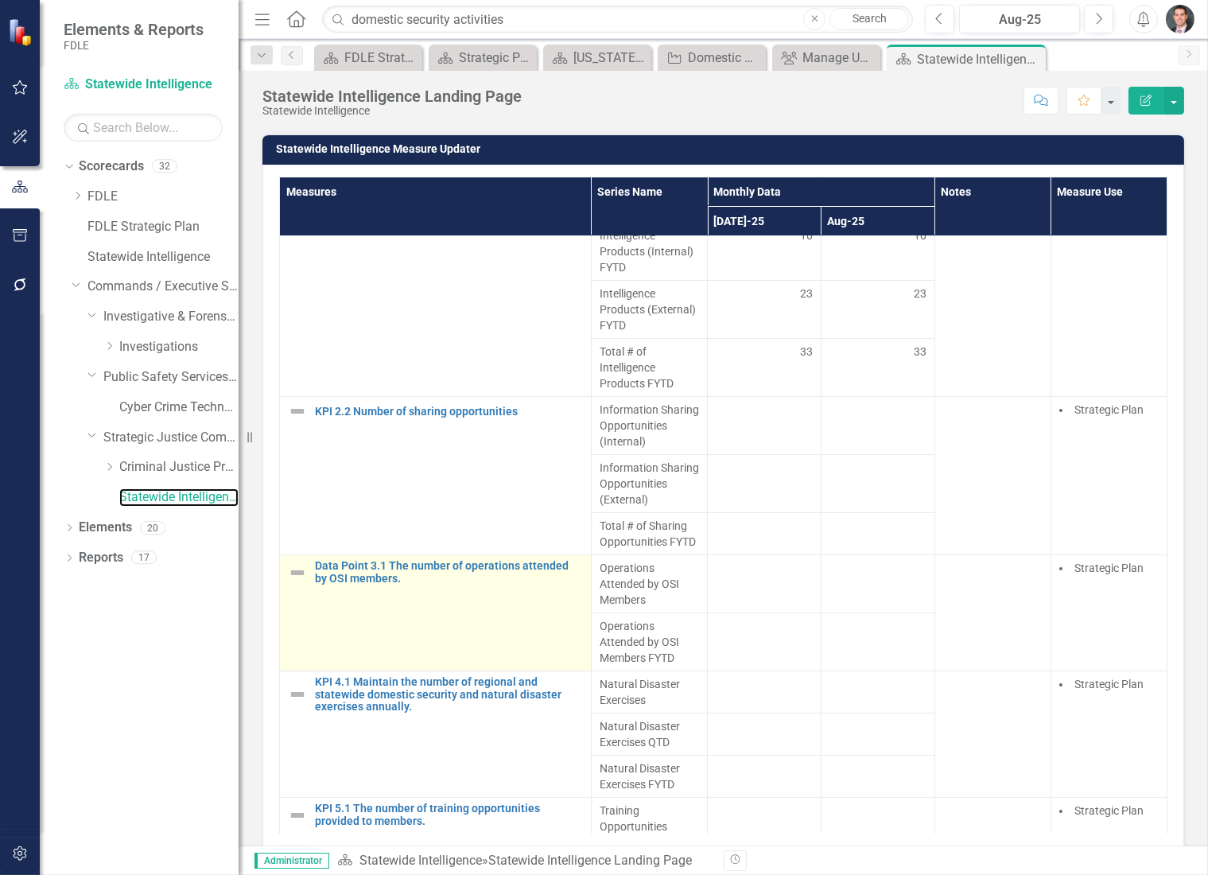
scroll to position [589, 0]
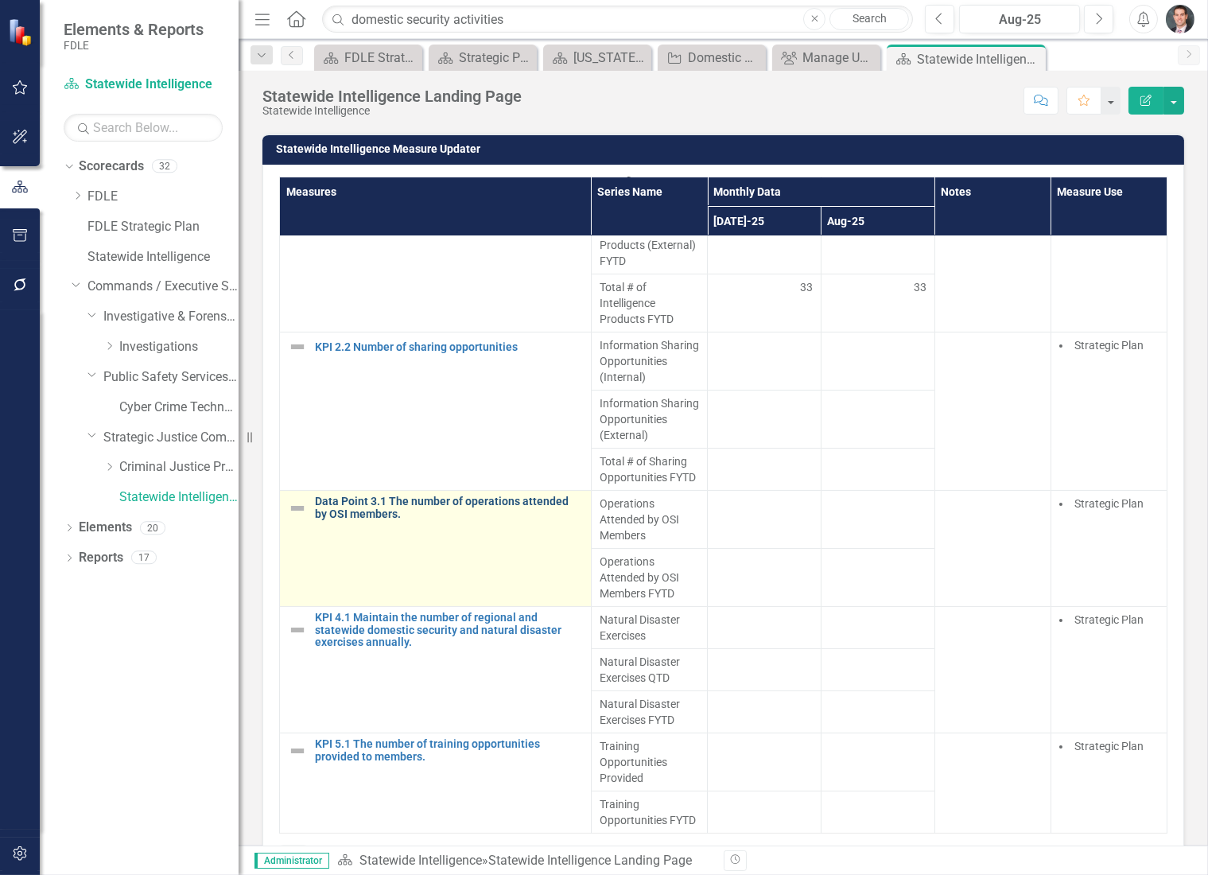
click at [379, 520] on link "Data Point 3.1 The number of operations attended by OSI members." at bounding box center [449, 508] width 268 height 25
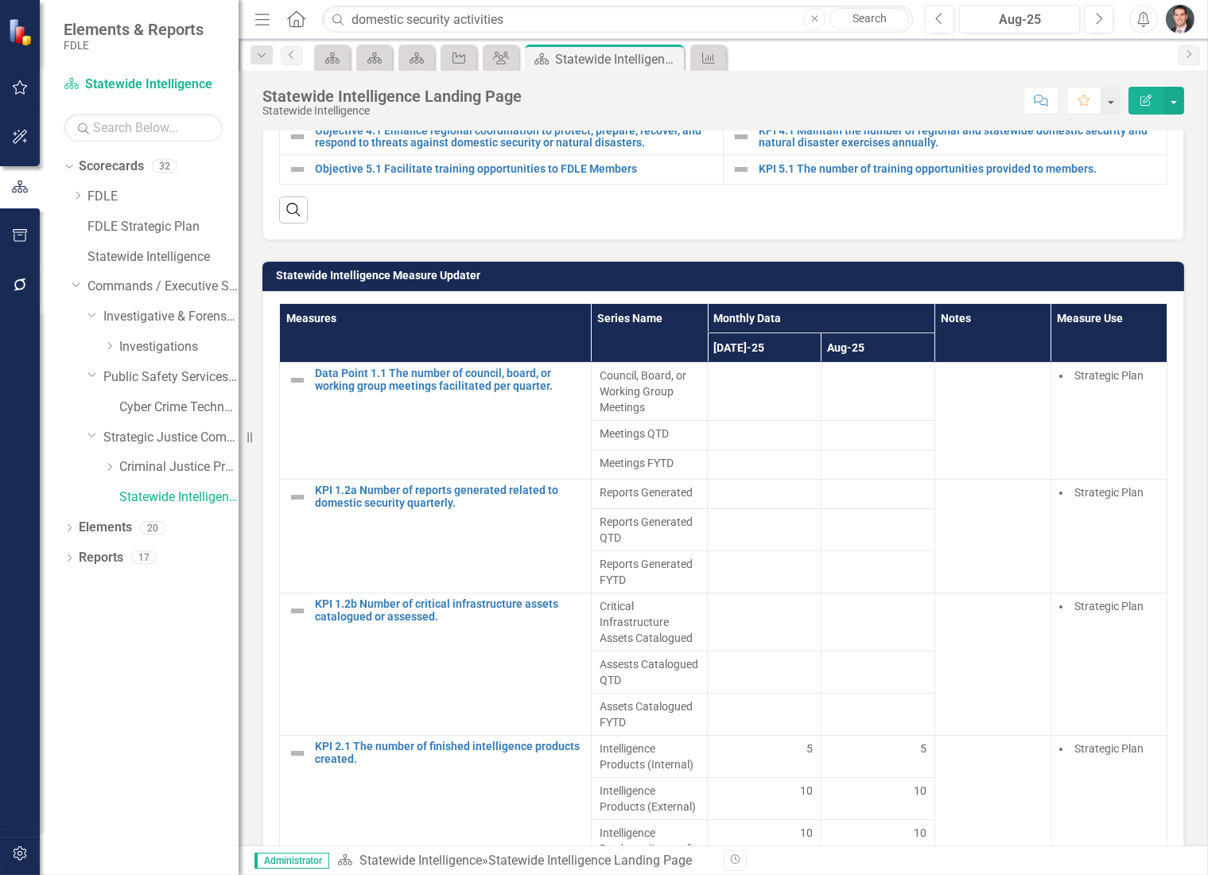
scroll to position [1060, 0]
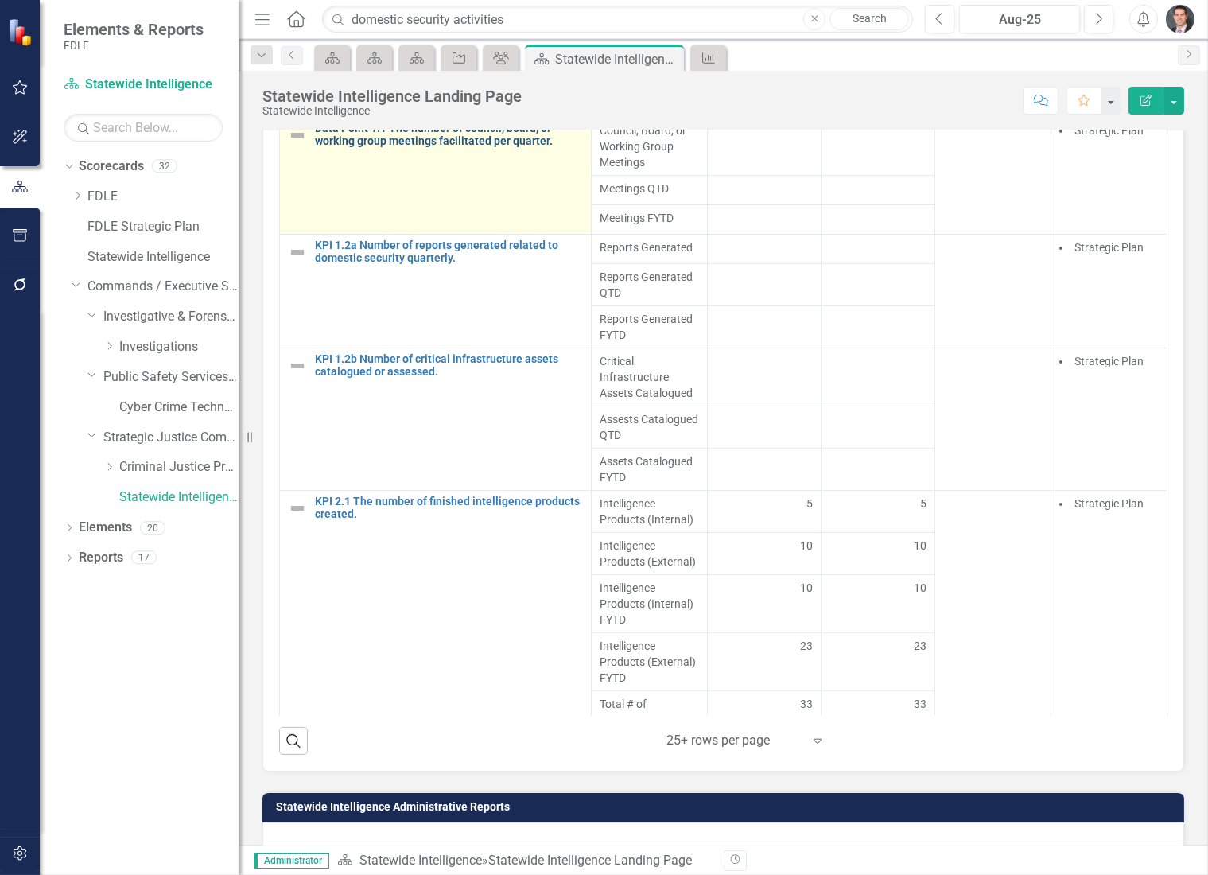
click at [379, 147] on link "Data Point 1.1 The number of council, board, or working group meetings facilita…" at bounding box center [449, 134] width 268 height 25
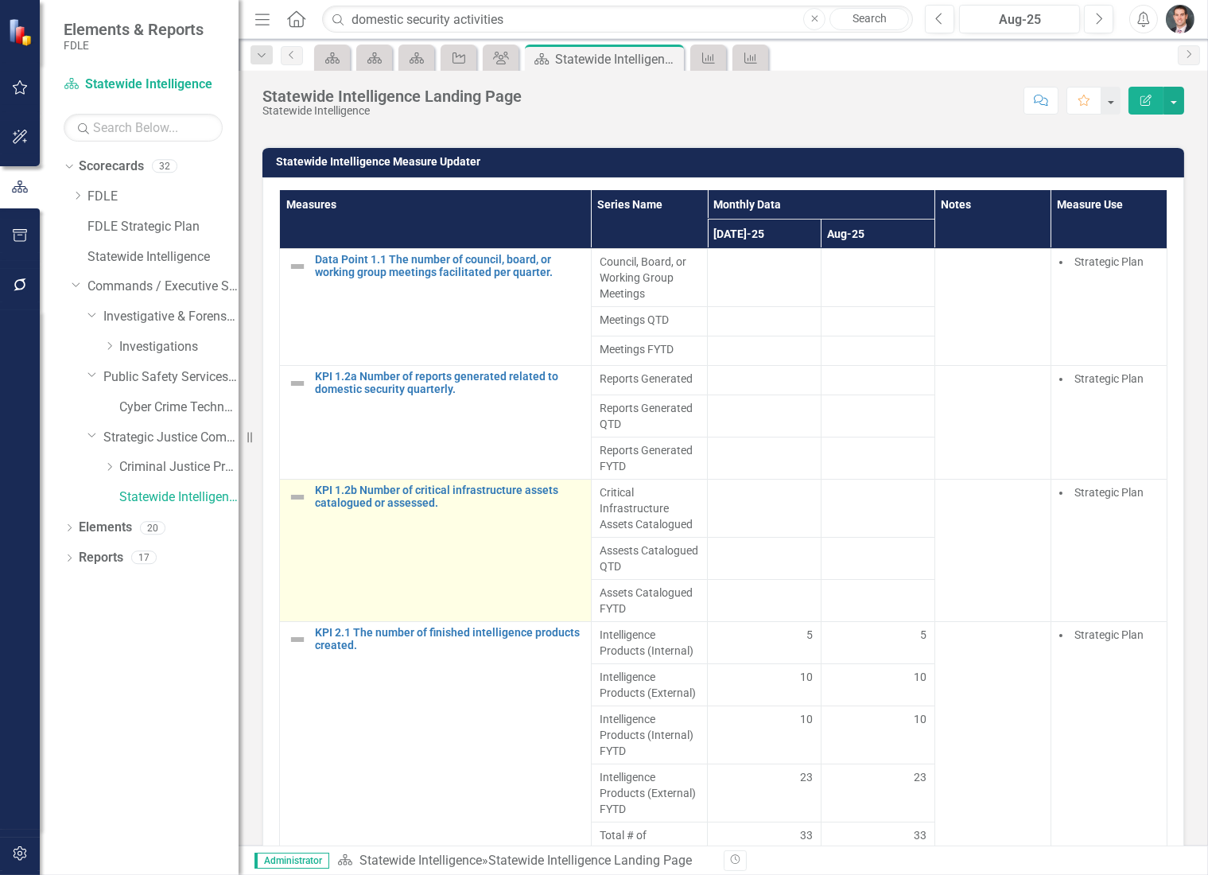
scroll to position [840, 0]
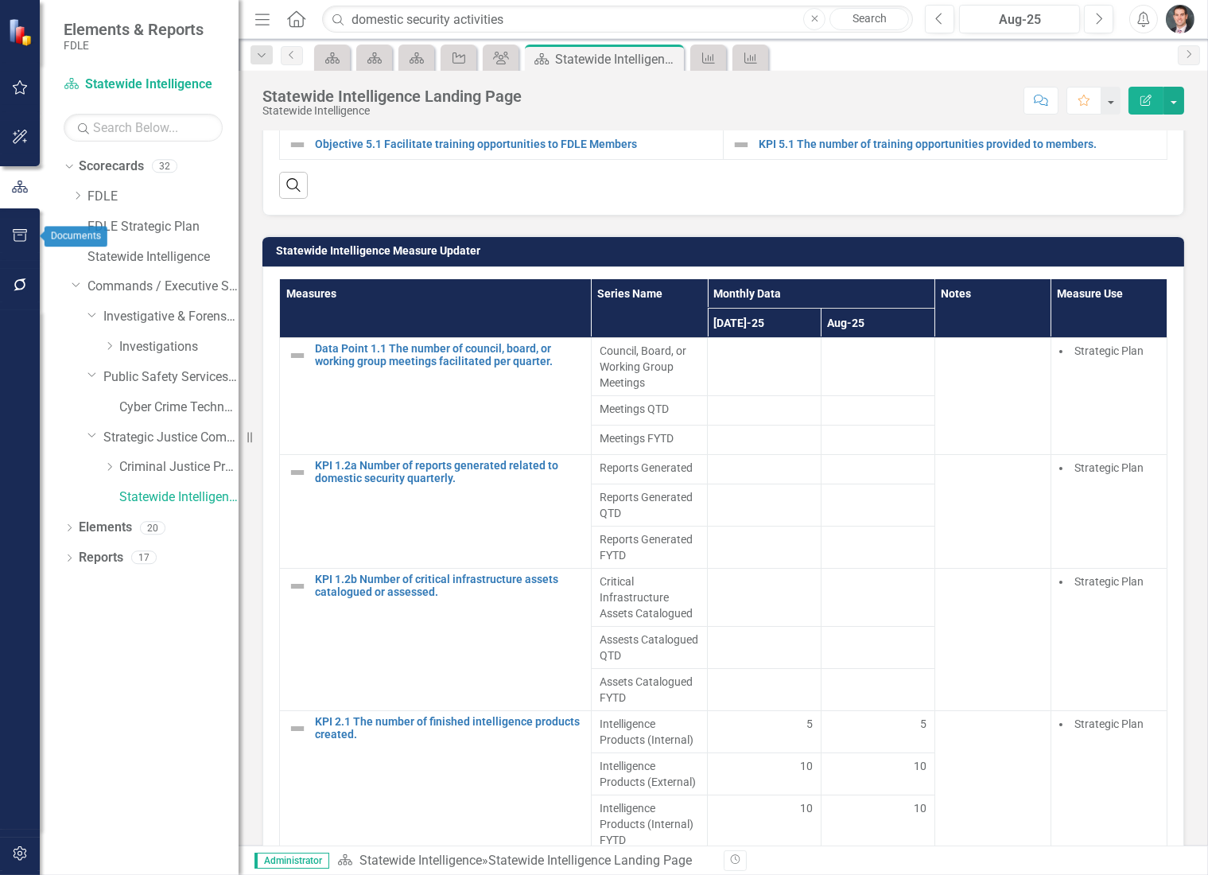
click at [19, 237] on icon "button" at bounding box center [20, 235] width 17 height 13
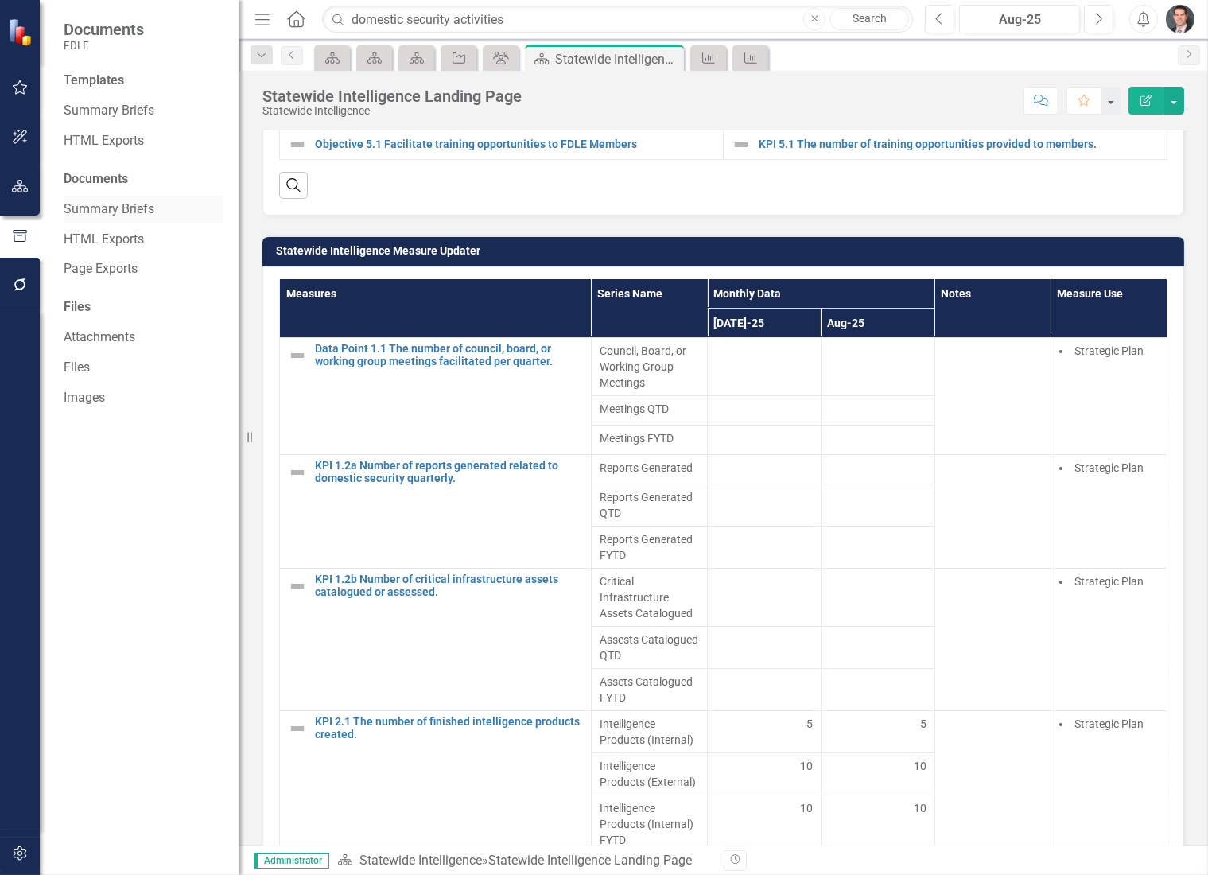
click at [90, 207] on link "Summary Briefs" at bounding box center [143, 209] width 159 height 18
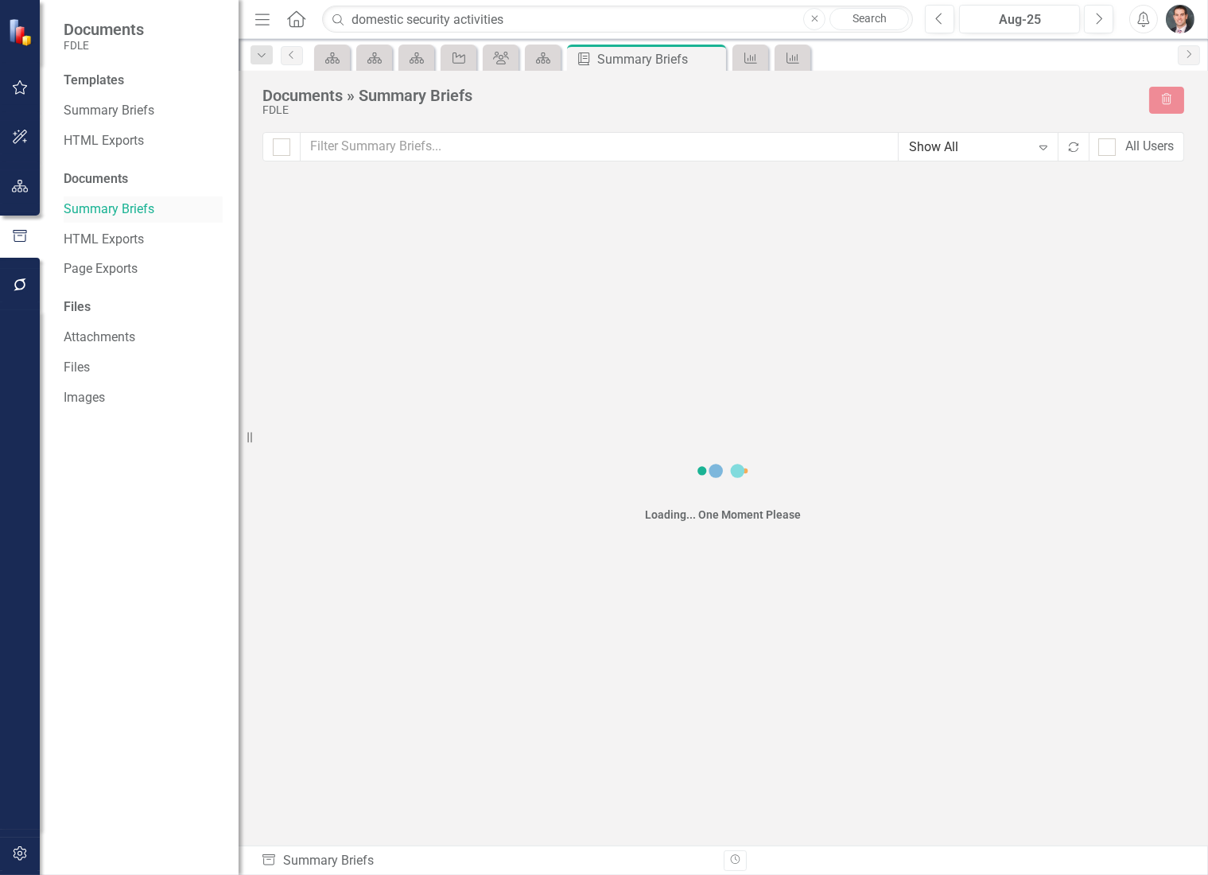
checkbox input "false"
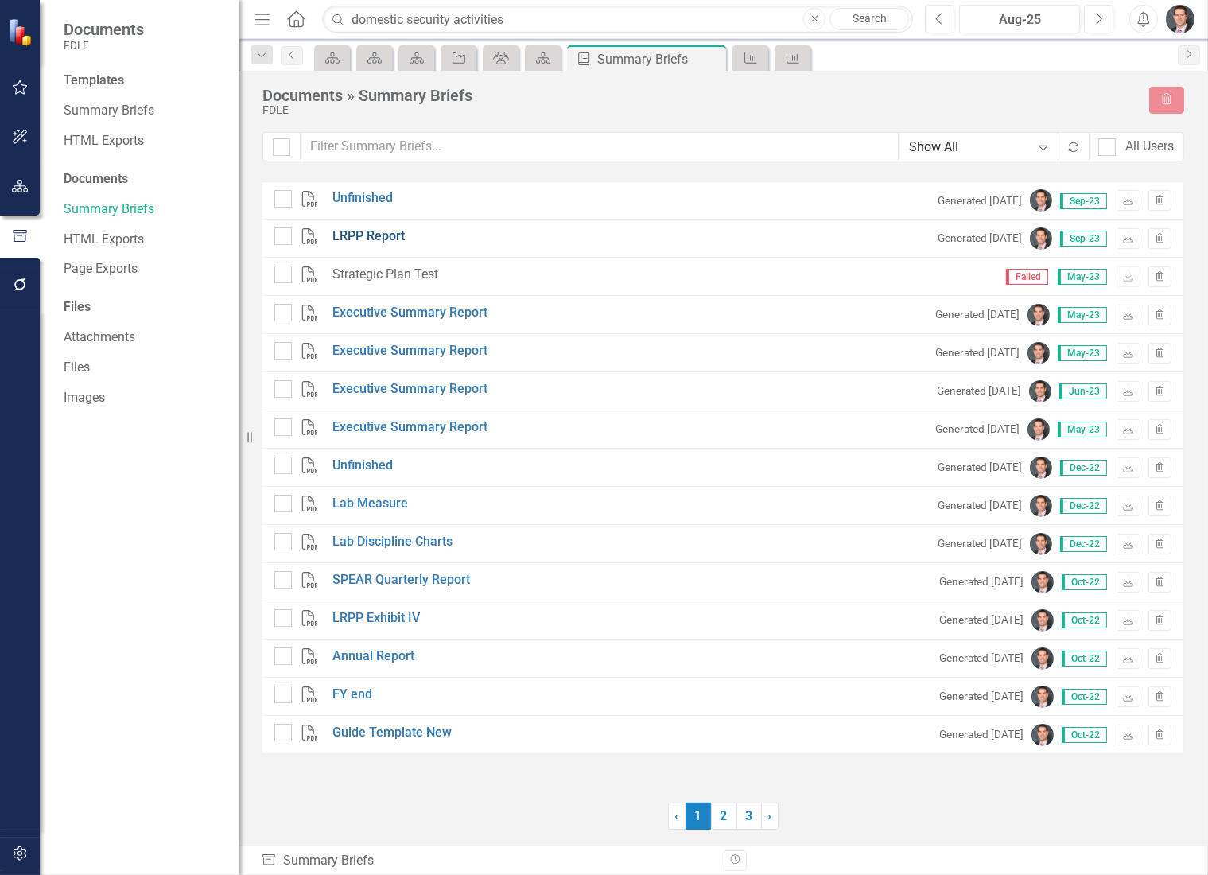
click at [363, 235] on link "LRPP Report" at bounding box center [368, 236] width 72 height 18
click at [99, 109] on link "Summary Briefs" at bounding box center [143, 111] width 159 height 18
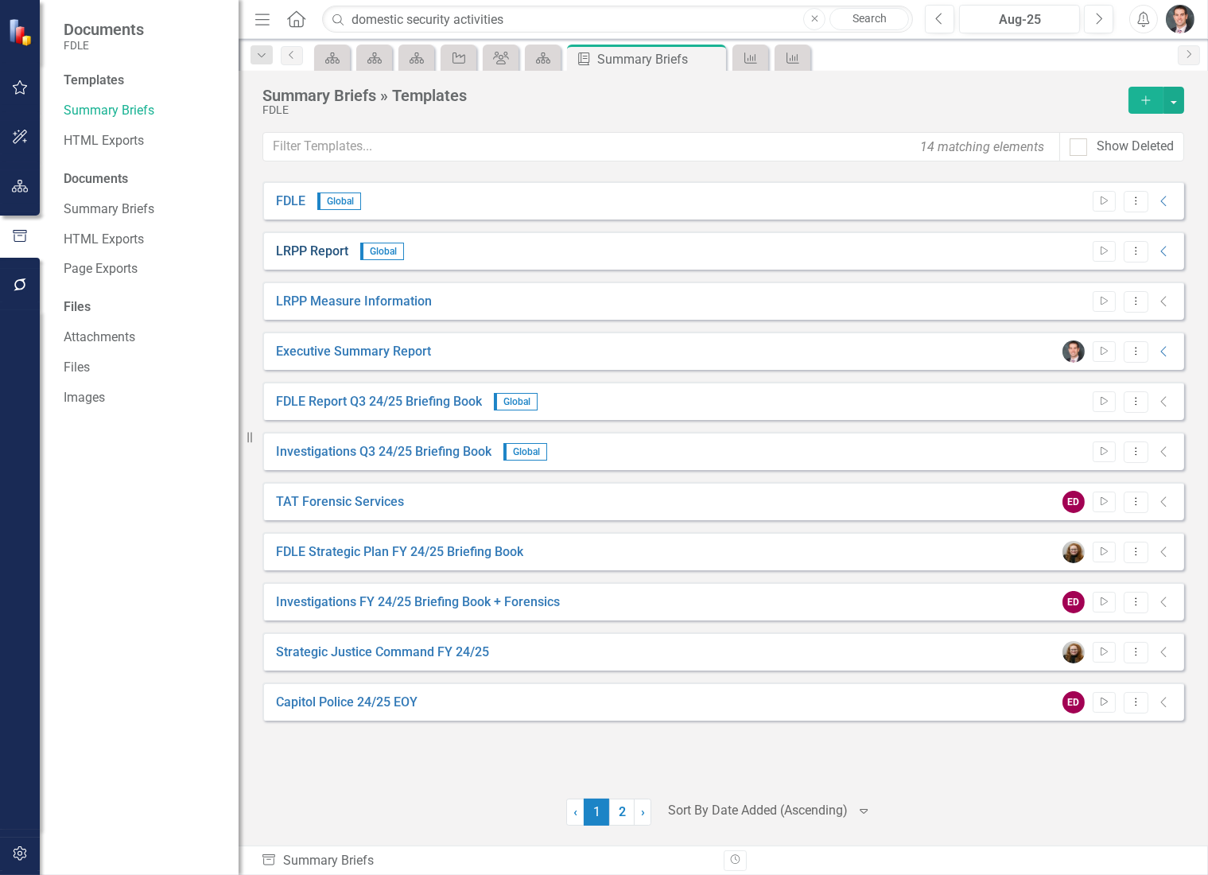
click at [337, 247] on link "LRPP Report" at bounding box center [312, 252] width 72 height 18
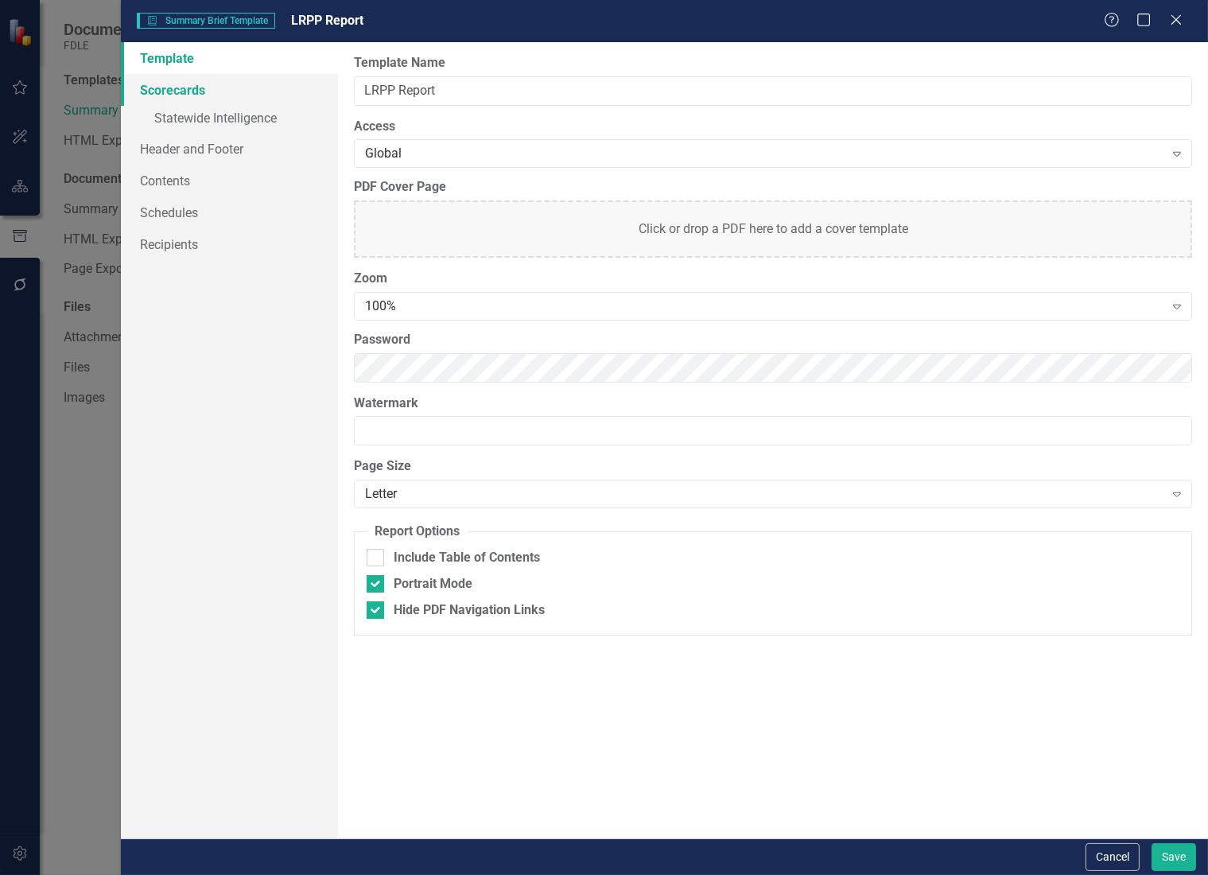
click at [165, 89] on link "Scorecards" at bounding box center [229, 90] width 217 height 32
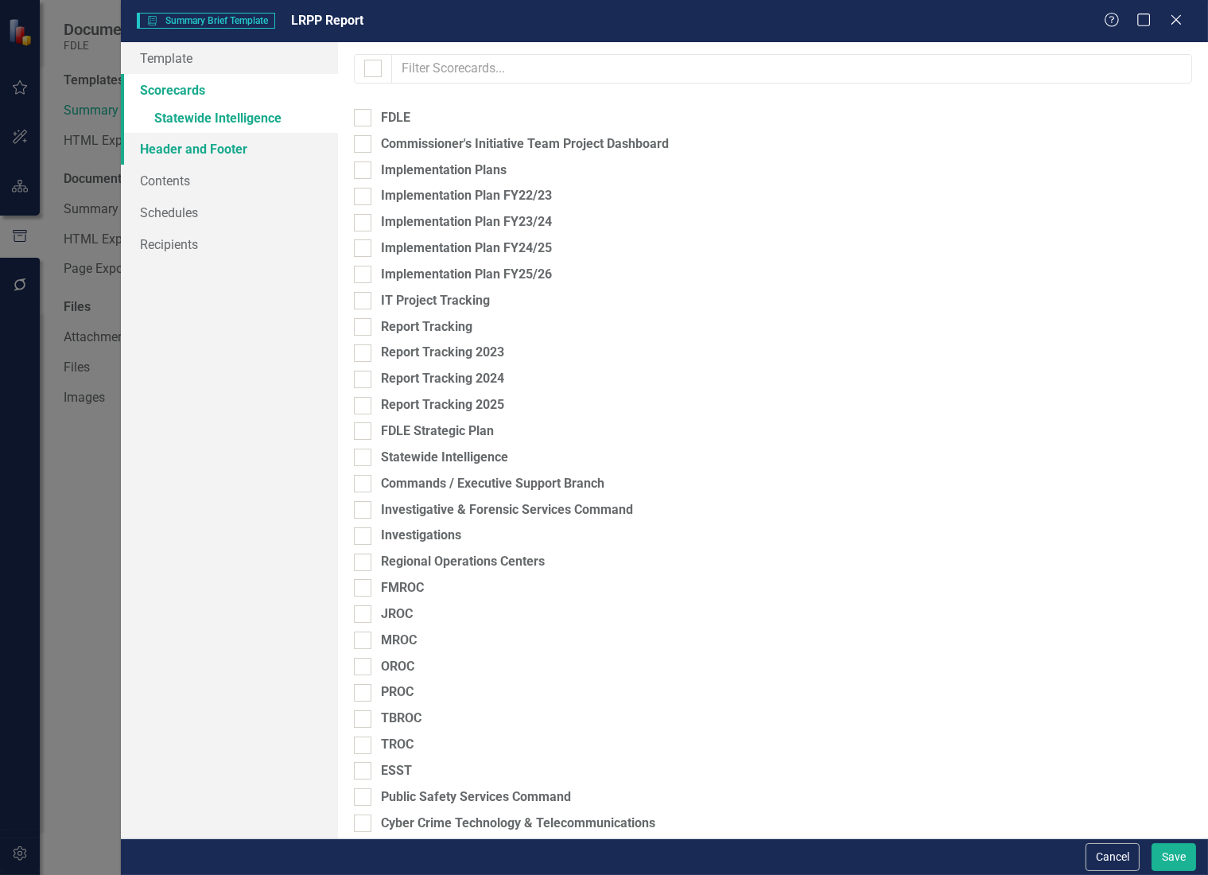
click at [189, 152] on link "Header and Footer" at bounding box center [229, 149] width 217 height 32
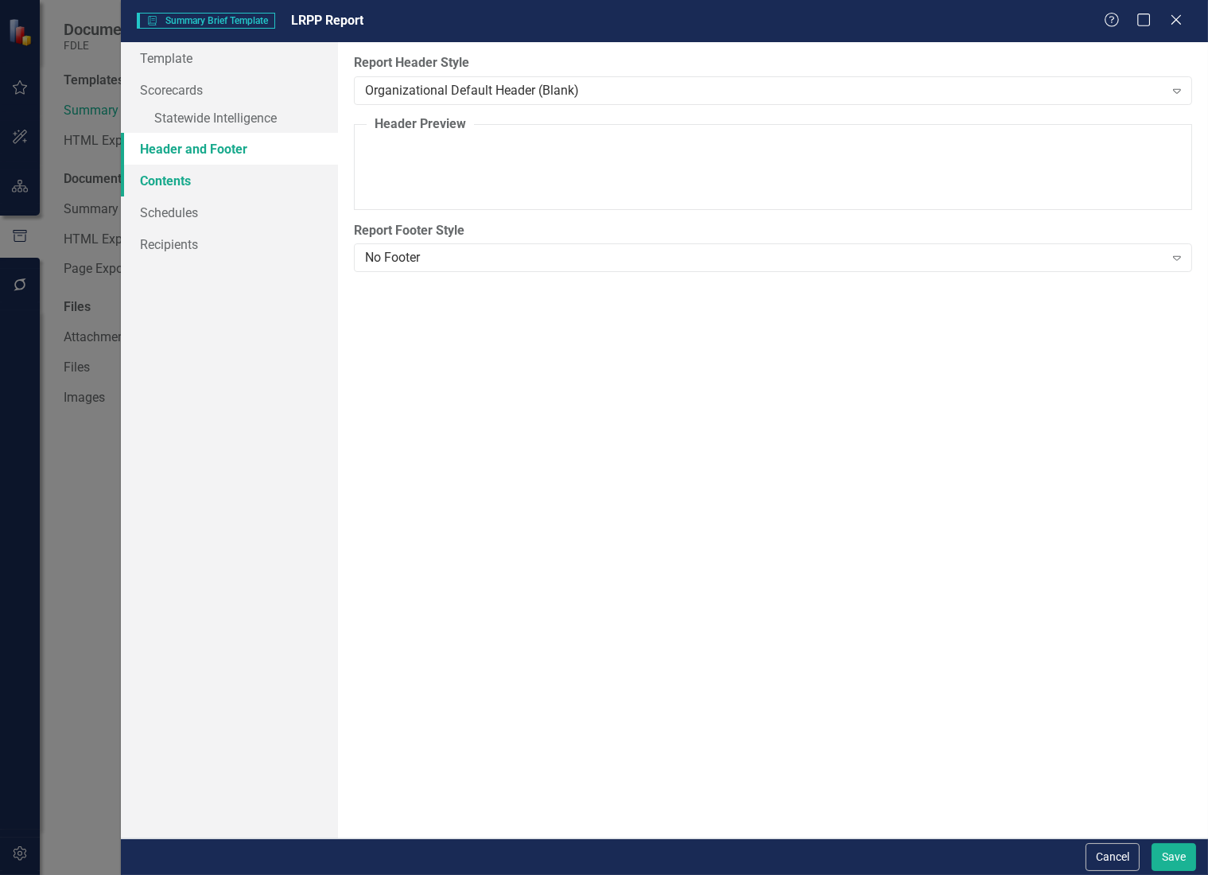
click at [177, 180] on link "Contents" at bounding box center [229, 181] width 217 height 32
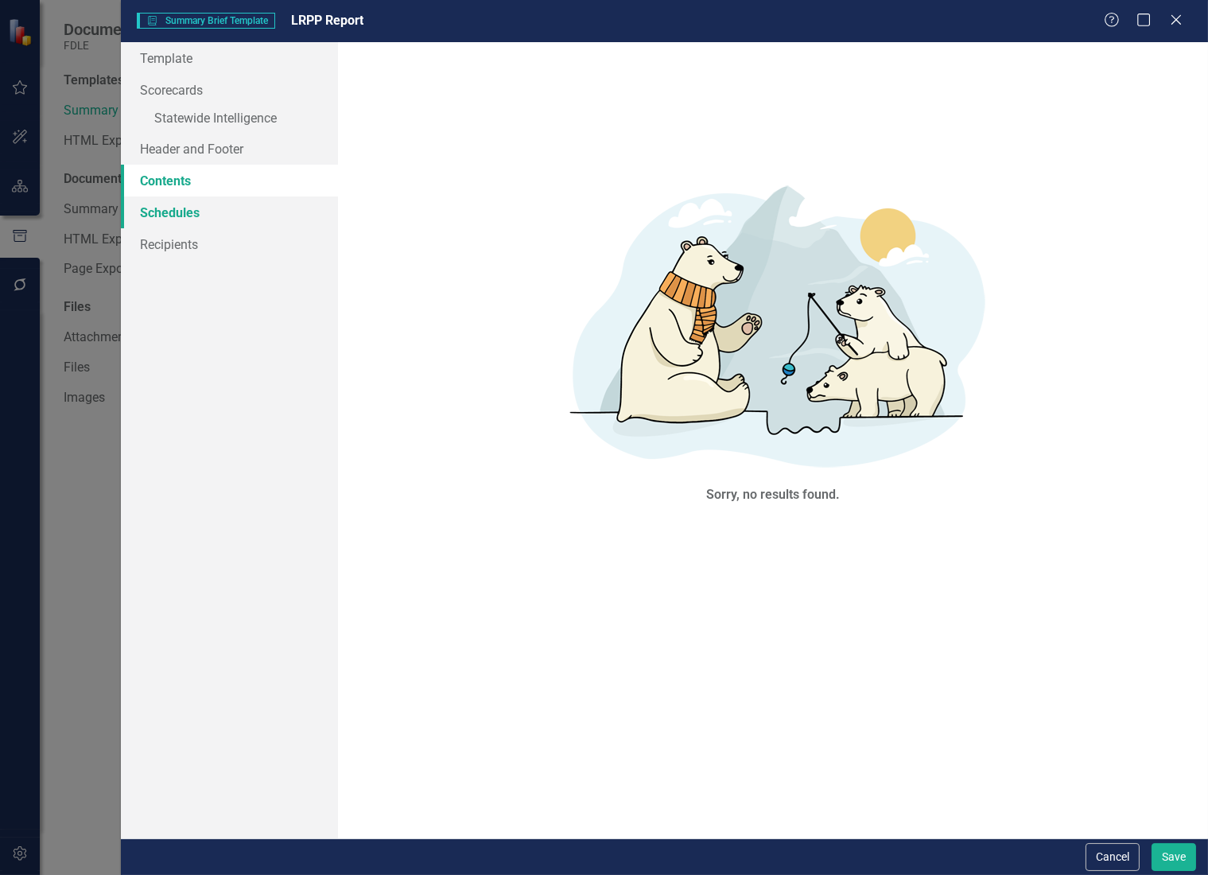
click at [174, 211] on link "Schedules" at bounding box center [229, 212] width 217 height 32
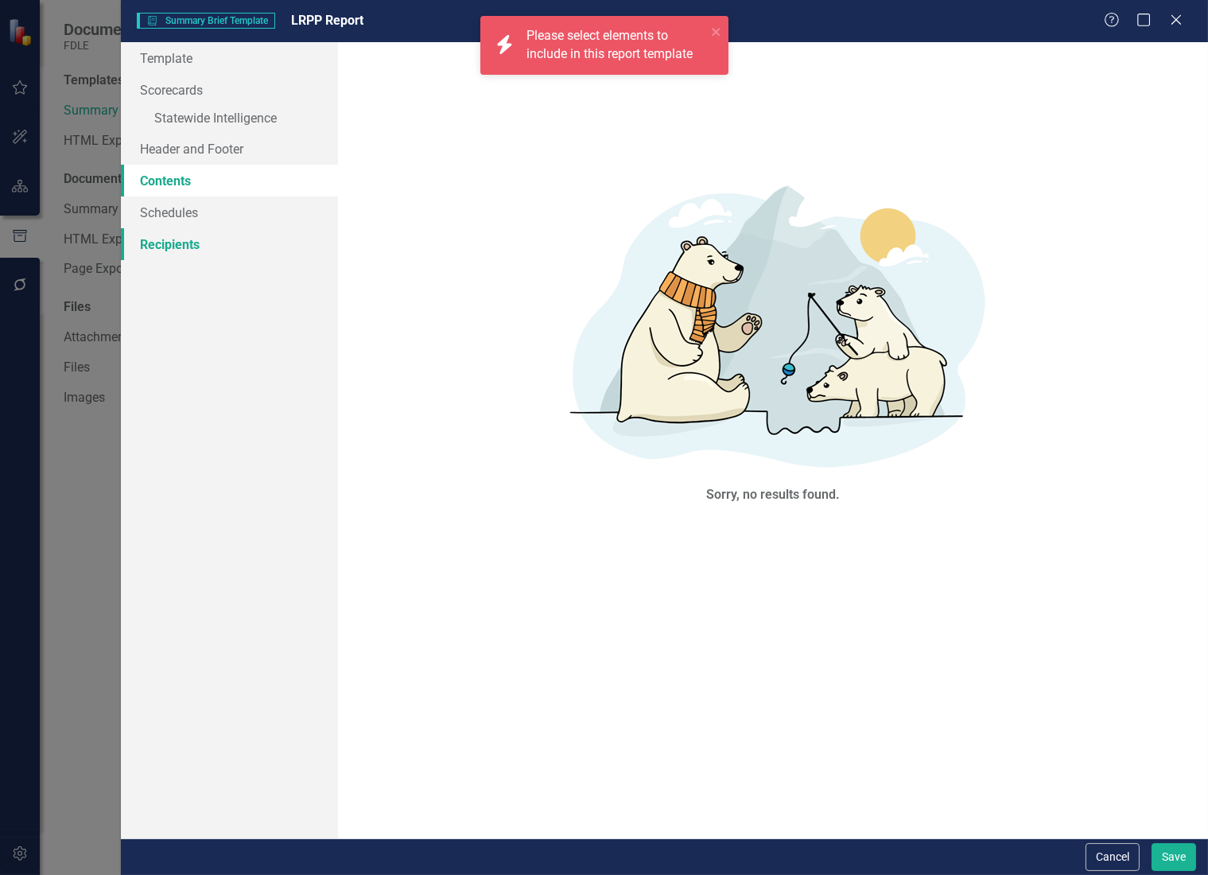
click at [178, 245] on link "Recipients" at bounding box center [229, 244] width 217 height 32
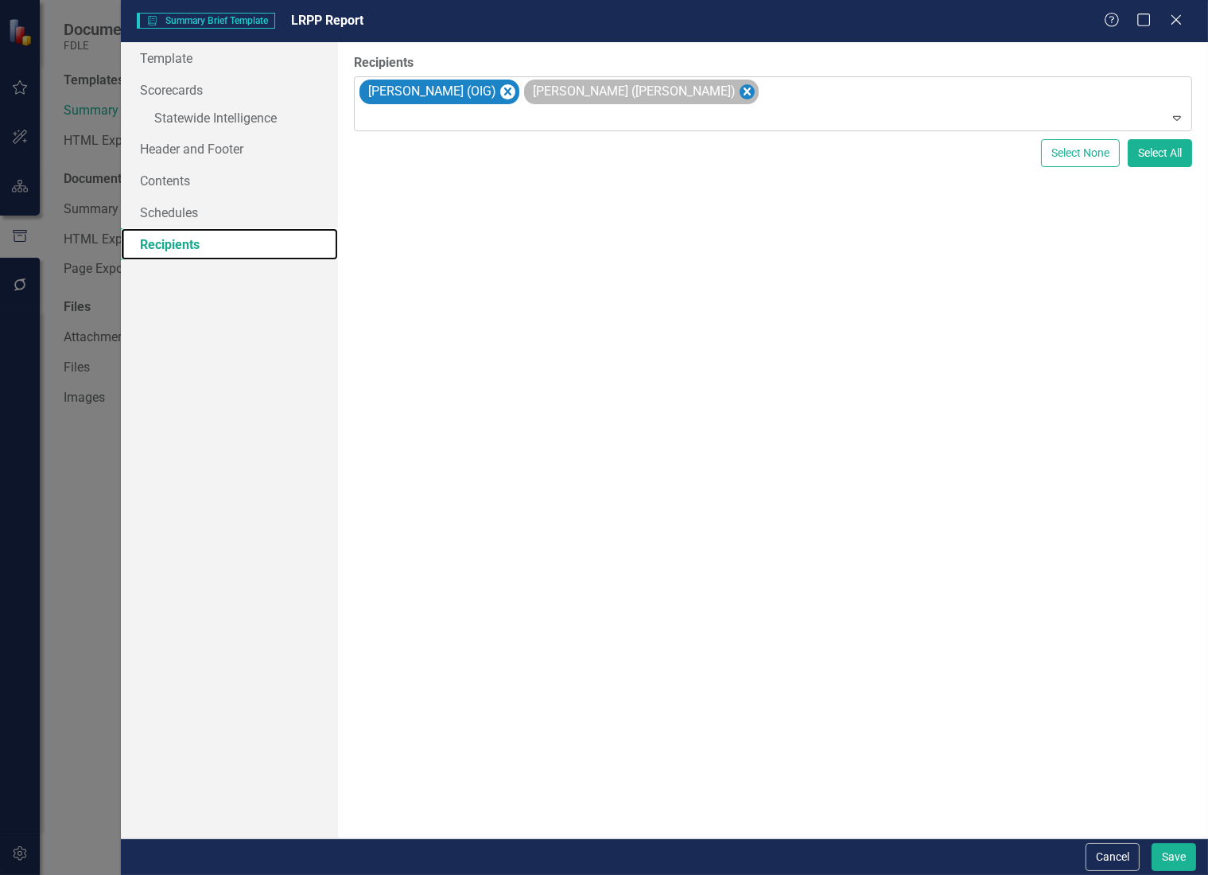
click at [744, 90] on icon "Remove Bobbie Smith (OLA)" at bounding box center [747, 91] width 7 height 8
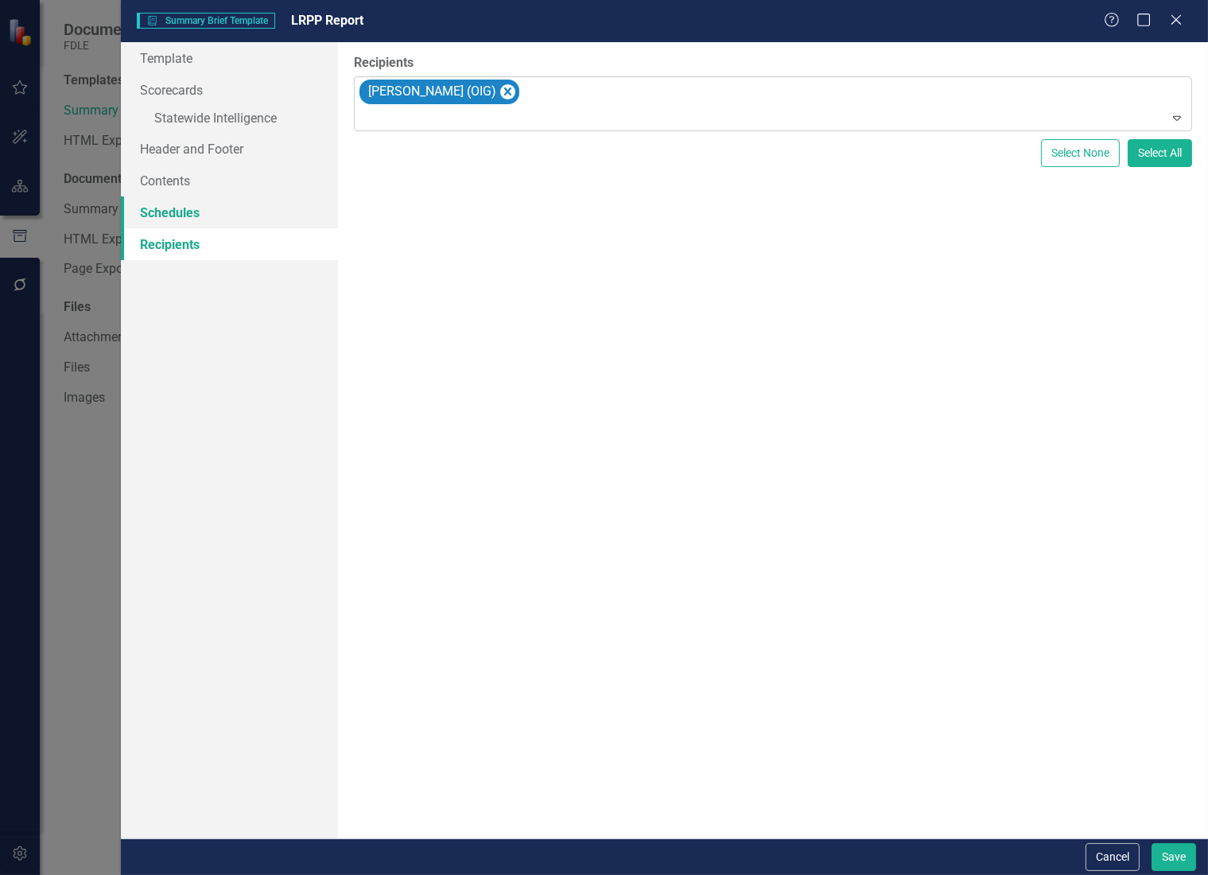
click at [198, 212] on link "Schedules" at bounding box center [229, 212] width 217 height 32
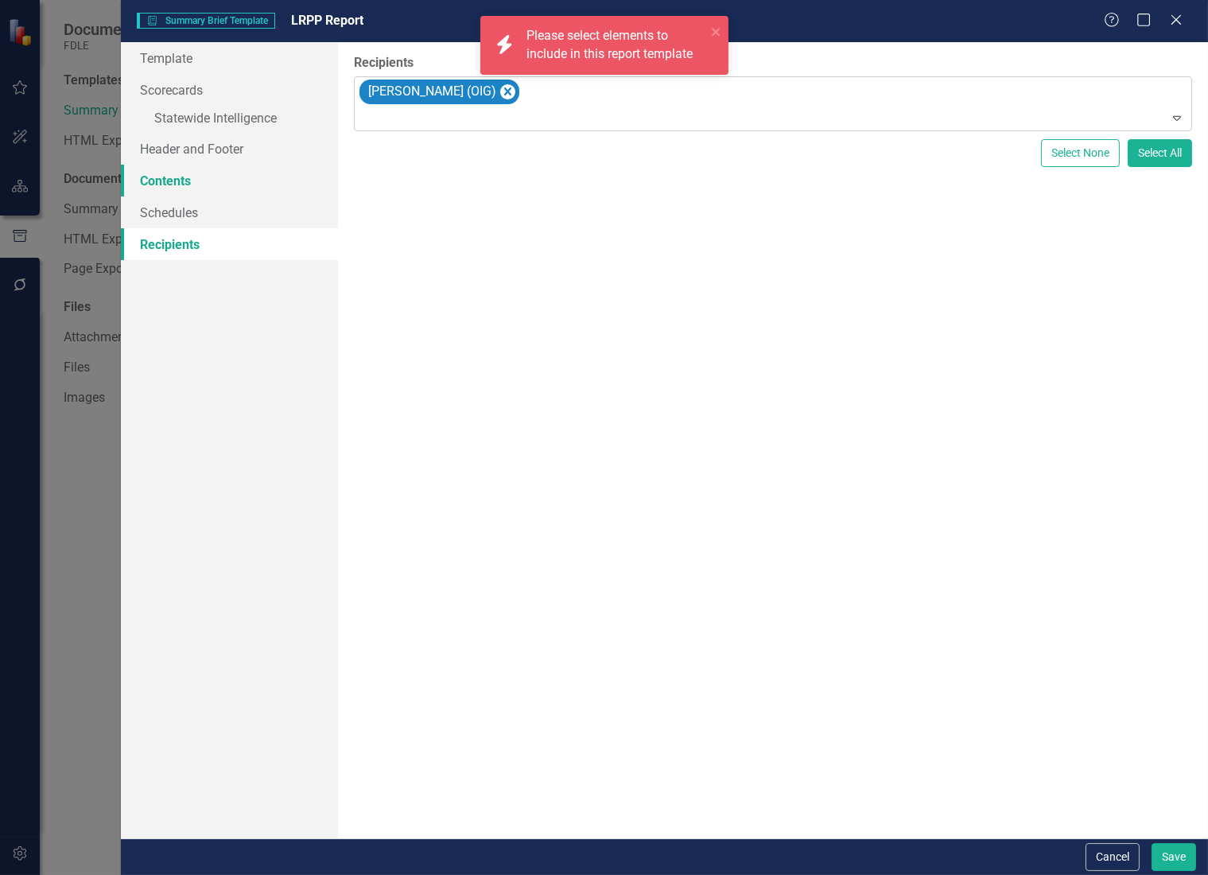
click at [196, 181] on link "Contents" at bounding box center [229, 181] width 217 height 32
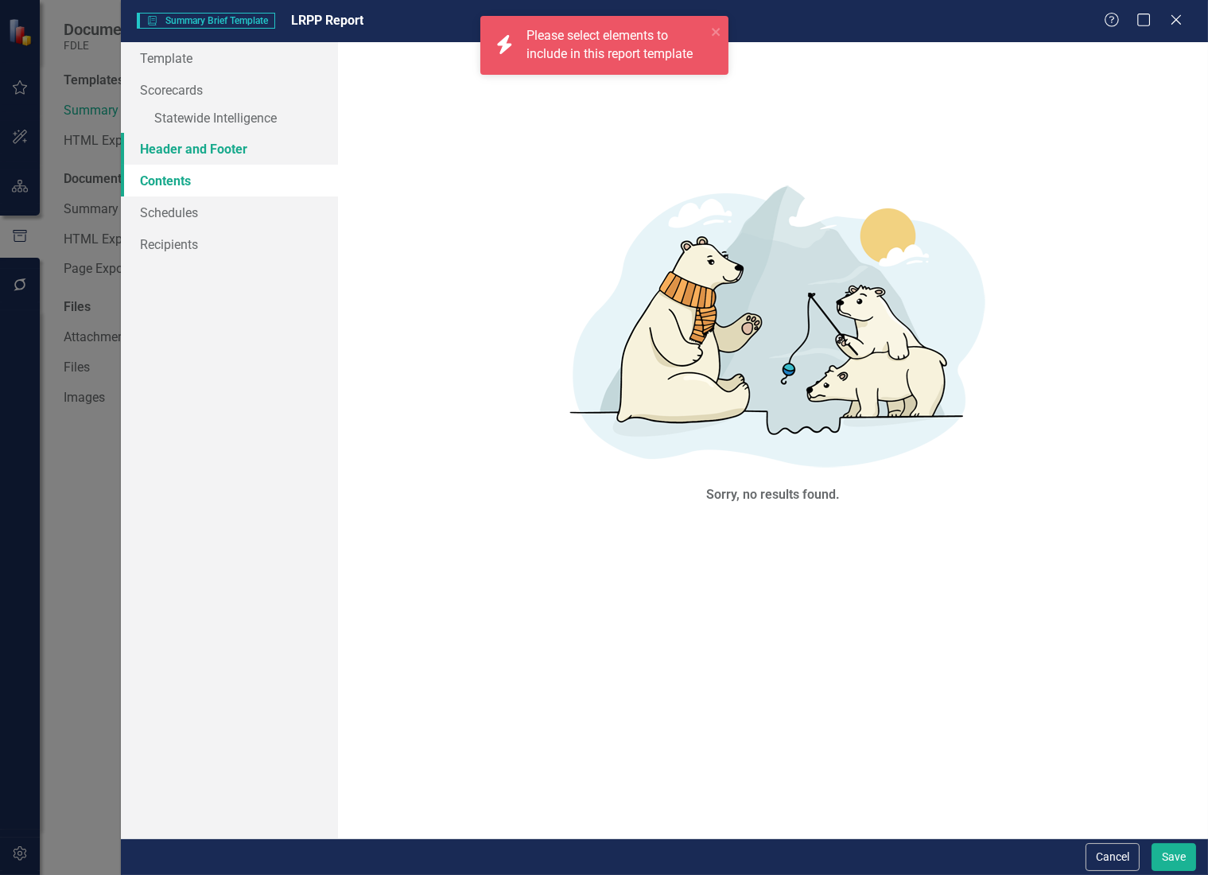
click at [199, 154] on link "Header and Footer" at bounding box center [229, 149] width 217 height 32
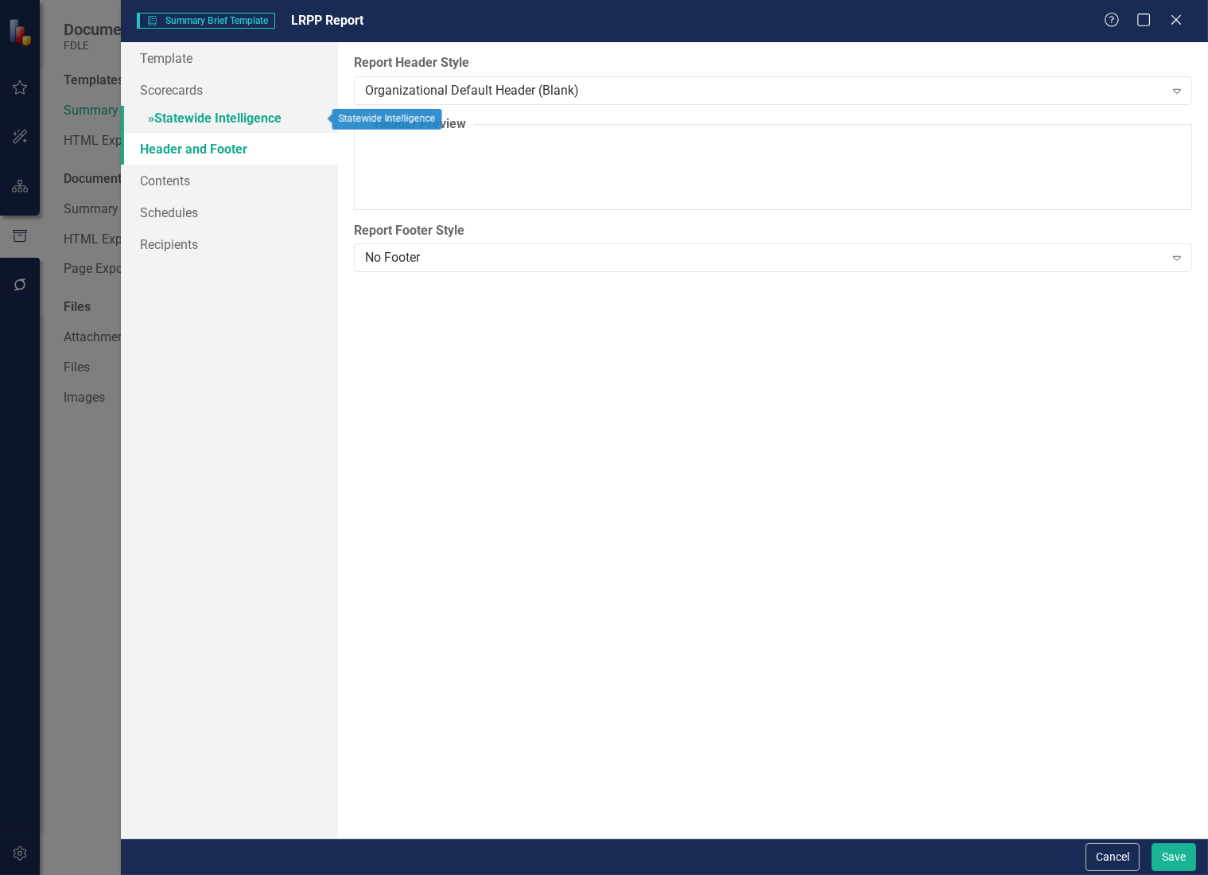
click at [214, 127] on link "» Statewide Intelligence" at bounding box center [229, 120] width 217 height 28
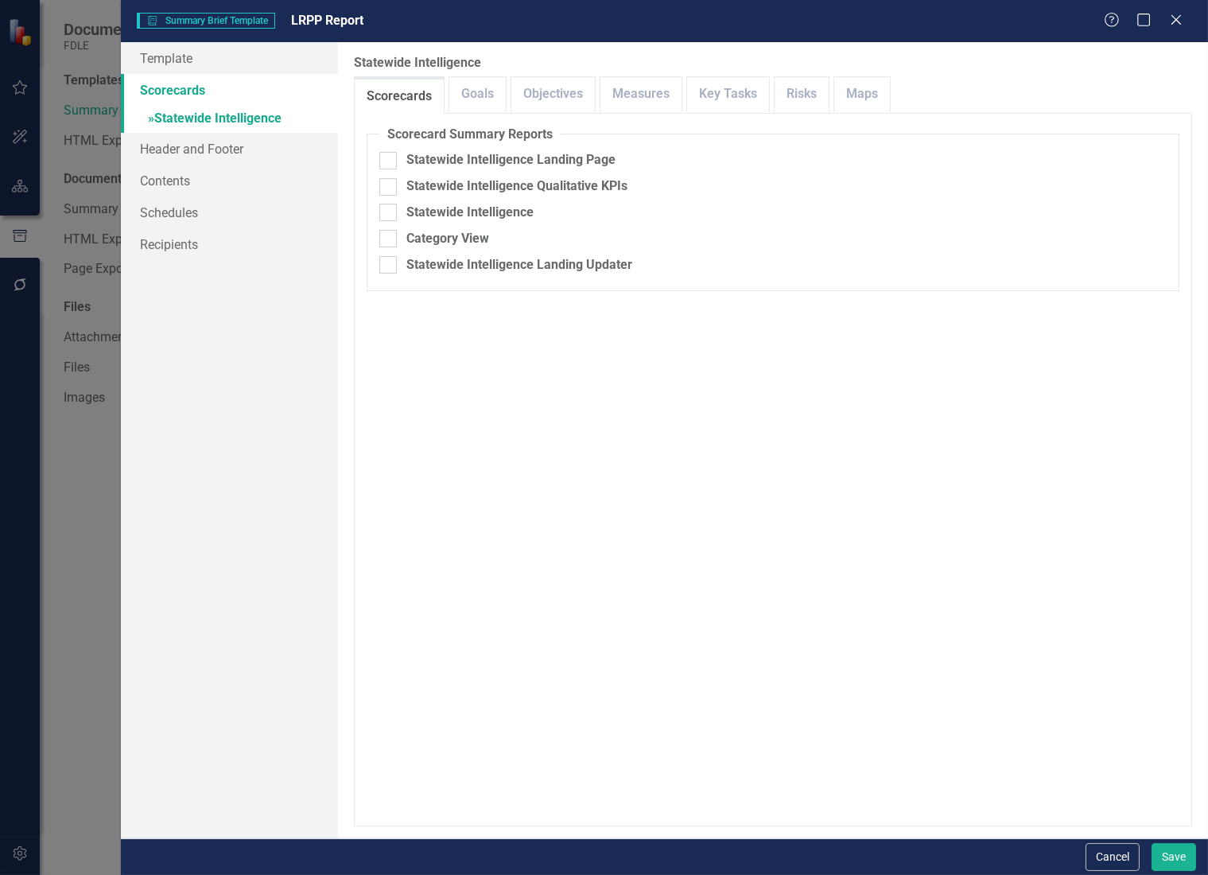
click at [192, 86] on link "Scorecards" at bounding box center [229, 90] width 217 height 32
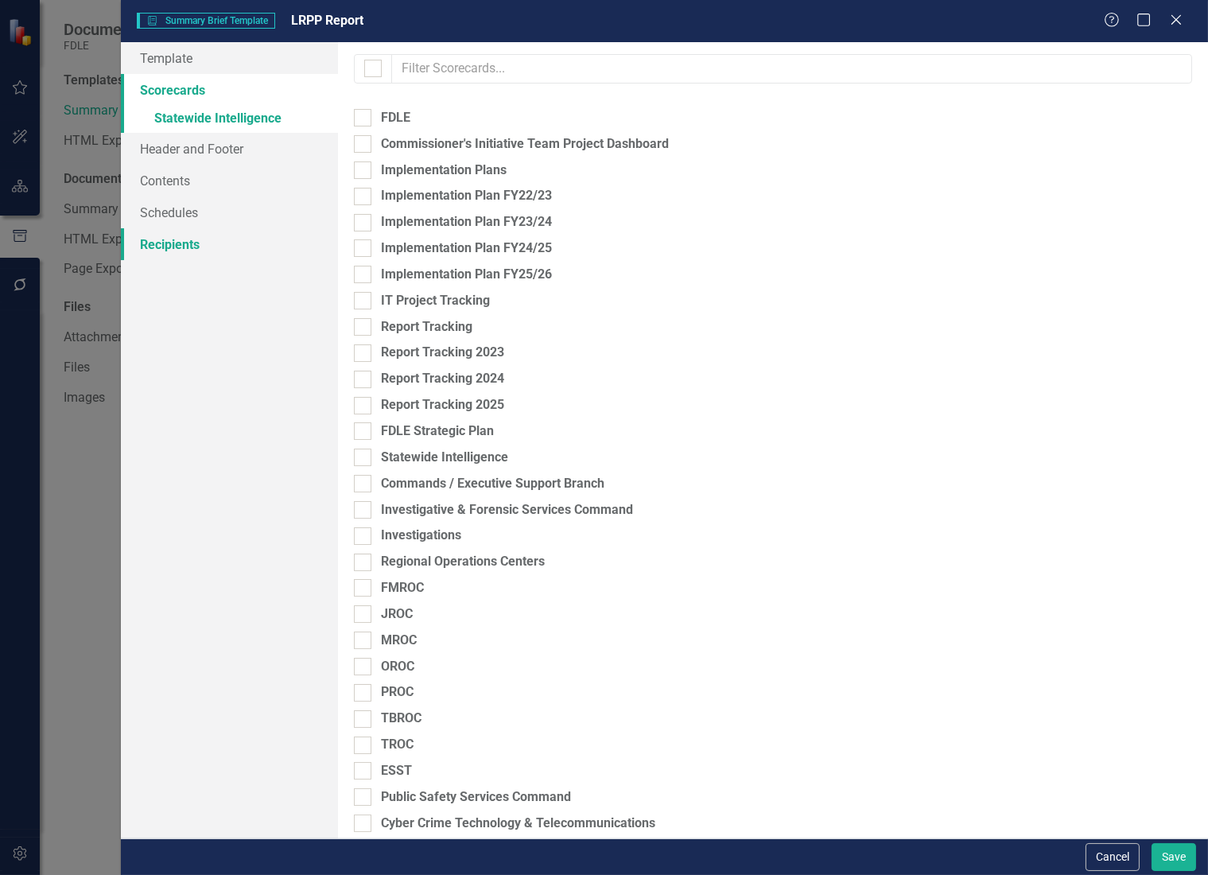
click at [190, 235] on link "Recipients" at bounding box center [229, 244] width 217 height 32
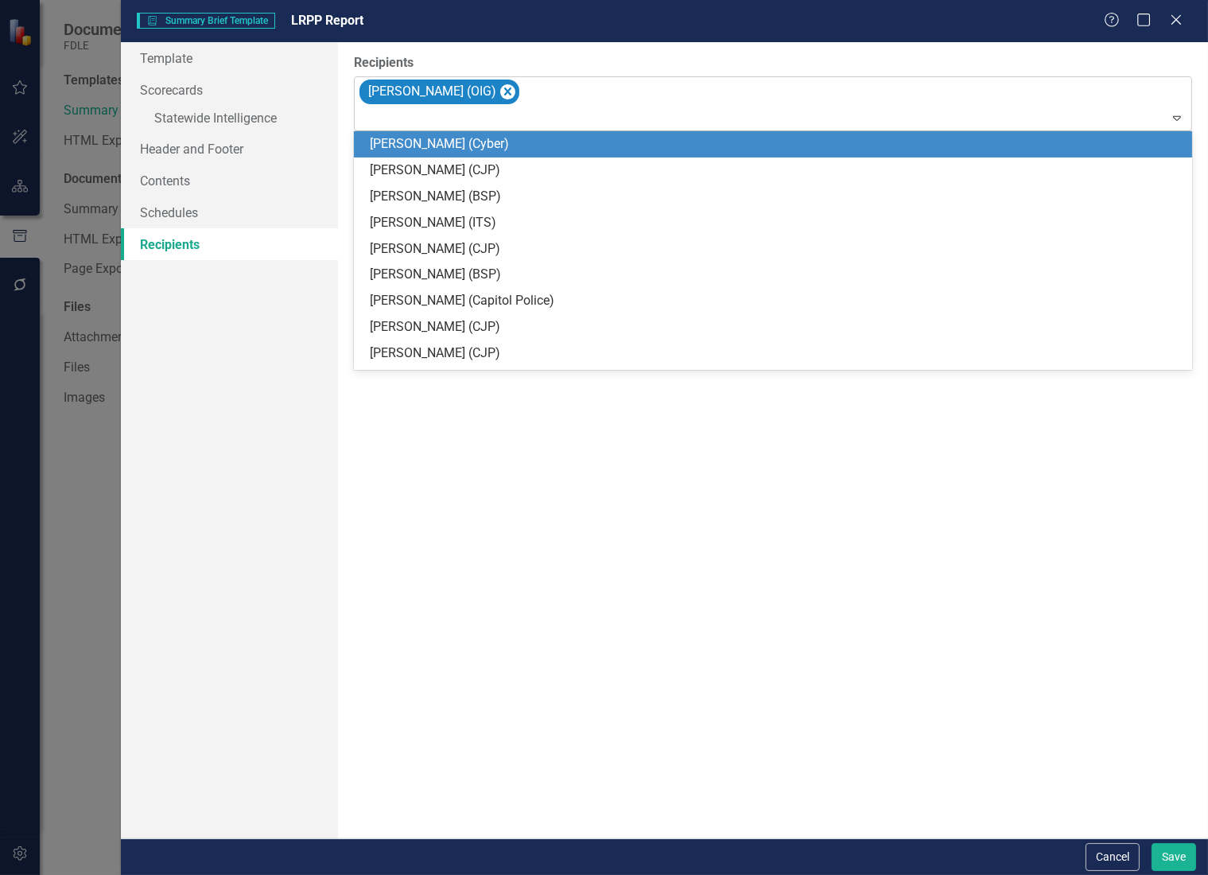
click at [562, 87] on div "[PERSON_NAME] (OIG)" at bounding box center [774, 104] width 834 height 54
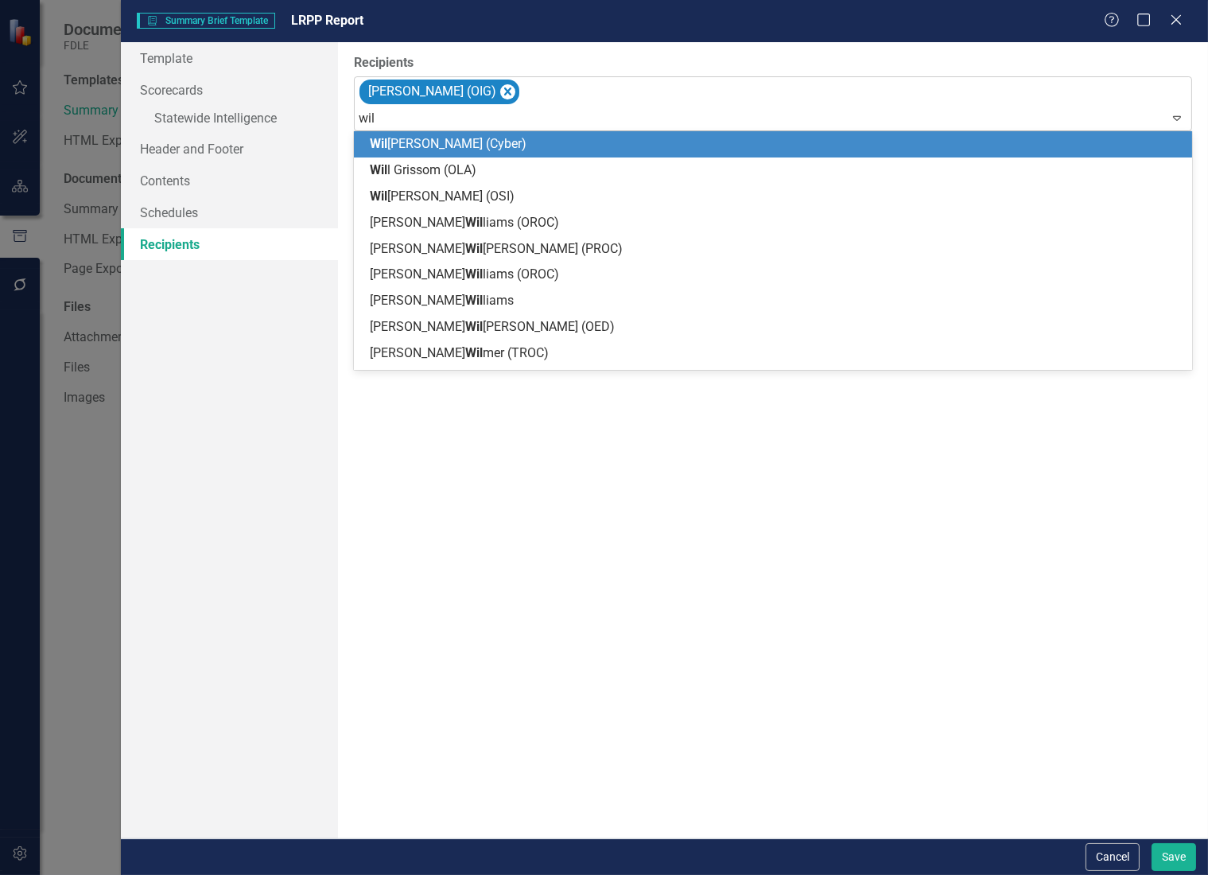
type input "will"
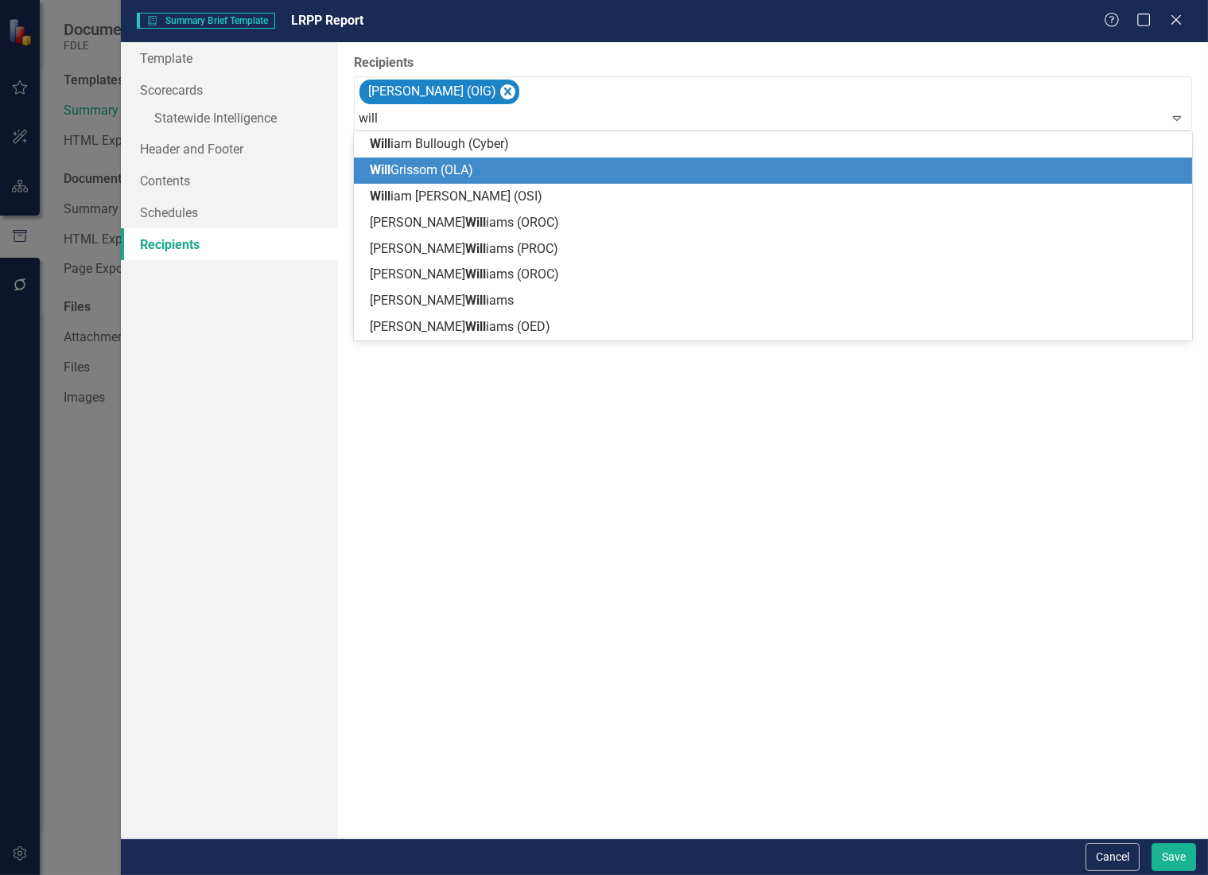
click at [513, 166] on div "[PERSON_NAME] ([PERSON_NAME])" at bounding box center [776, 170] width 813 height 18
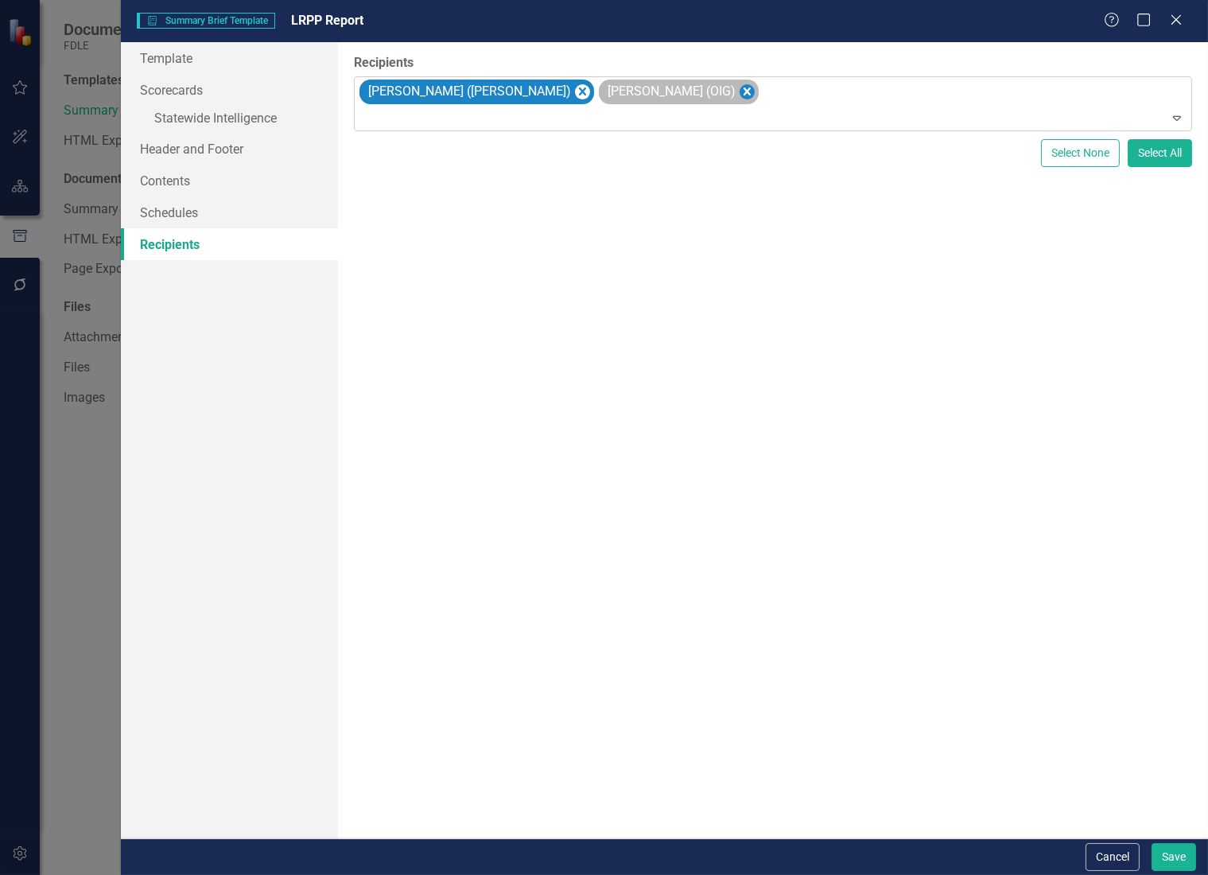
click at [744, 91] on icon "Remove Heather Pence (OIG)" at bounding box center [747, 91] width 7 height 8
click at [1181, 850] on button "Save" at bounding box center [1174, 857] width 45 height 28
click at [192, 112] on link "» Statewide Intelligence" at bounding box center [229, 120] width 217 height 28
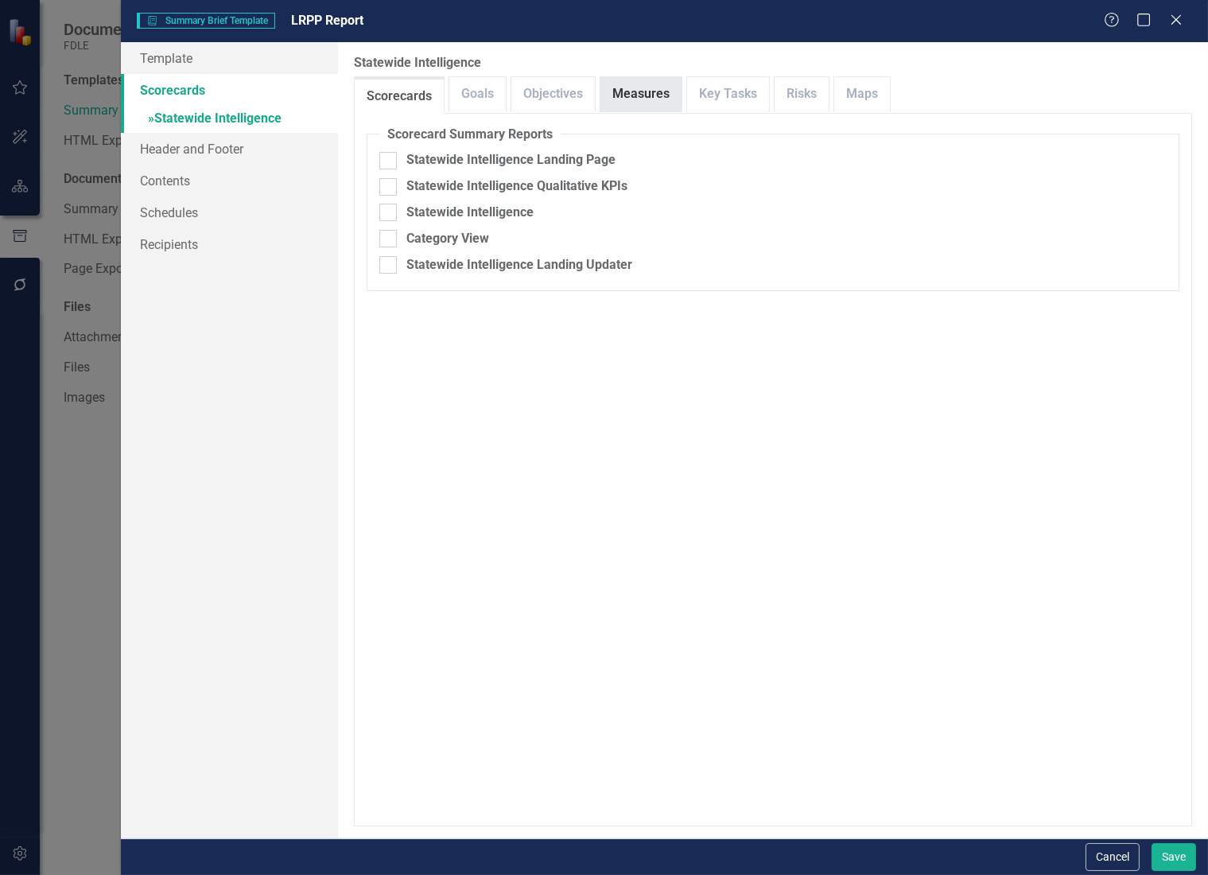
click at [642, 91] on link "Measures" at bounding box center [640, 94] width 81 height 34
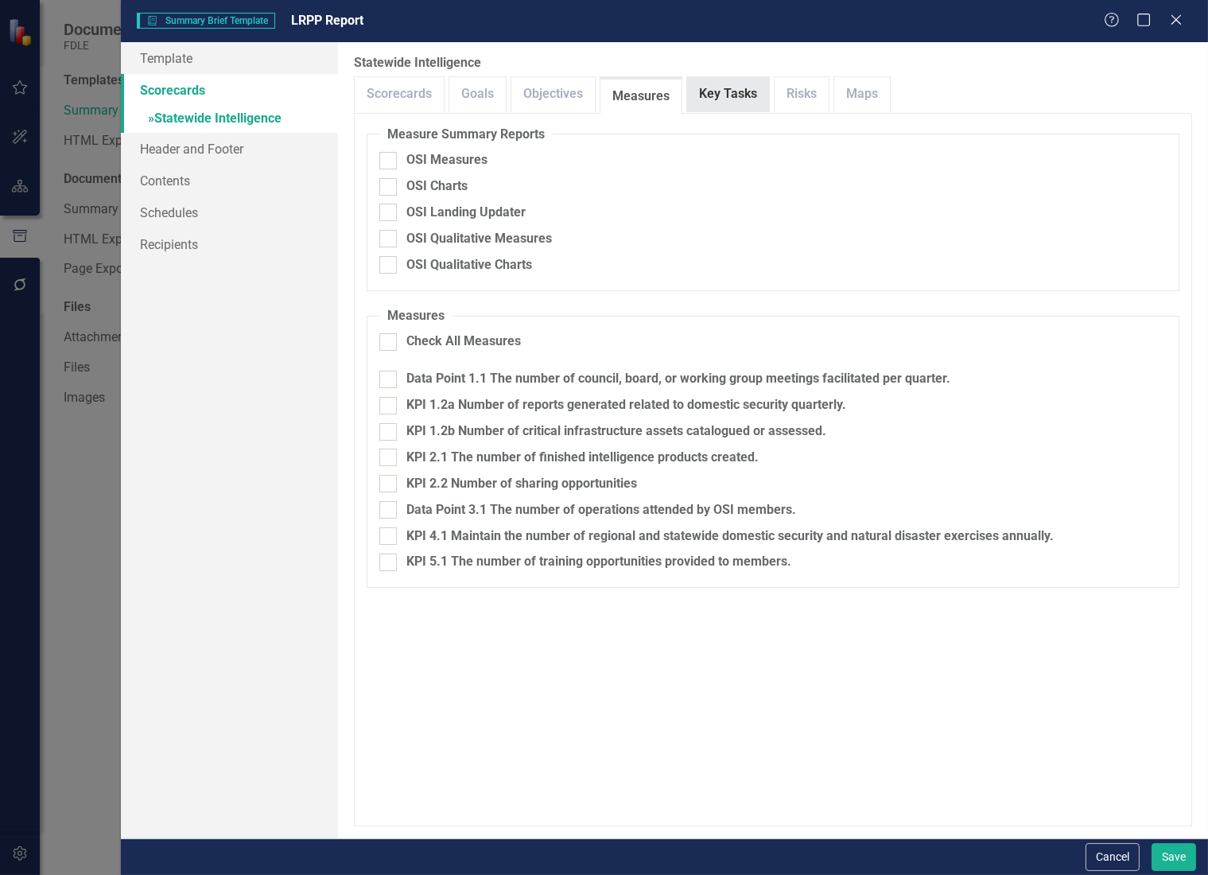
click at [735, 95] on link "Key Tasks" at bounding box center [728, 94] width 82 height 34
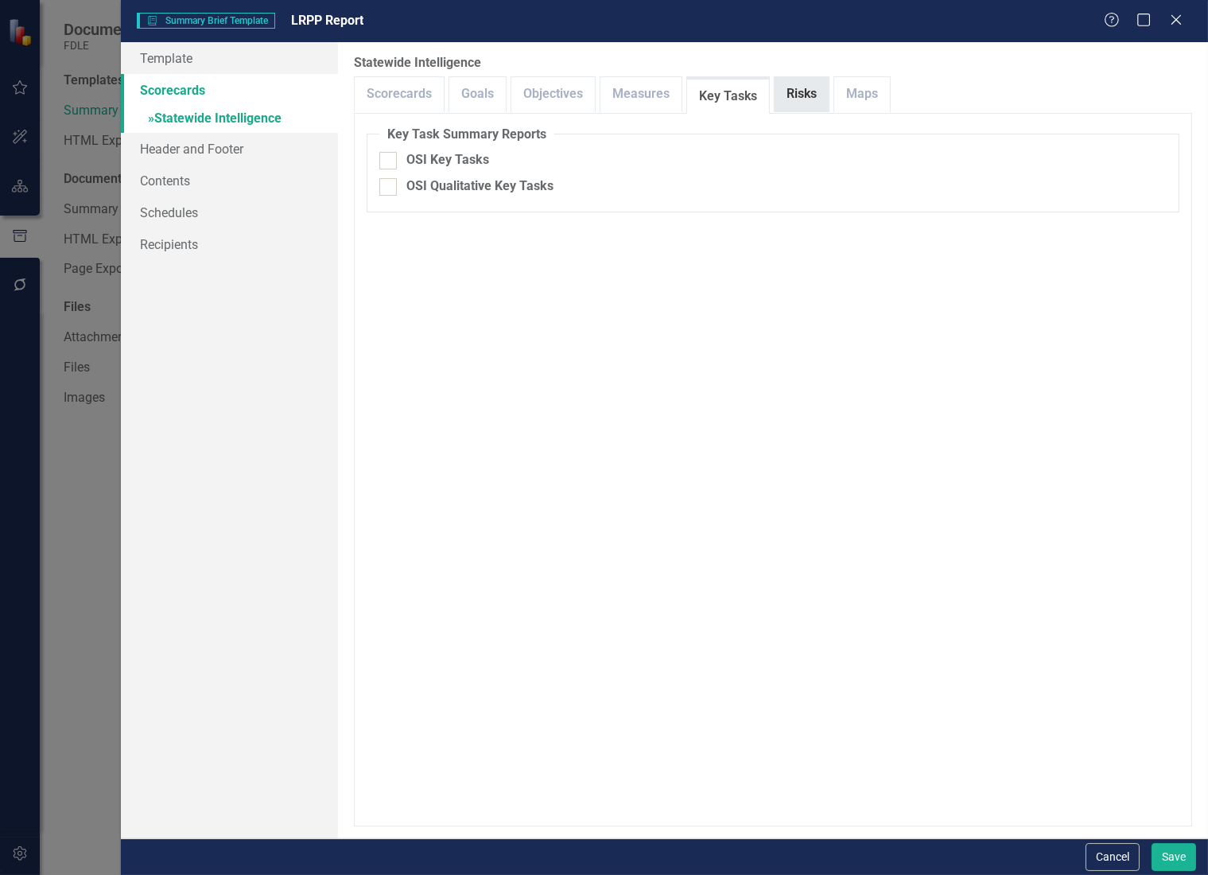
click at [791, 94] on link "Risks" at bounding box center [802, 94] width 54 height 34
click at [627, 91] on link "Measures" at bounding box center [640, 94] width 81 height 34
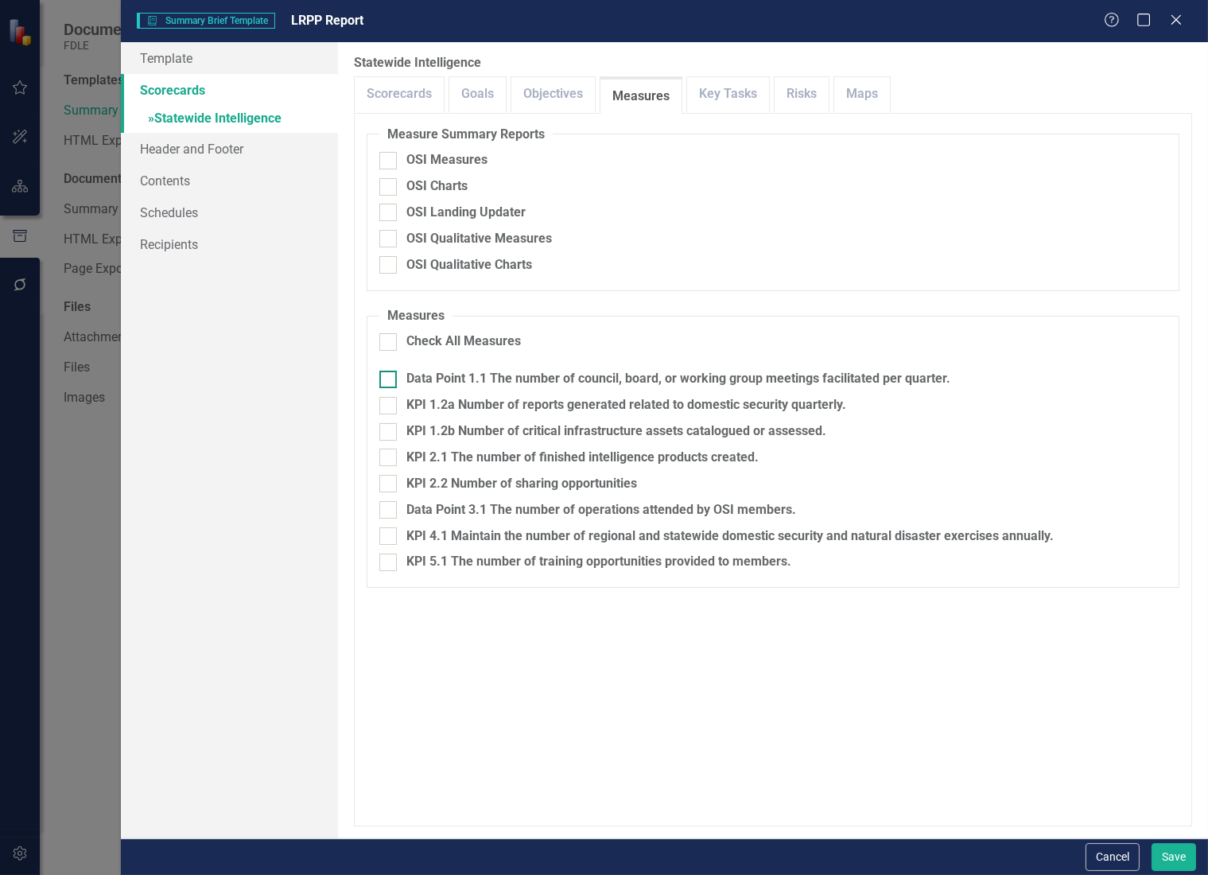
click at [387, 379] on input "Data Point 1.1 The number of council, board, or working group meetings facilita…" at bounding box center [384, 376] width 10 height 10
checkbox input "true"
click at [394, 503] on div at bounding box center [387, 509] width 17 height 17
click at [390, 503] on input "Data Point 3.1 The number of operations attended by OSI members." at bounding box center [384, 506] width 10 height 10
checkbox input "true"
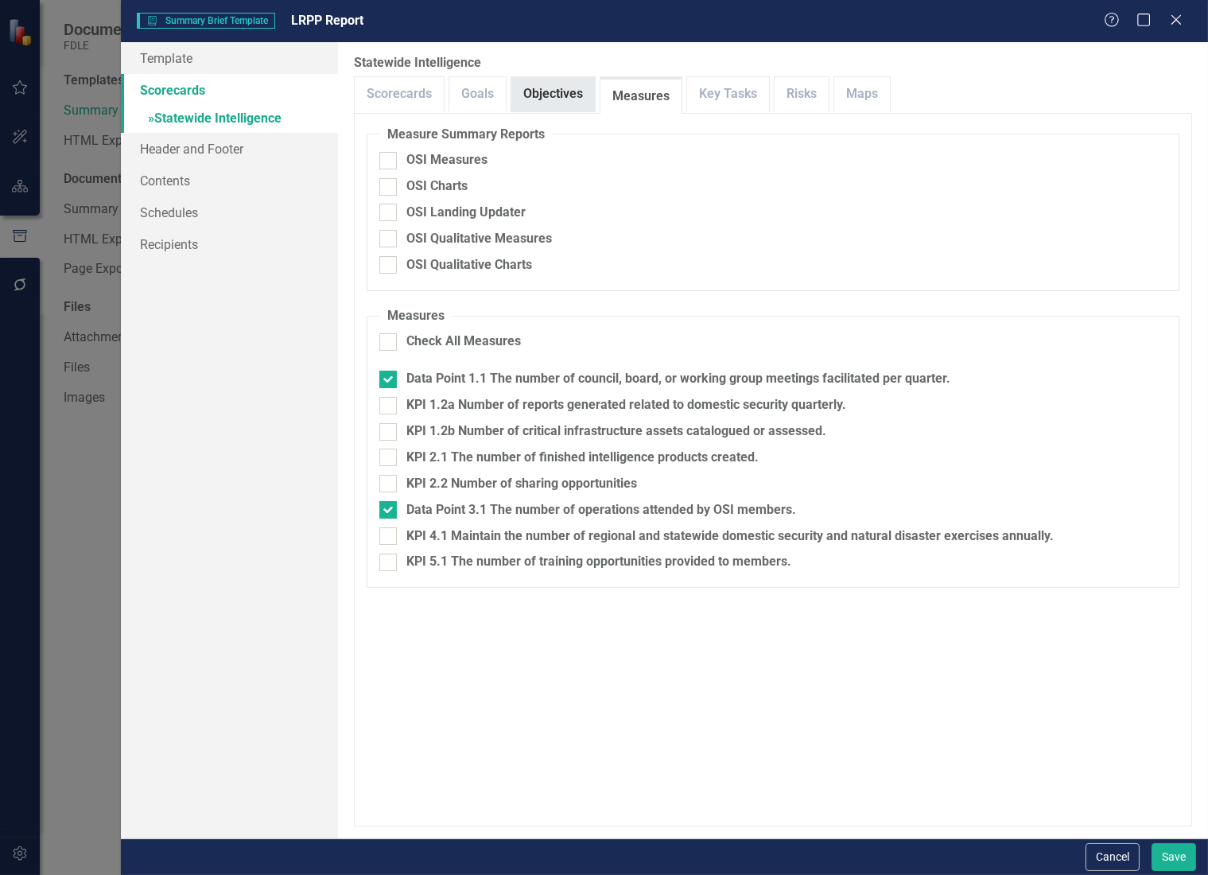
click at [566, 91] on link "Objectives" at bounding box center [553, 94] width 84 height 34
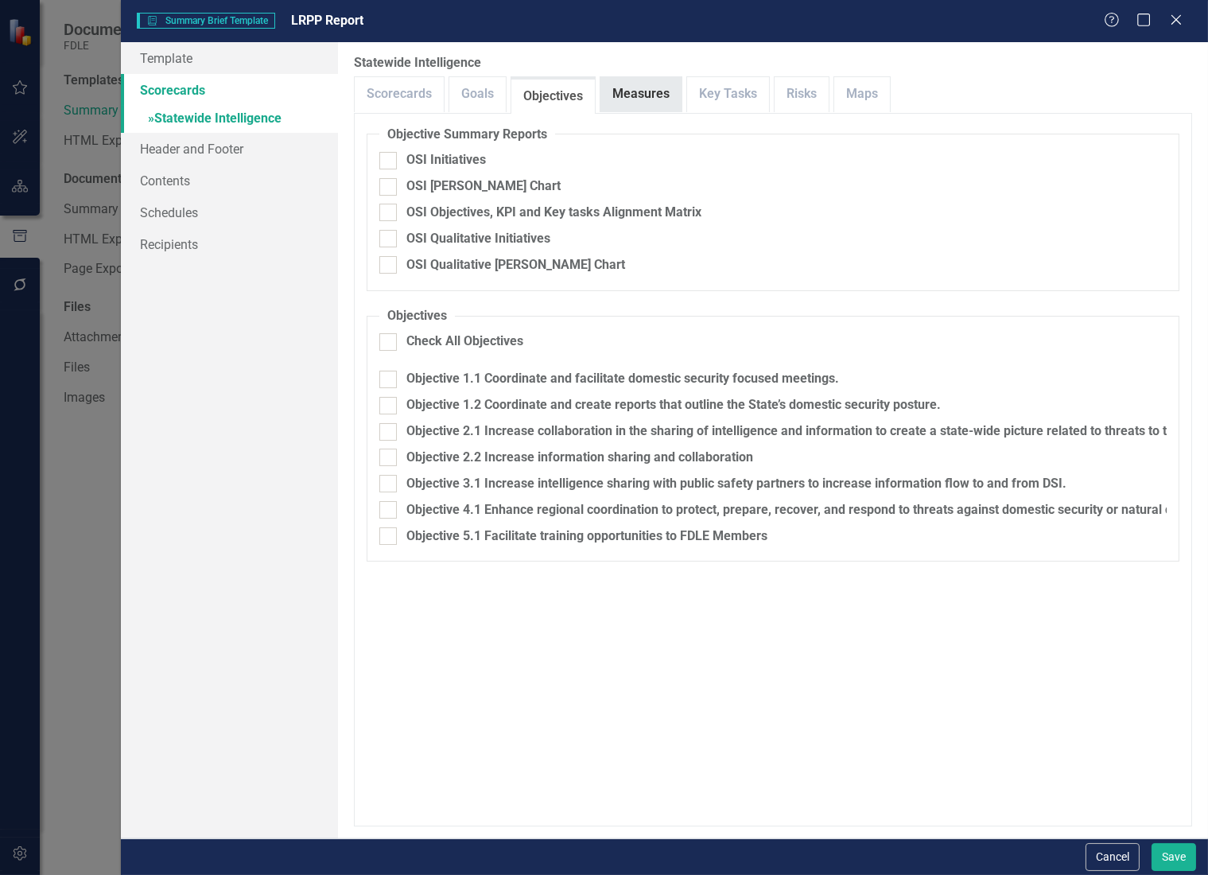
click at [643, 91] on link "Measures" at bounding box center [640, 94] width 81 height 34
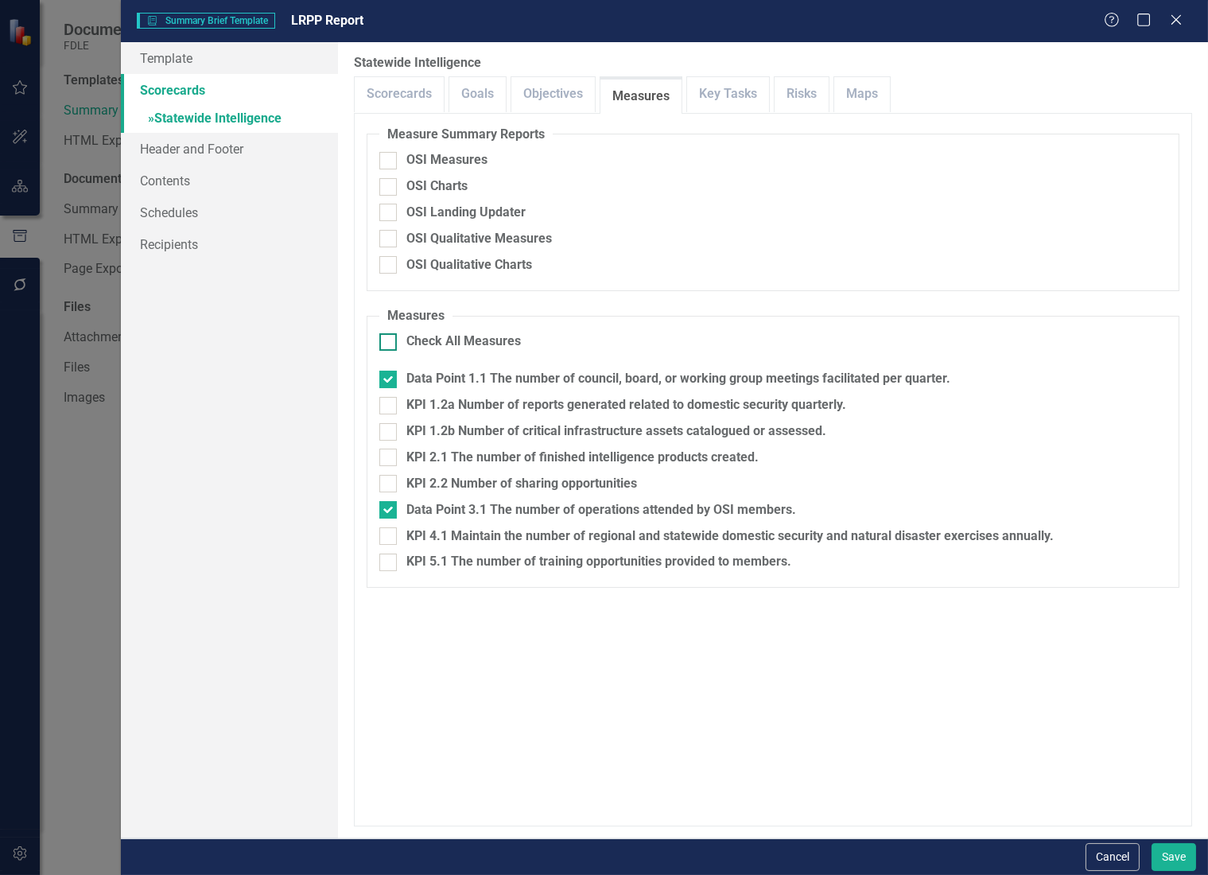
click at [387, 348] on div at bounding box center [387, 341] width 17 height 17
click at [387, 344] on input "Check All Measures" at bounding box center [384, 338] width 10 height 10
checkbox input "true"
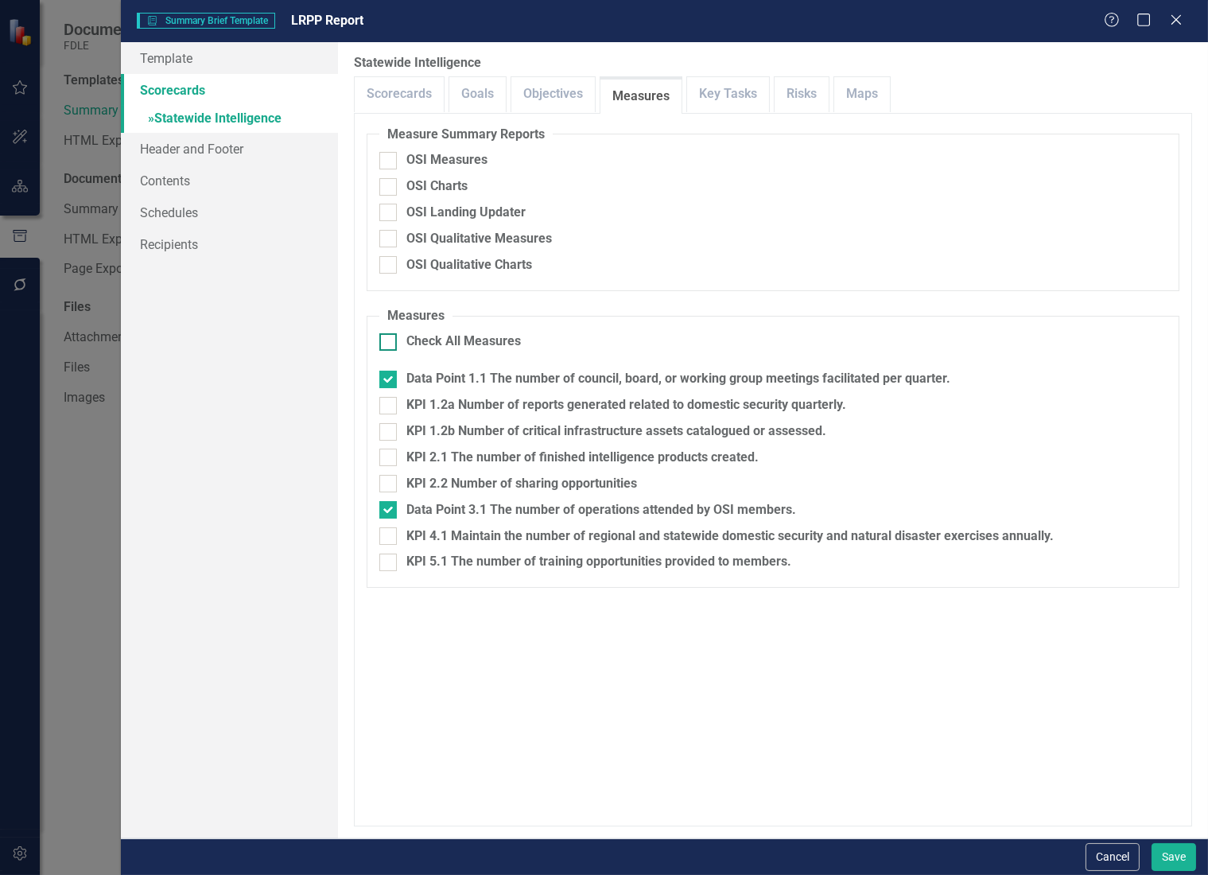
checkbox input "true"
click at [436, 90] on link "Scorecards" at bounding box center [399, 94] width 89 height 34
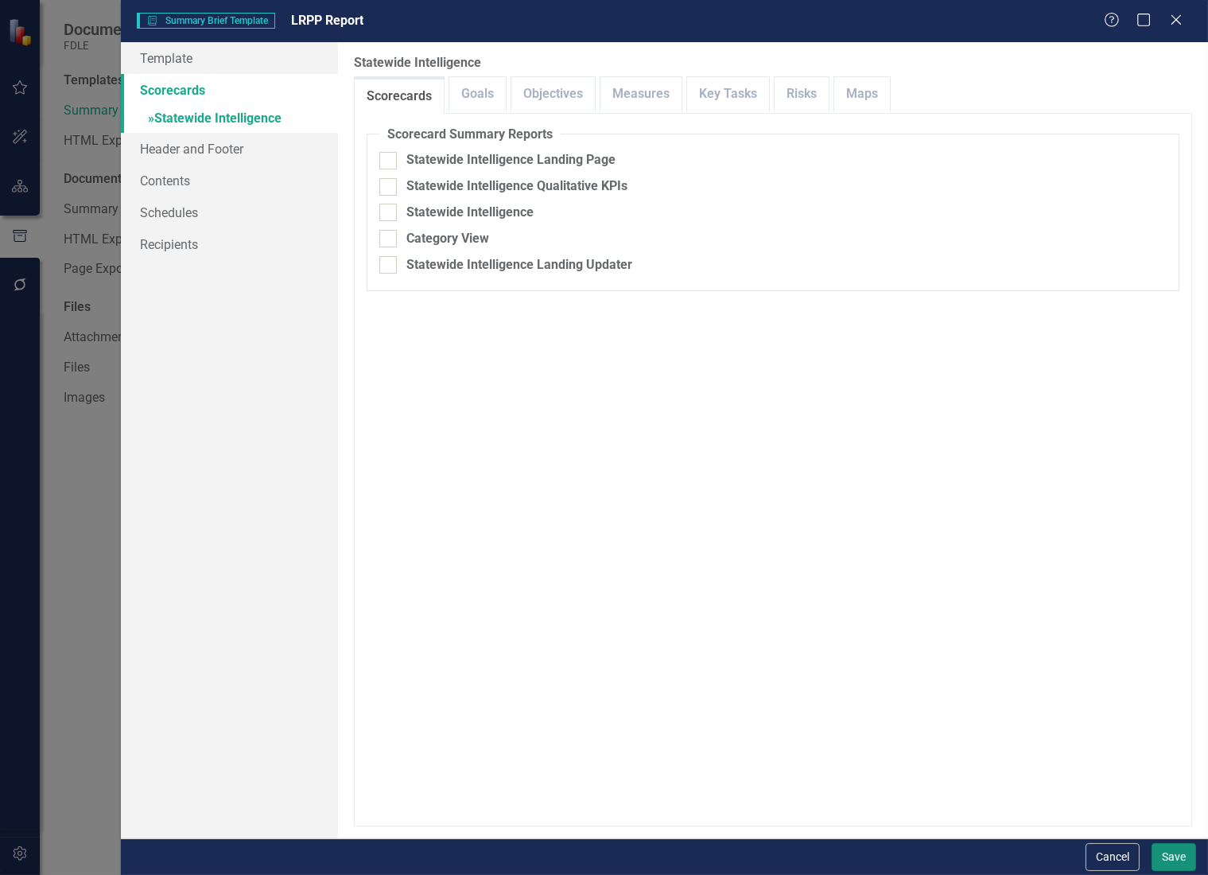
click at [1173, 849] on button "Save" at bounding box center [1174, 857] width 45 height 28
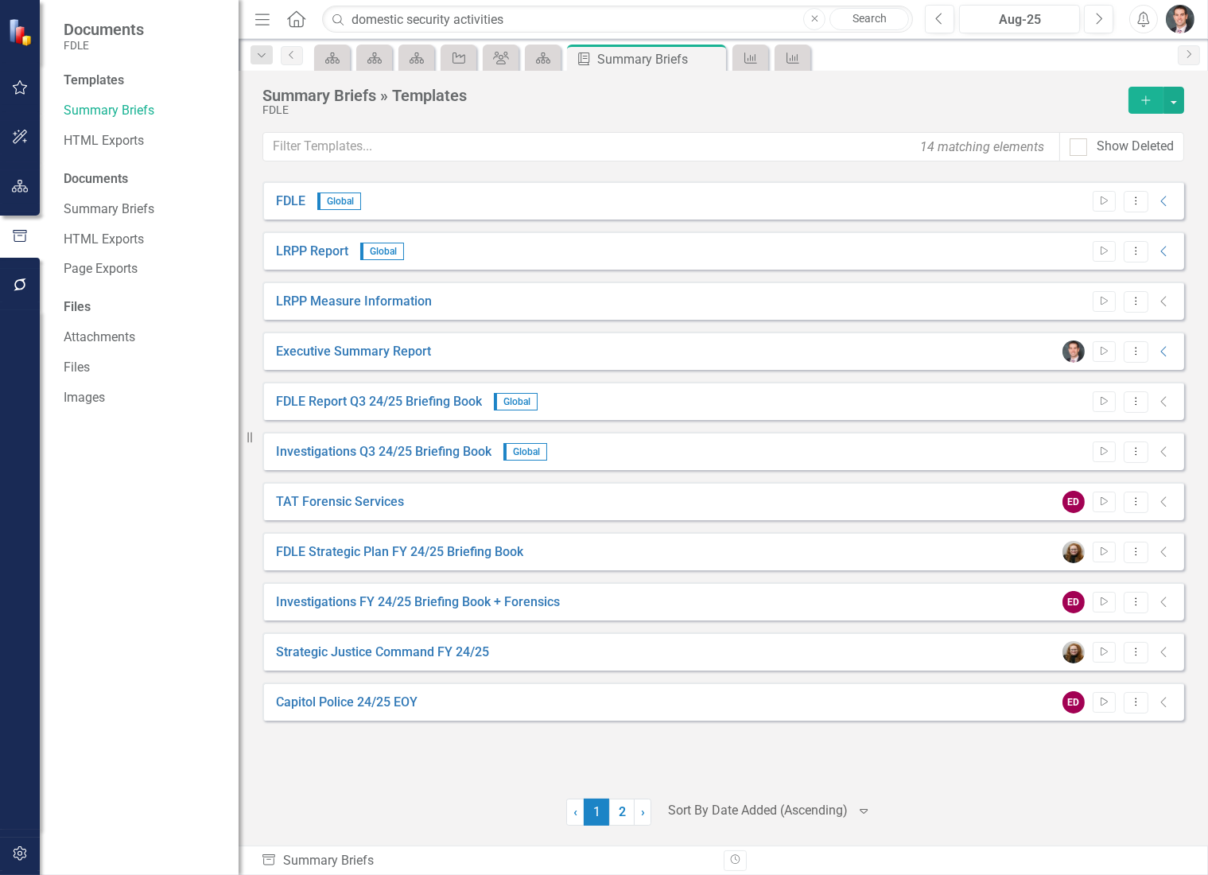
click at [1164, 301] on icon "Collapse" at bounding box center [1164, 301] width 16 height 13
click at [363, 301] on link "LRPP Measure Information" at bounding box center [354, 302] width 156 height 18
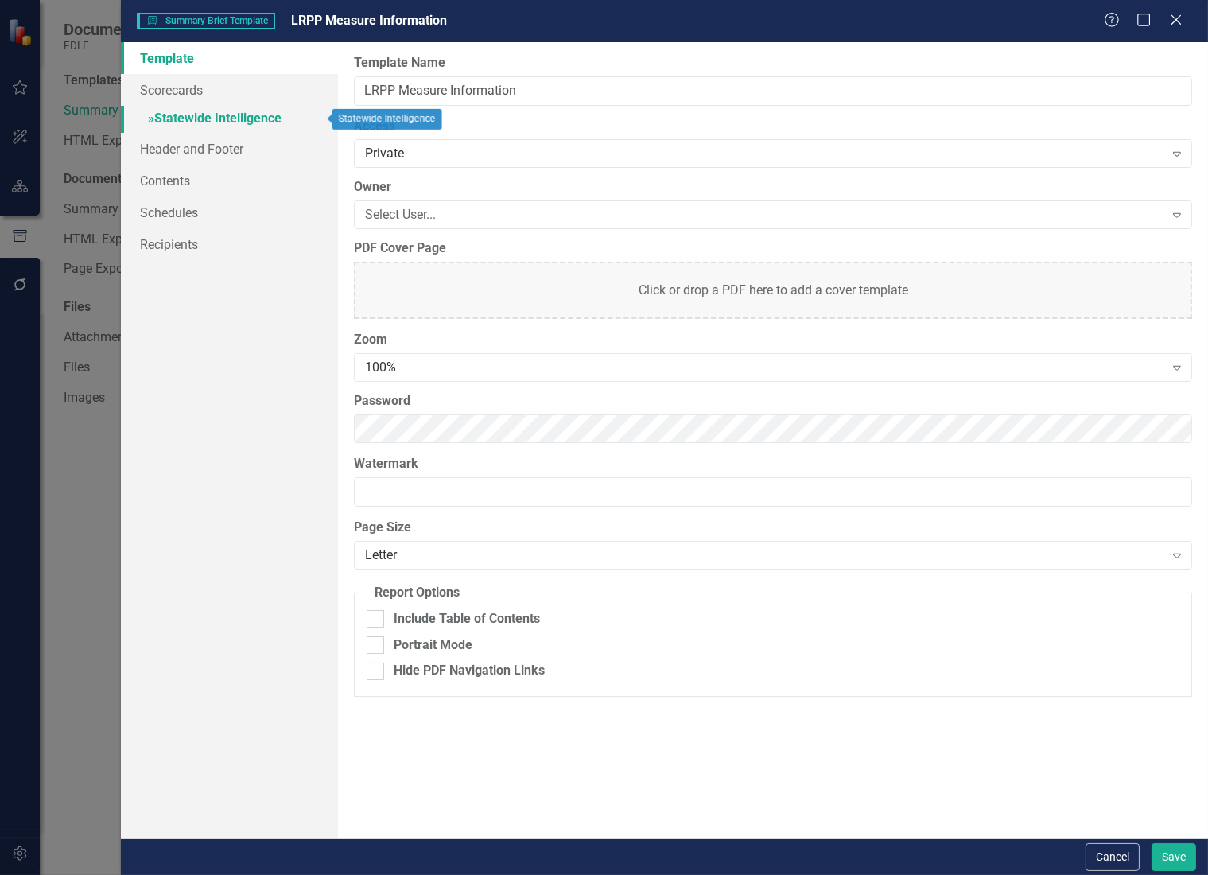
click at [158, 107] on link "» Statewide Intelligence" at bounding box center [229, 120] width 217 height 28
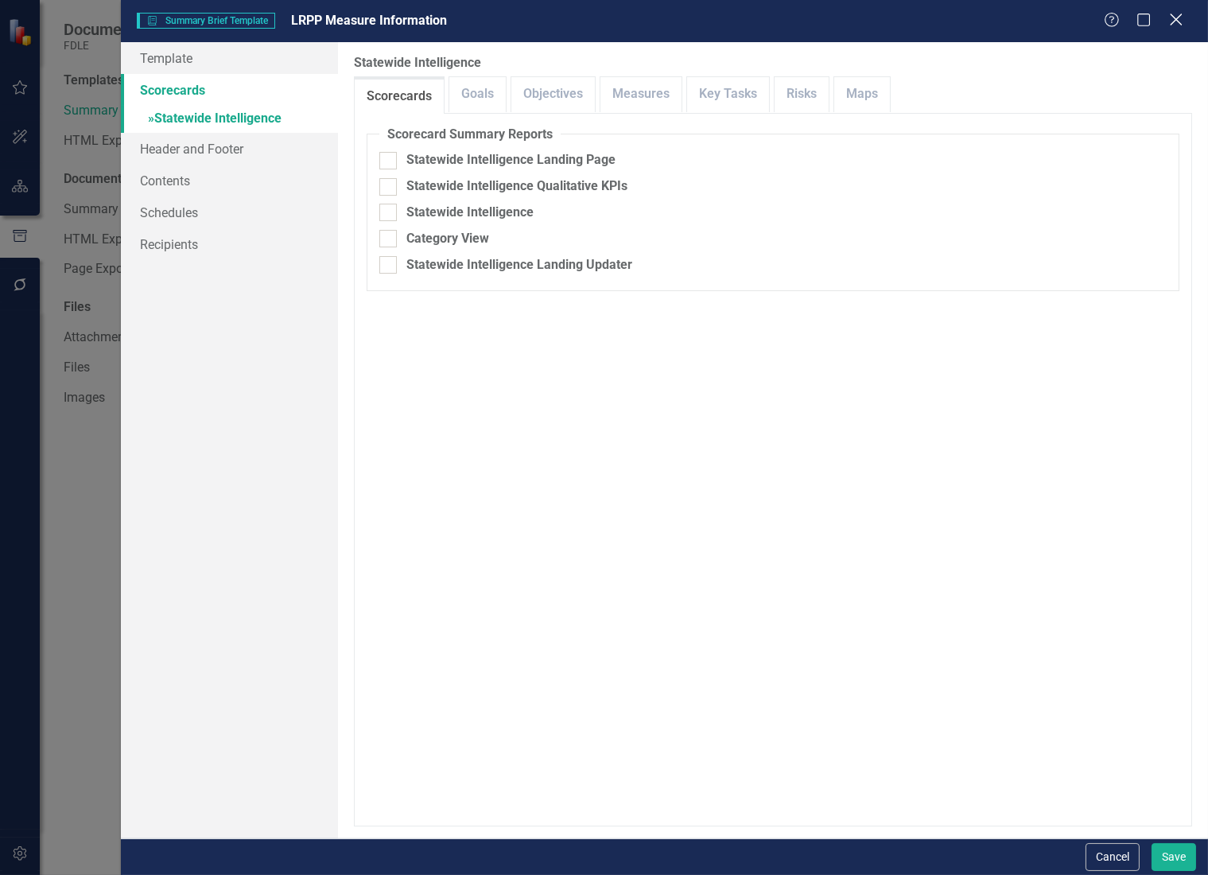
click at [1170, 15] on icon "Close" at bounding box center [1176, 19] width 20 height 15
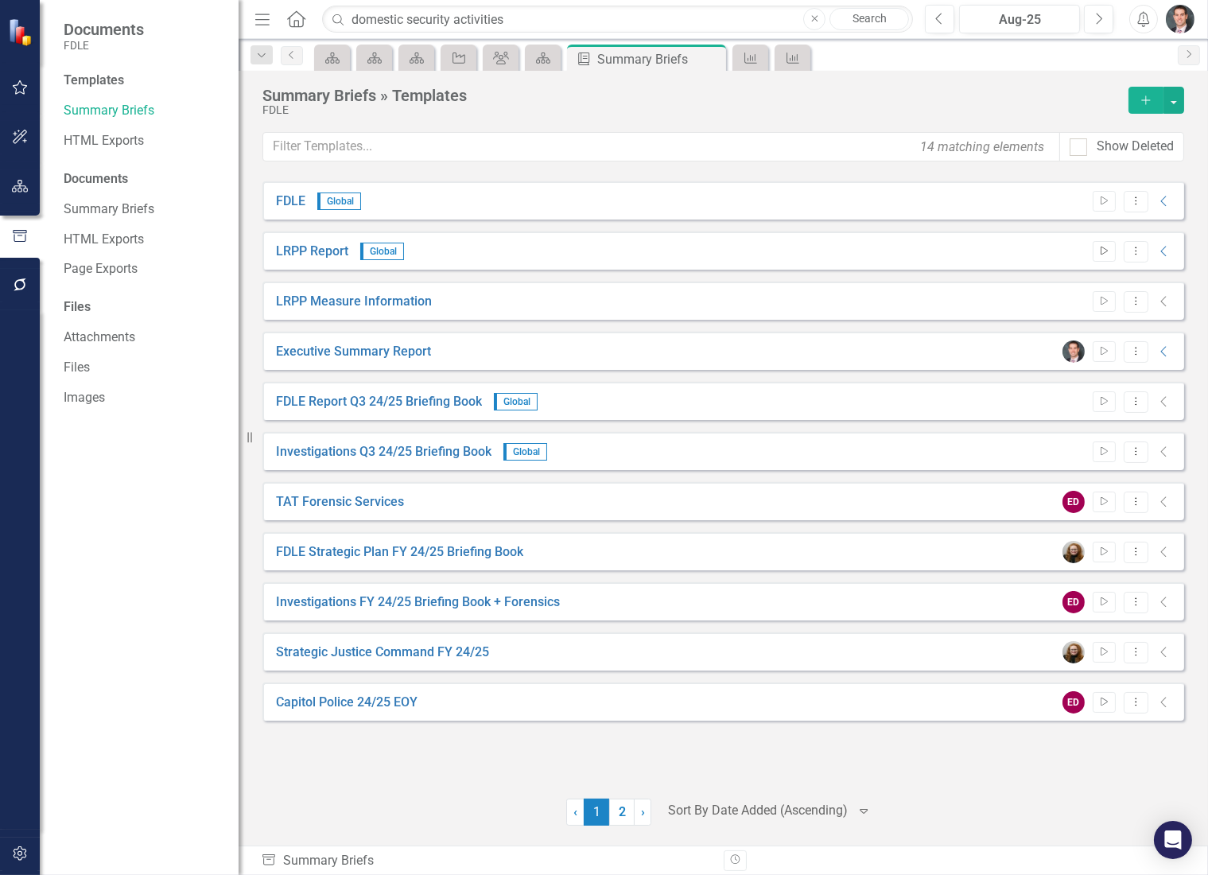
click at [1102, 251] on icon "Start" at bounding box center [1104, 252] width 12 height 10
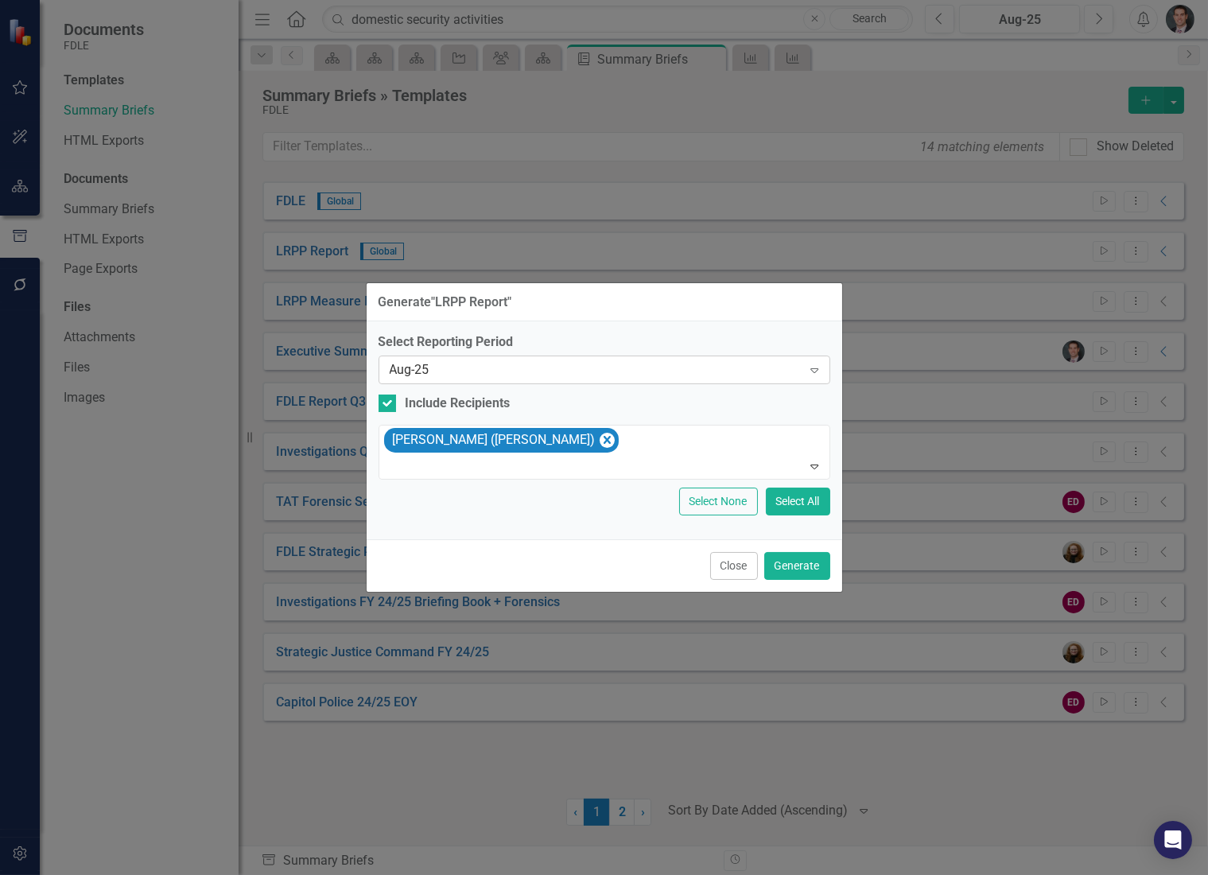
click at [813, 370] on icon "Expand" at bounding box center [814, 369] width 16 height 13
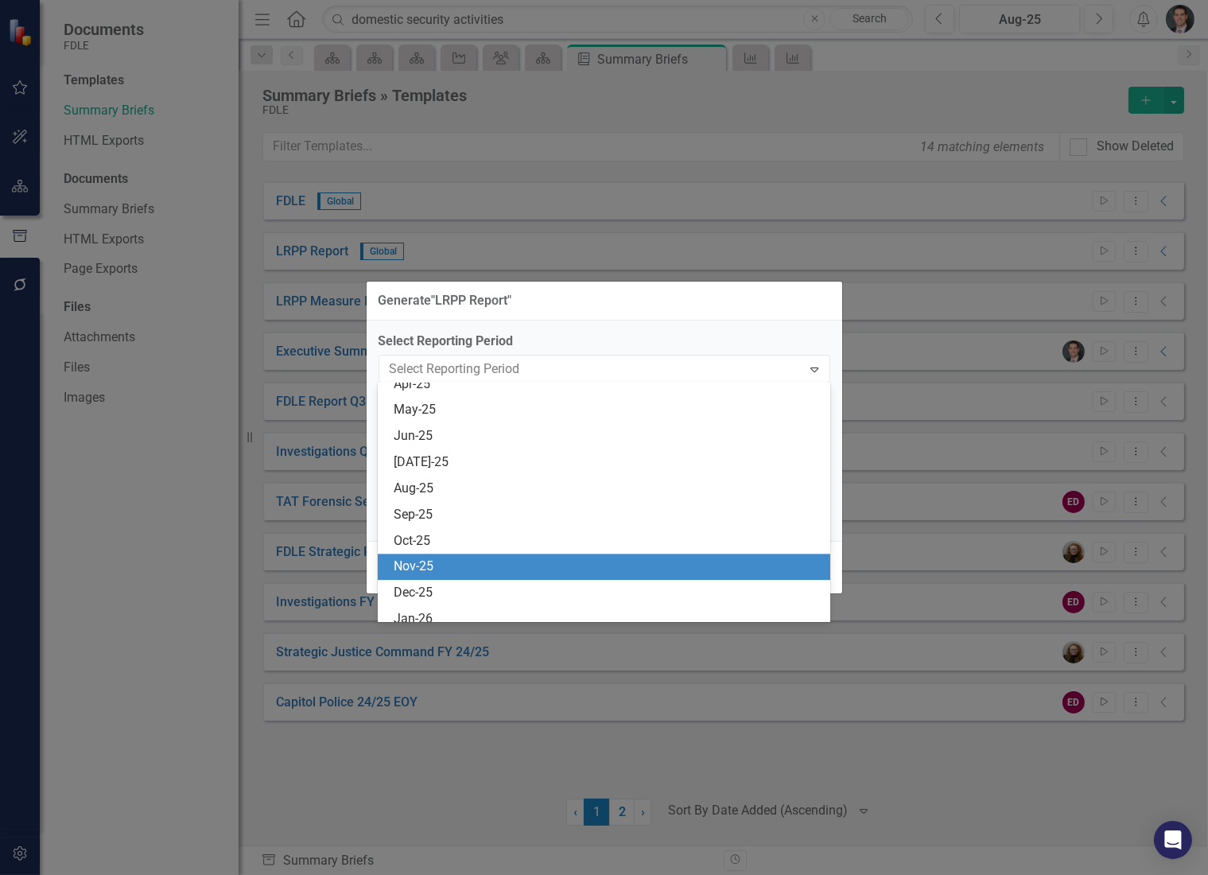
scroll to position [6648, 0]
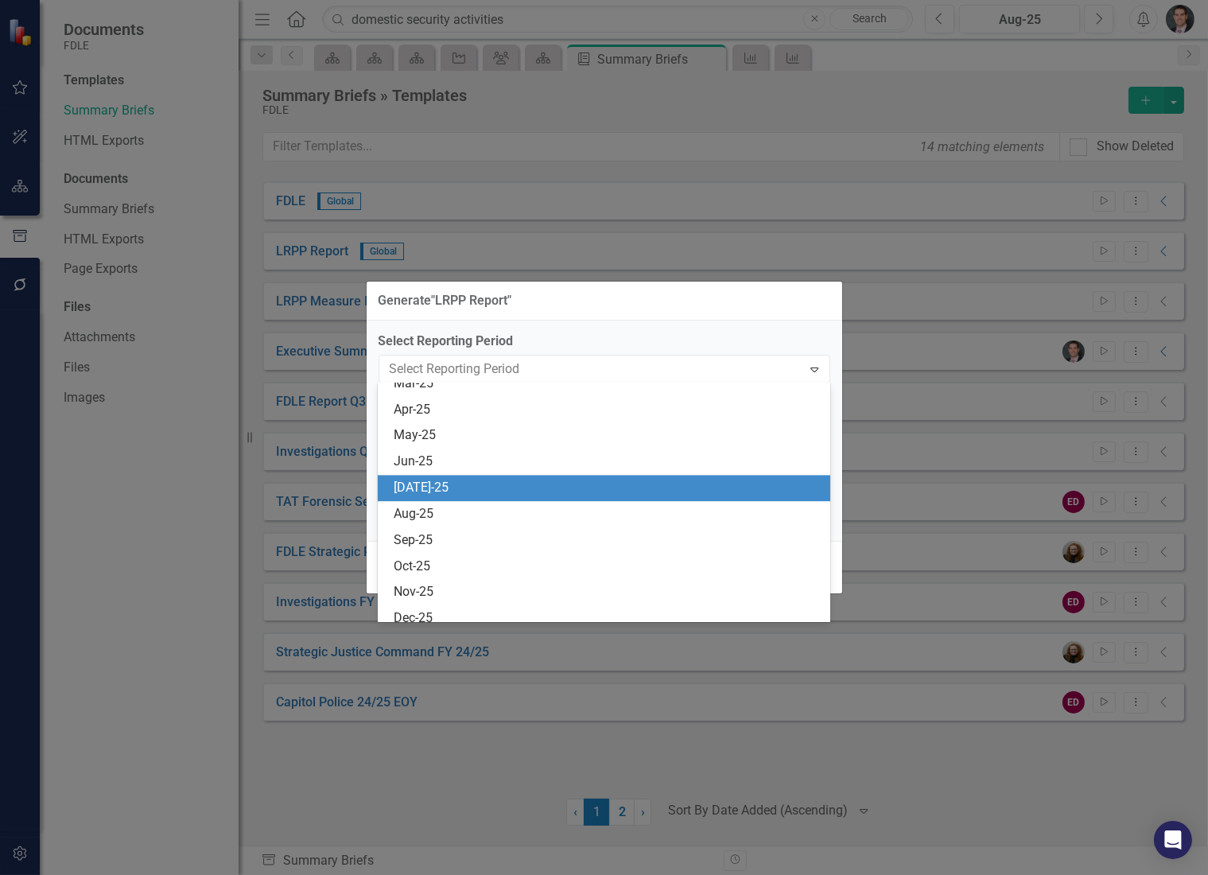
click at [534, 495] on div "[DATE]-25" at bounding box center [607, 488] width 426 height 18
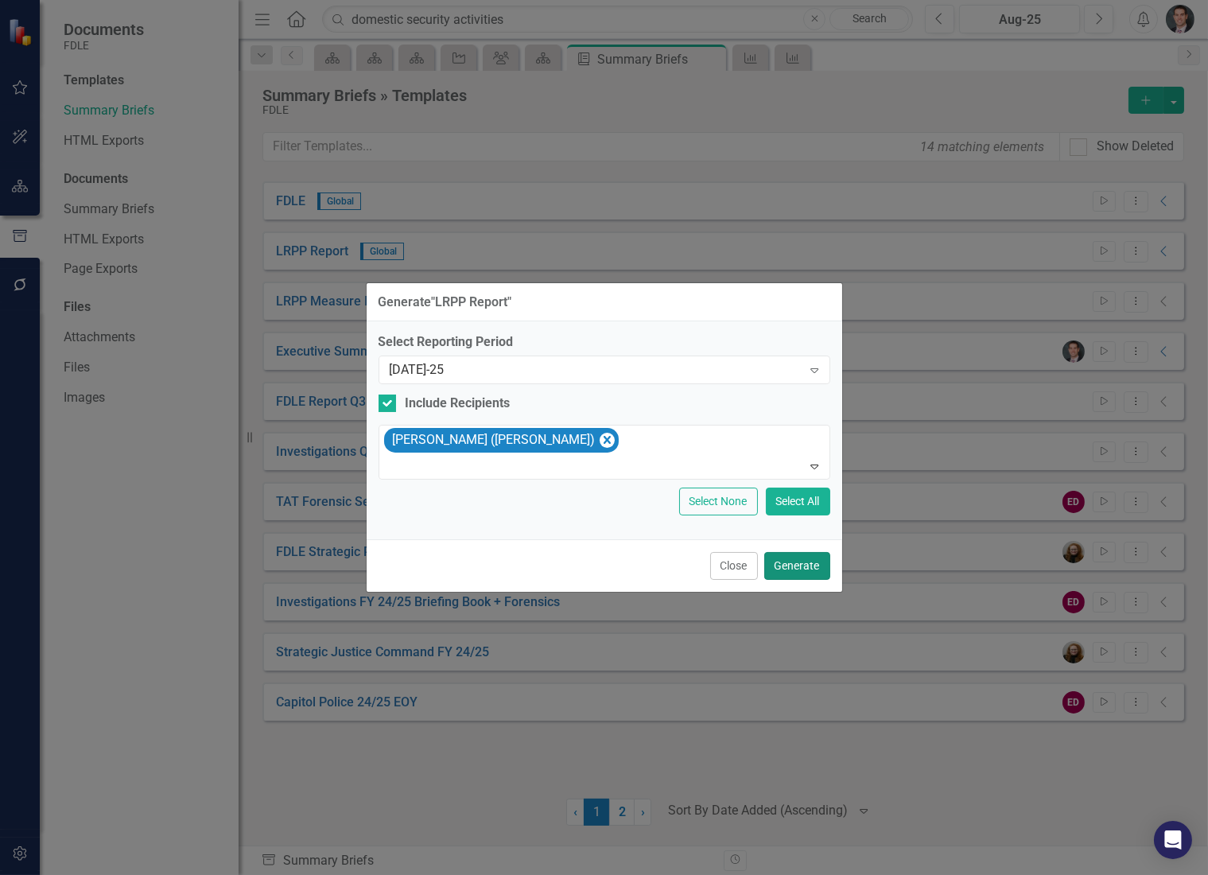
click at [795, 564] on button "Generate" at bounding box center [797, 566] width 66 height 28
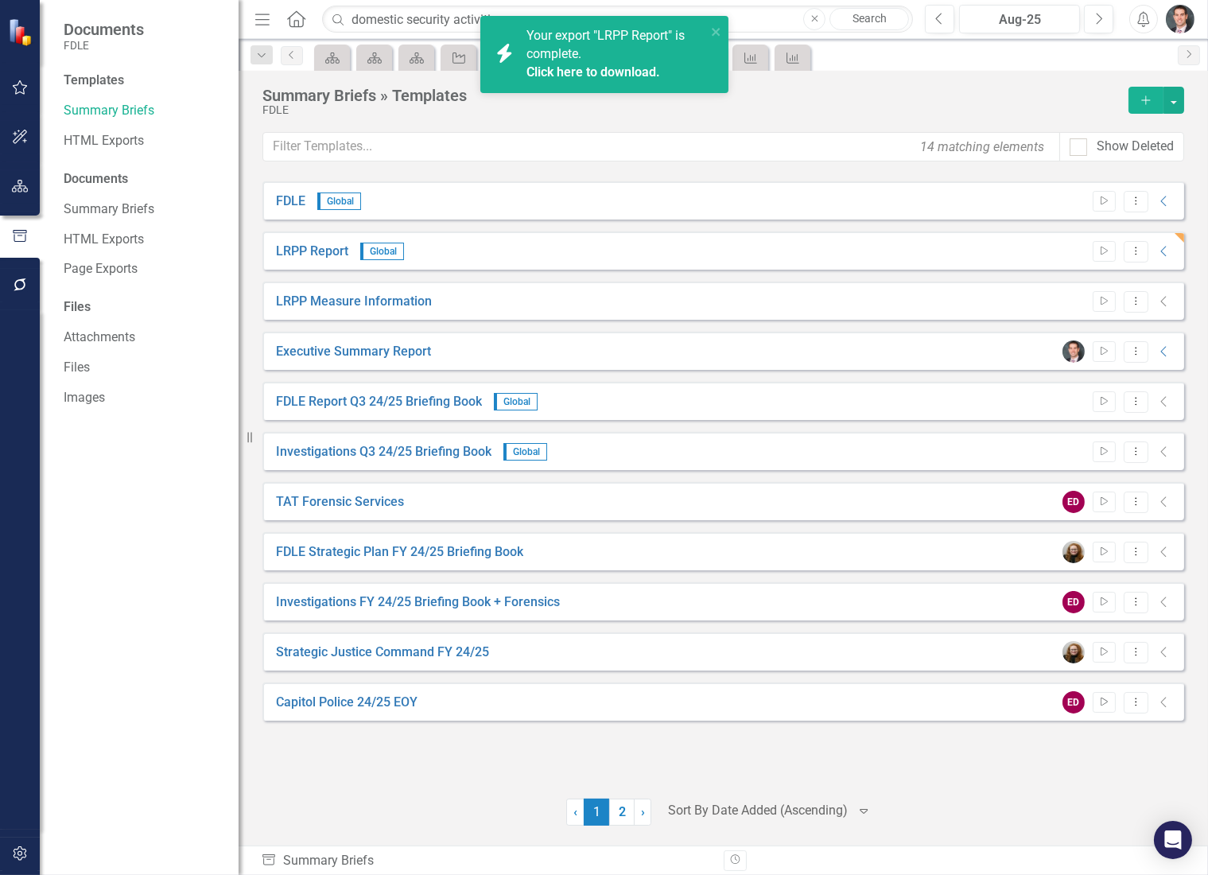
click at [611, 65] on link "Click here to download." at bounding box center [594, 71] width 134 height 15
